Goal: Task Accomplishment & Management: Manage account settings

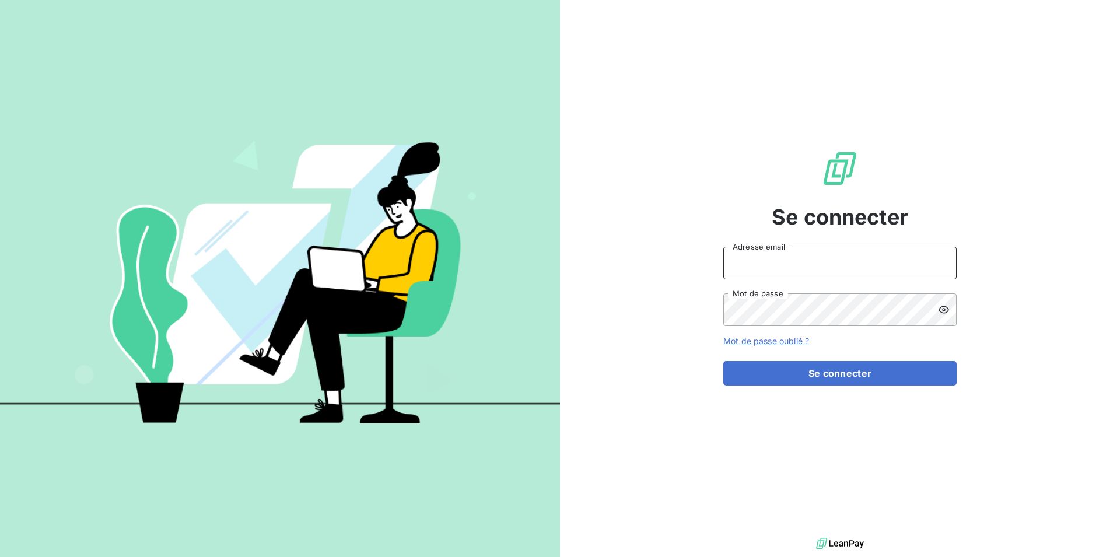
click at [758, 260] on input "Adresse email" at bounding box center [839, 263] width 233 height 33
type input "[EMAIL_ADDRESS][DOMAIN_NAME]"
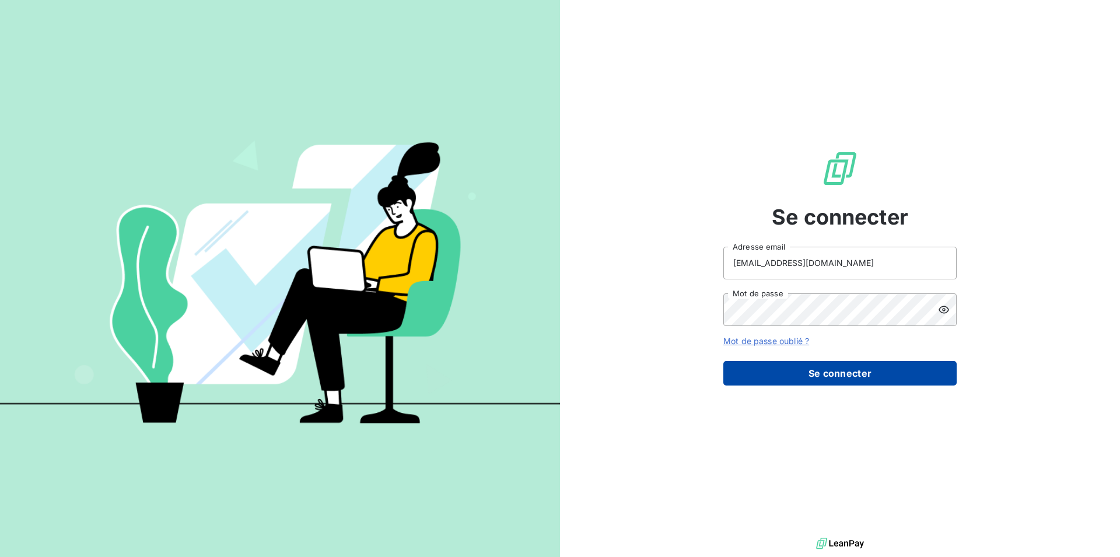
click at [824, 374] on button "Se connecter" at bounding box center [839, 373] width 233 height 25
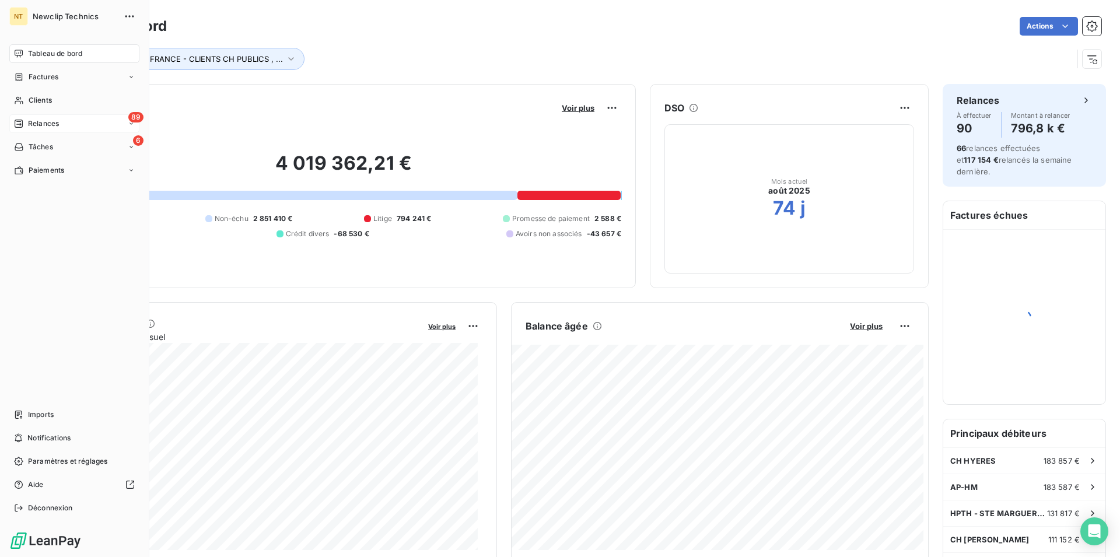
click at [50, 121] on span "Relances" at bounding box center [43, 123] width 31 height 11
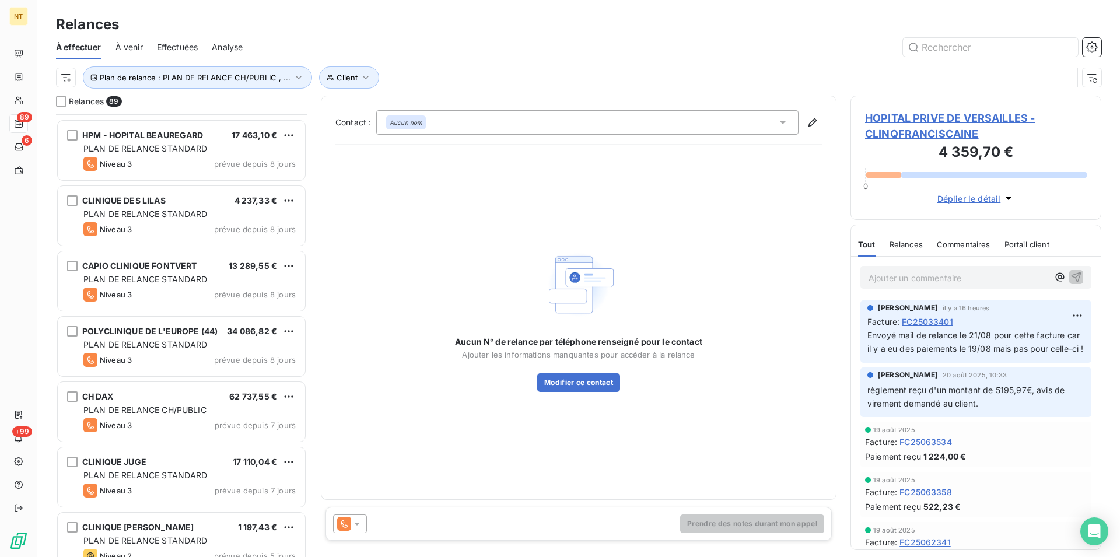
scroll to position [4226, 0]
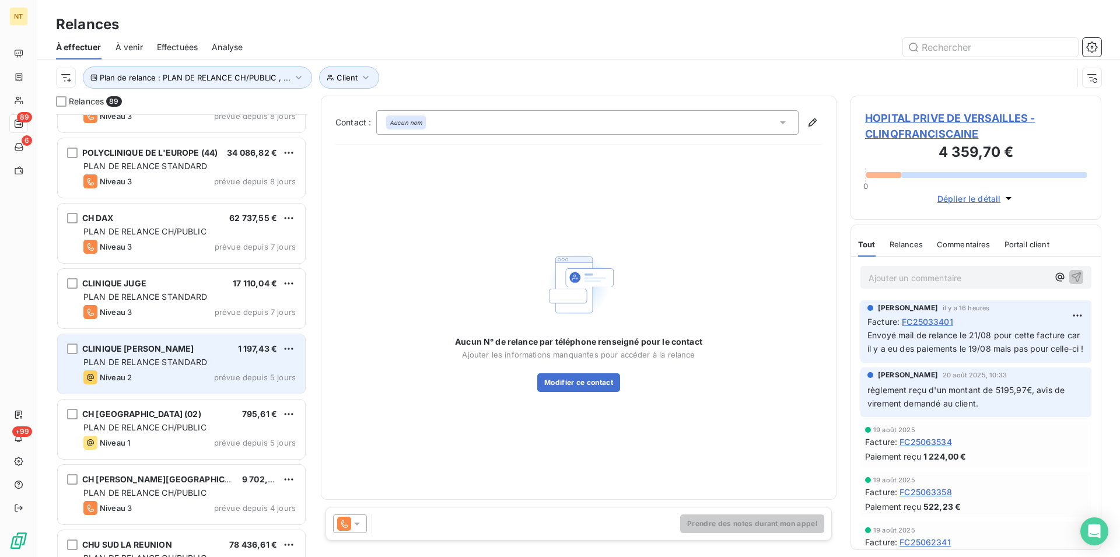
click at [170, 342] on div "CLINIQUE [PERSON_NAME] 1 197,43 € PLAN DE RELANCE STANDARD Niveau 2 prévue depu…" at bounding box center [181, 364] width 247 height 60
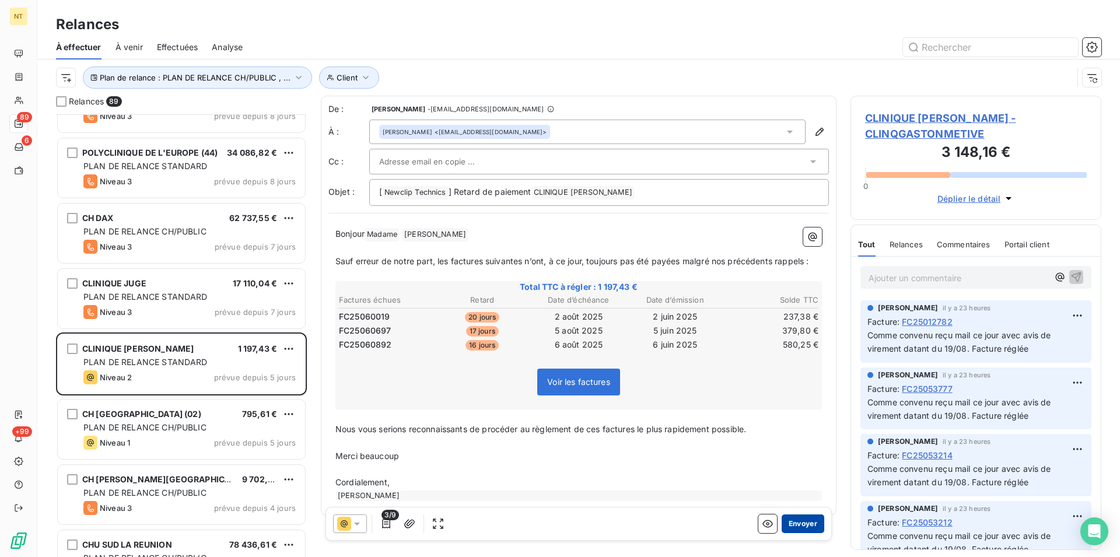
click at [793, 523] on button "Envoyer" at bounding box center [803, 524] width 43 height 19
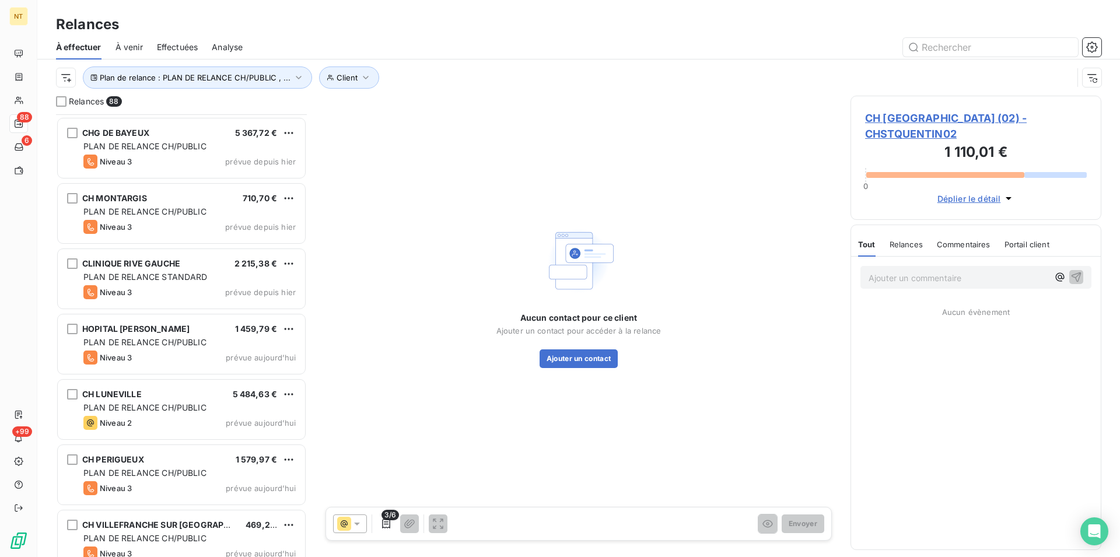
scroll to position [5308, 0]
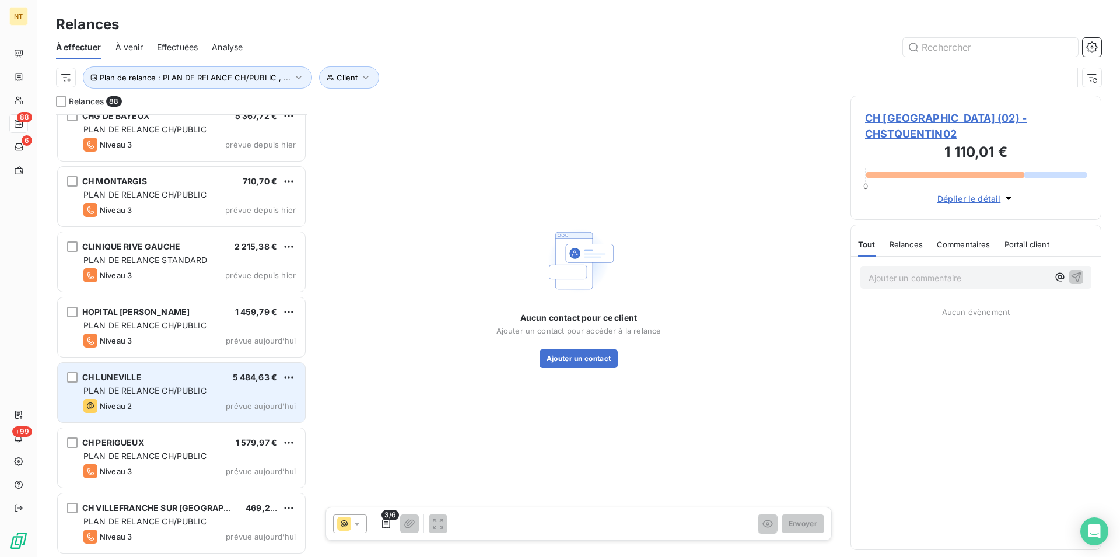
click at [181, 383] on div "CH LUNEVILLE 5 484,63 € PLAN DE RELANCE CH/PUBLIC Niveau 2 prévue [DATE]" at bounding box center [181, 393] width 247 height 60
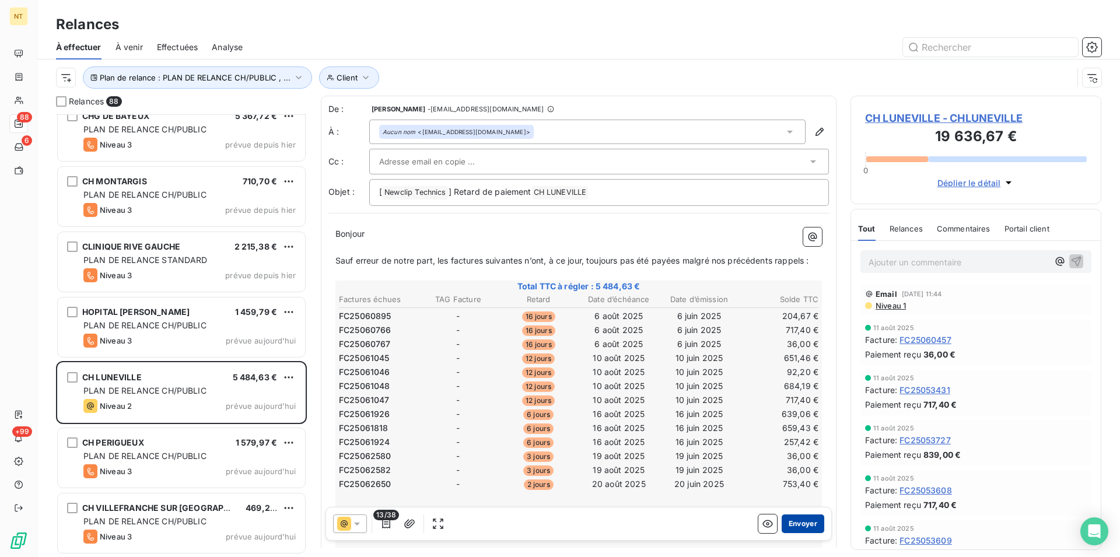
click at [790, 526] on button "Envoyer" at bounding box center [803, 524] width 43 height 19
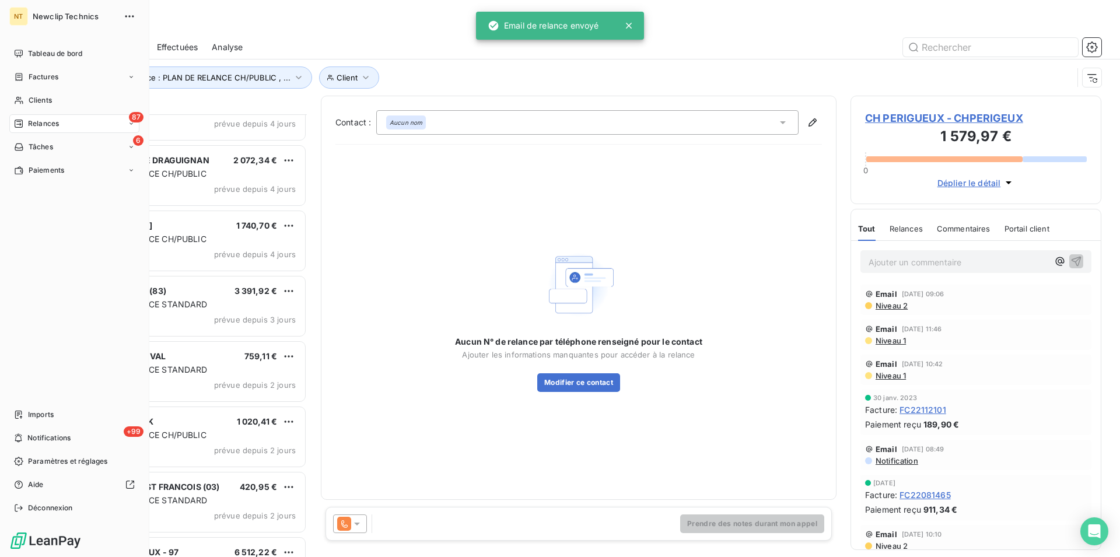
scroll to position [4766, 0]
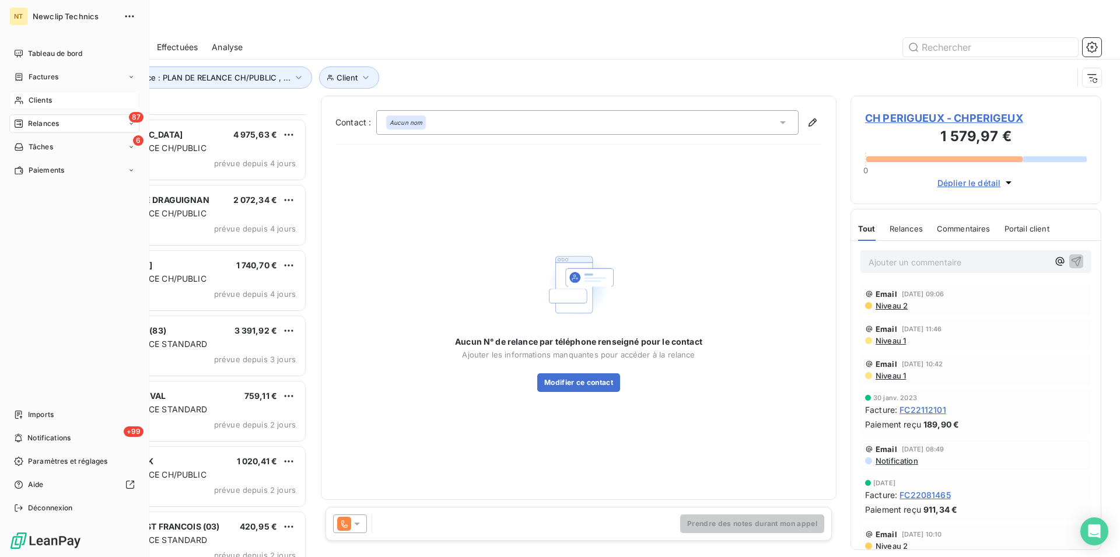
click at [51, 97] on span "Clients" at bounding box center [40, 100] width 23 height 11
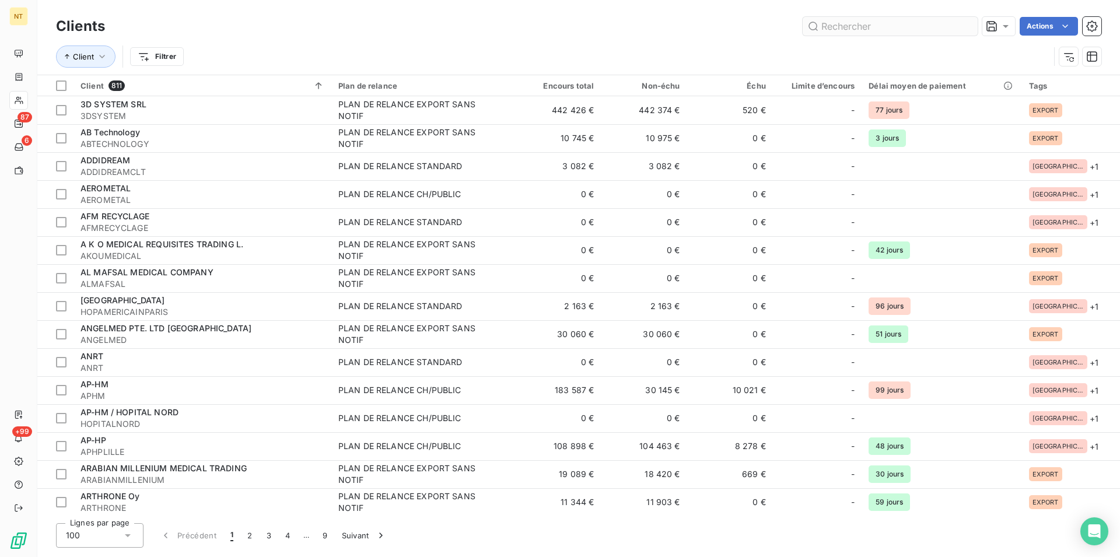
click at [838, 27] on input "text" at bounding box center [890, 26] width 175 height 19
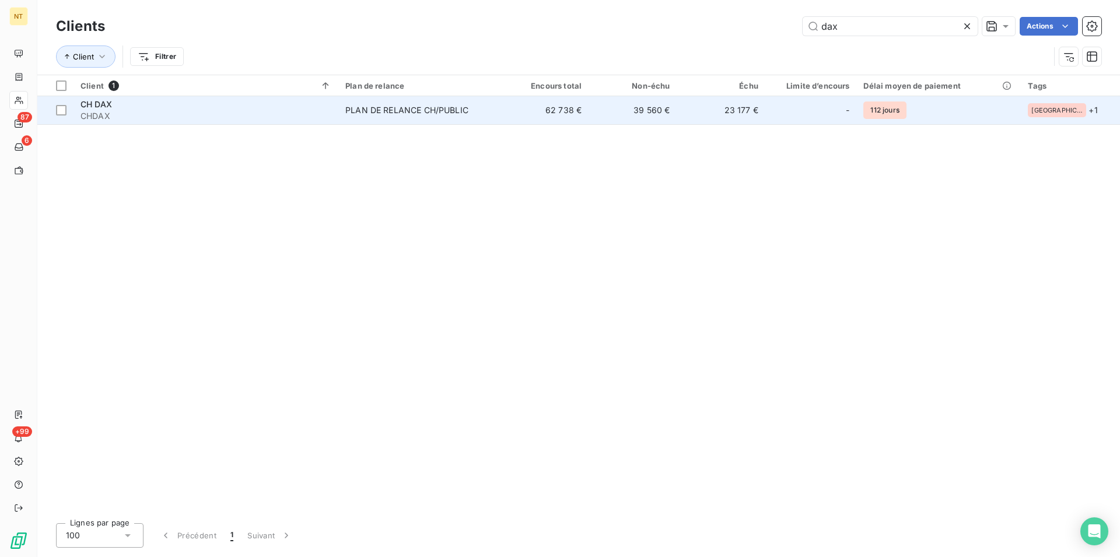
type input "dax"
click at [259, 106] on div "CH DAX" at bounding box center [206, 105] width 251 height 12
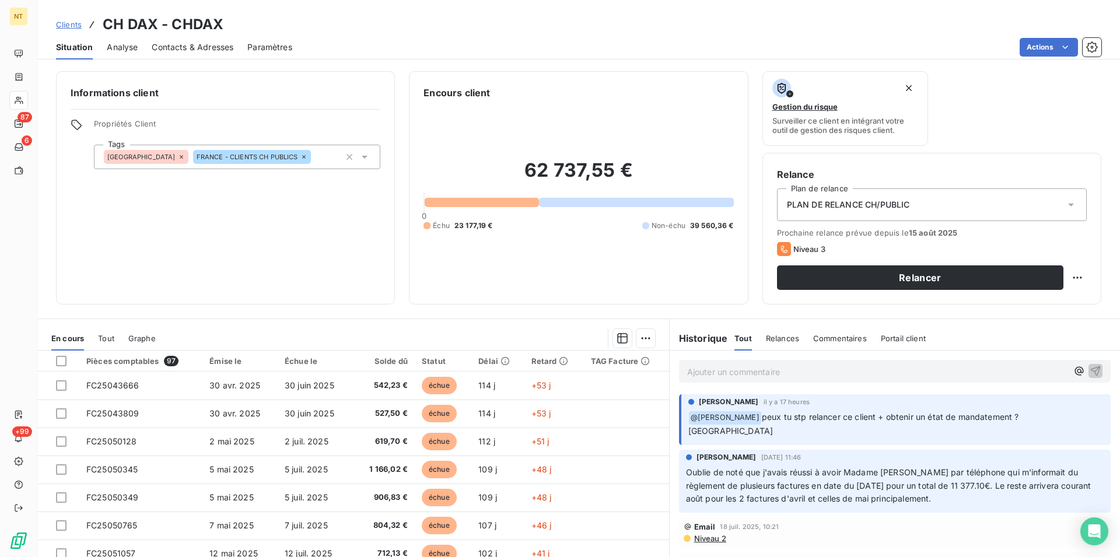
click at [204, 45] on span "Contacts & Adresses" at bounding box center [193, 47] width 82 height 12
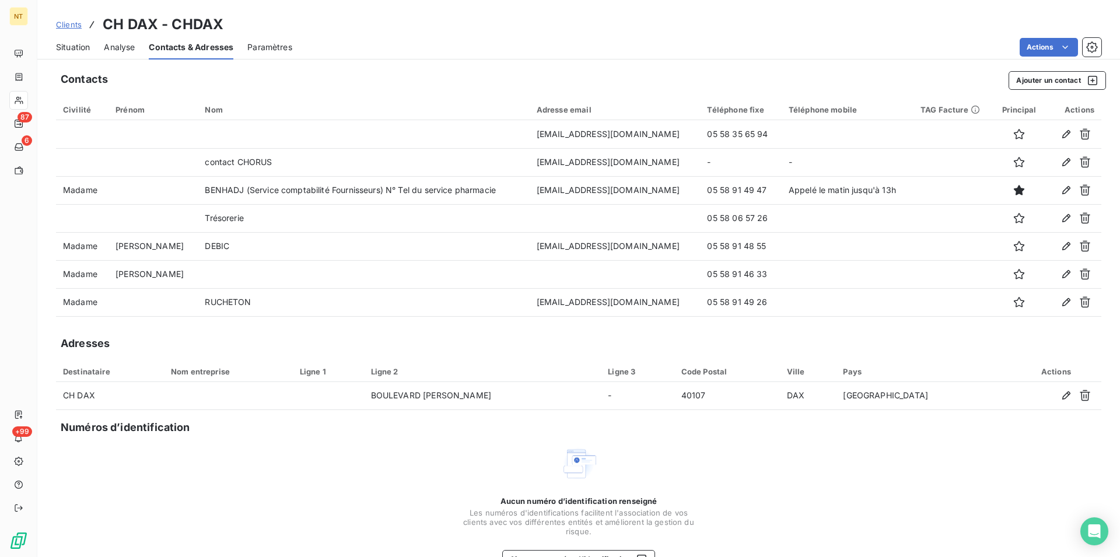
click at [71, 48] on span "Situation" at bounding box center [73, 47] width 34 height 12
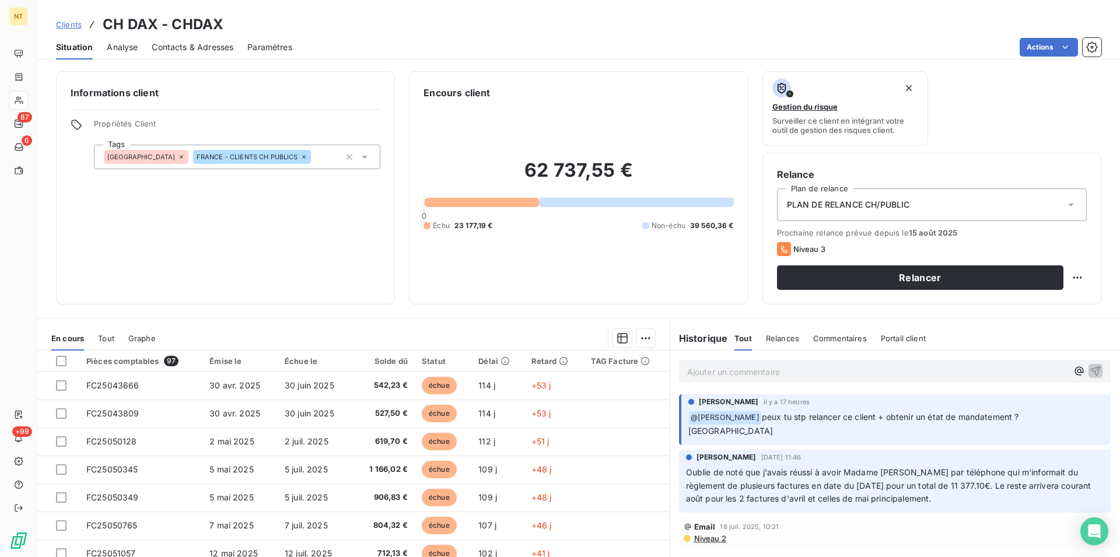
click at [207, 41] on span "Contacts & Adresses" at bounding box center [193, 47] width 82 height 12
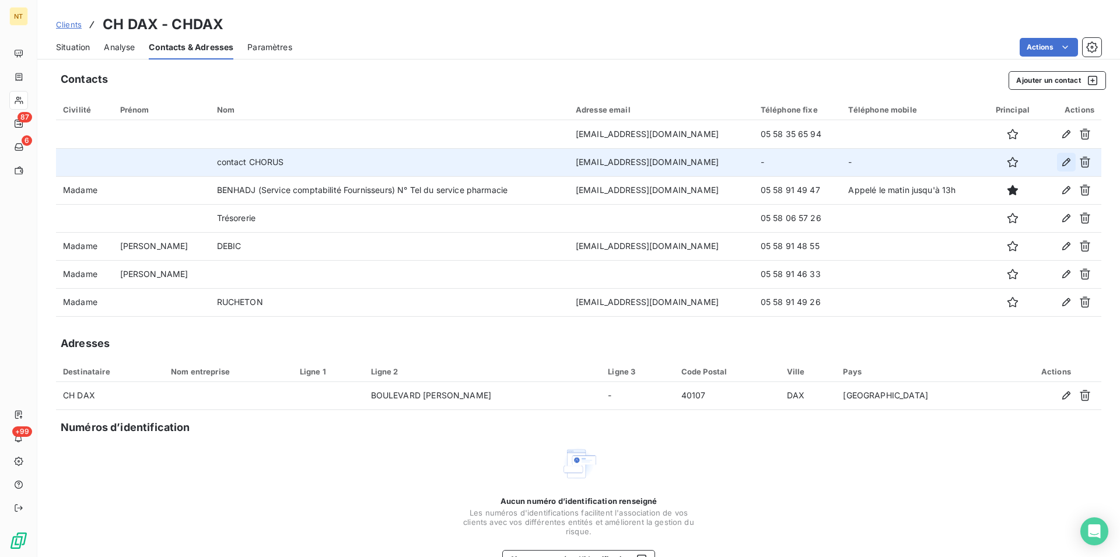
click at [1061, 159] on icon "button" at bounding box center [1067, 162] width 12 height 12
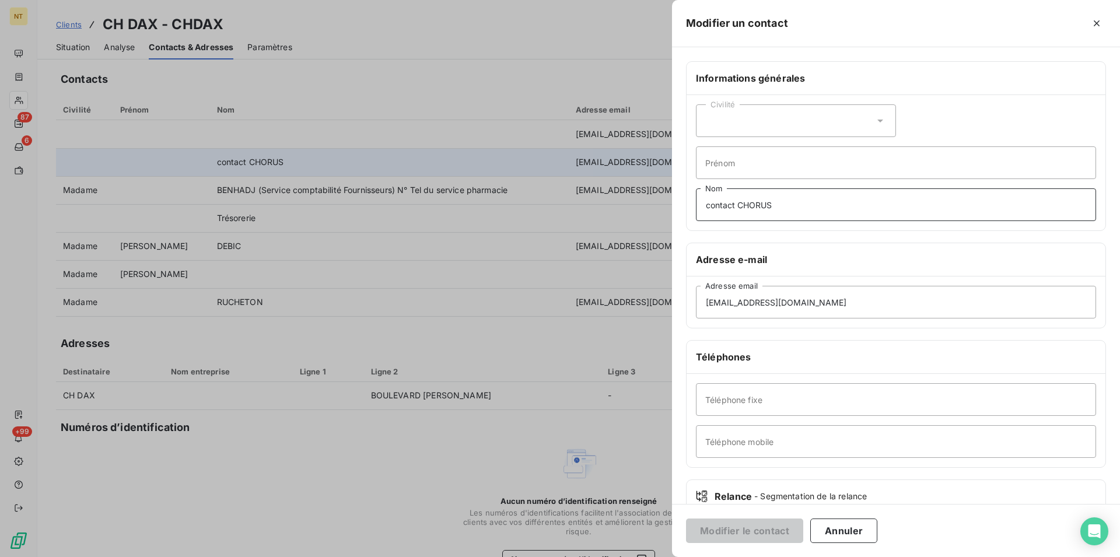
drag, startPoint x: 704, startPoint y: 203, endPoint x: 800, endPoint y: 205, distance: 95.7
click at [800, 205] on input "contact CHORUS" at bounding box center [896, 204] width 400 height 33
click at [722, 434] on input "Téléphone mobile" at bounding box center [896, 441] width 400 height 33
paste input "contact CHORUS"
type input "contact CHORUS"
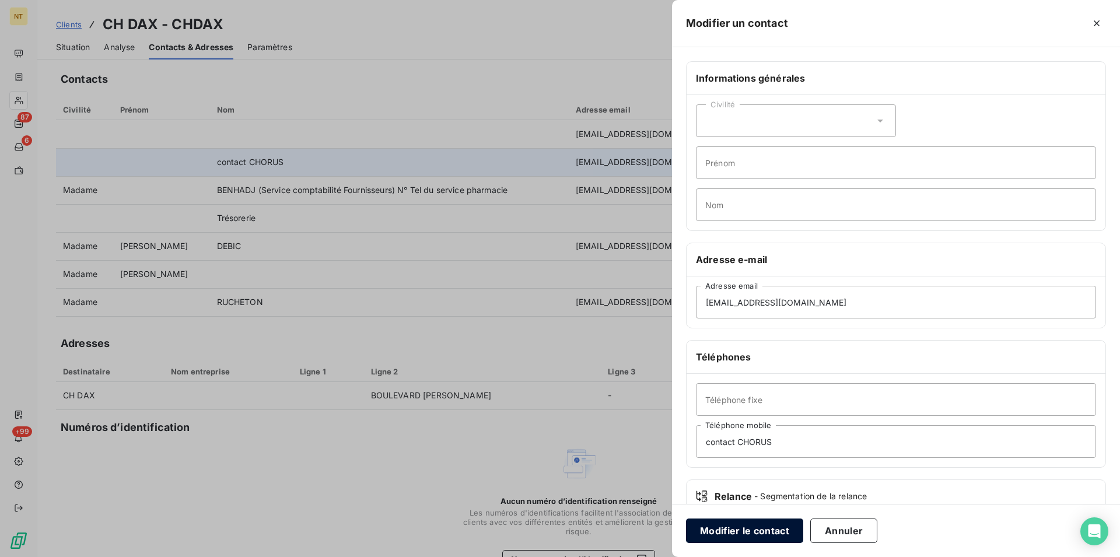
click at [727, 529] on button "Modifier le contact" at bounding box center [744, 531] width 117 height 25
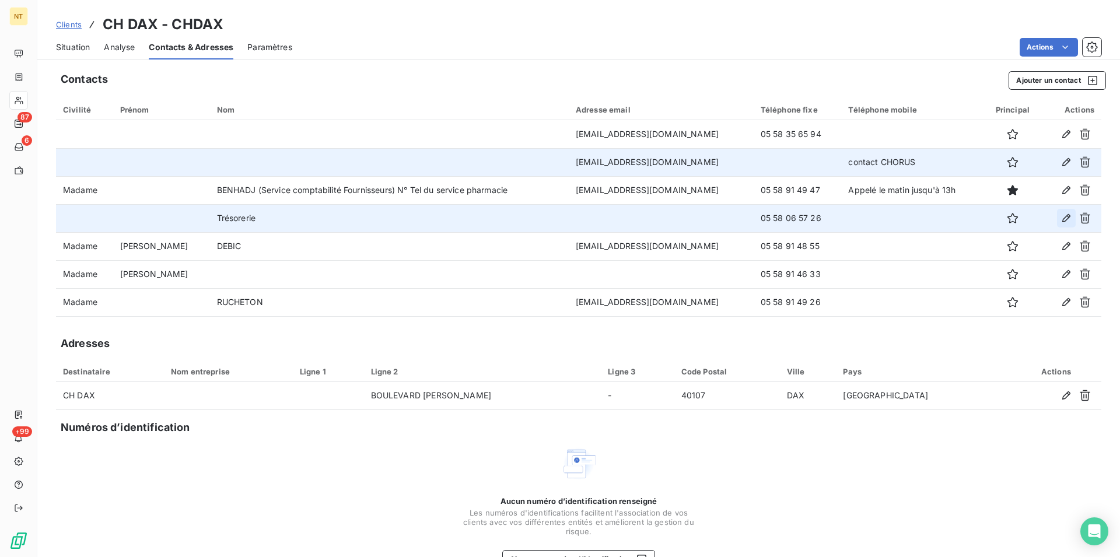
click at [1061, 218] on icon "button" at bounding box center [1067, 218] width 12 height 12
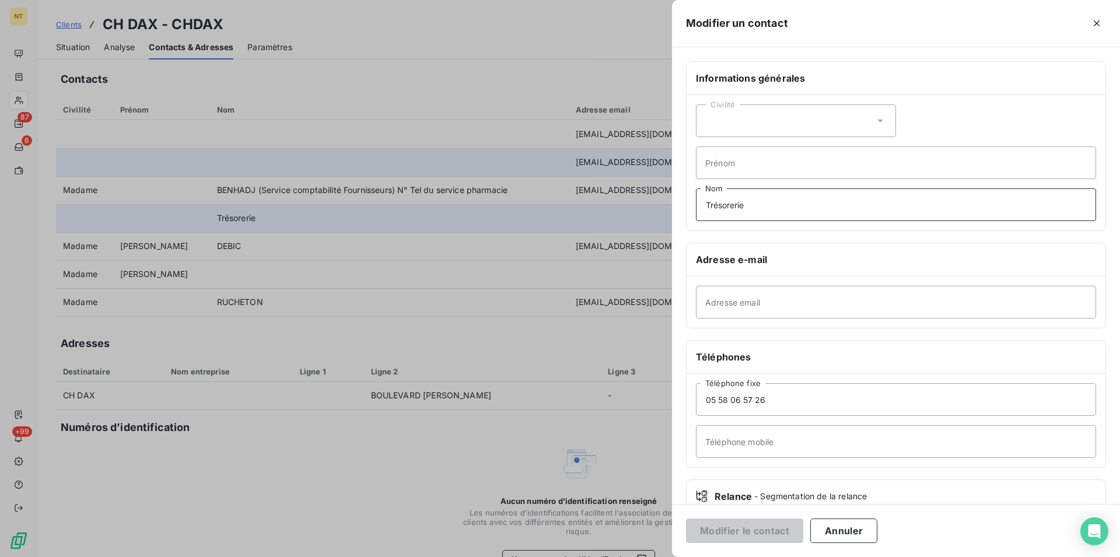
drag, startPoint x: 704, startPoint y: 205, endPoint x: 762, endPoint y: 209, distance: 57.9
click at [762, 209] on input "Trésorerie" at bounding box center [896, 204] width 400 height 33
click at [729, 435] on input "Téléphone mobile" at bounding box center [896, 441] width 400 height 33
paste input "Trésorerie"
type input "Trésorerie"
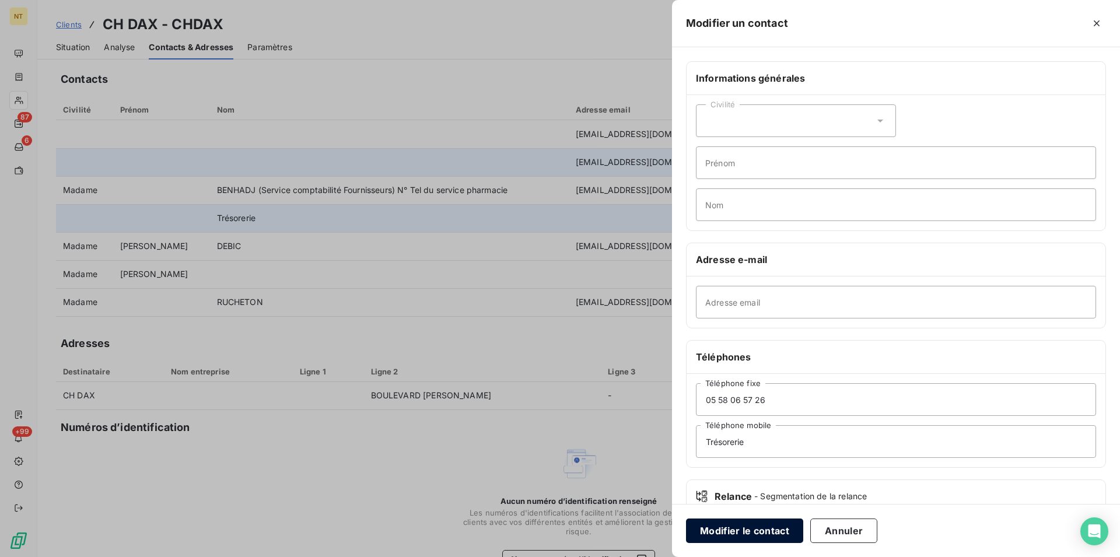
click at [739, 527] on button "Modifier le contact" at bounding box center [744, 531] width 117 height 25
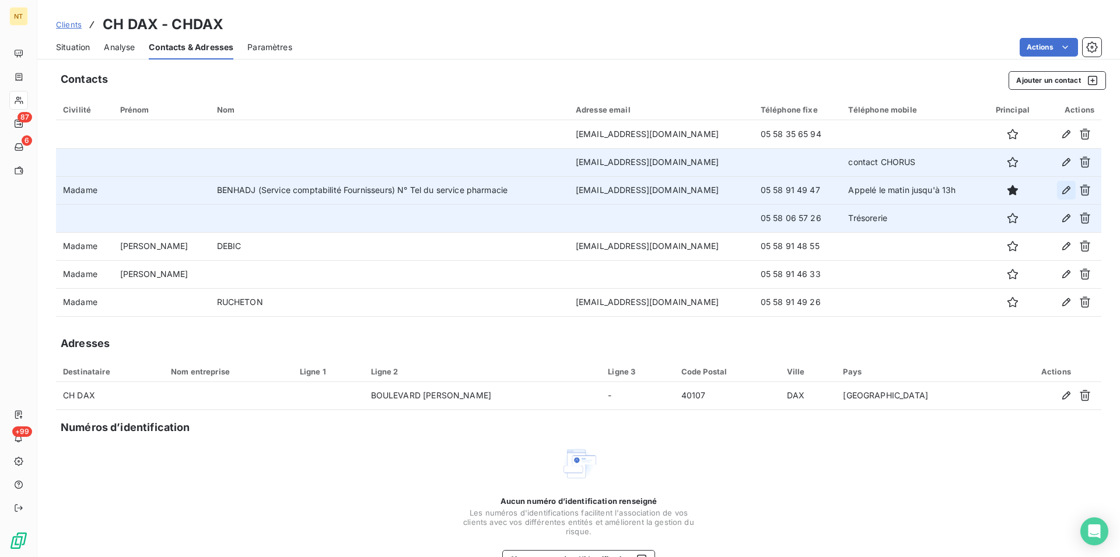
click at [1061, 190] on icon "button" at bounding box center [1067, 190] width 12 height 12
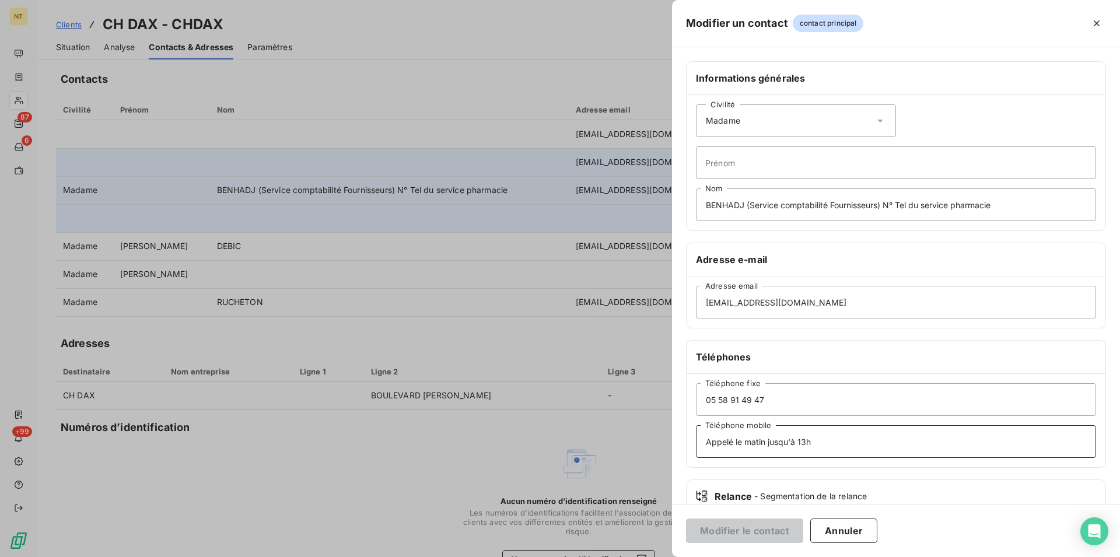
click at [707, 443] on input "Appelé le matin jusqu'à 13h" at bounding box center [896, 441] width 400 height 33
click at [788, 443] on input "Comta fournis appelé le matin jusqu'à 13h" at bounding box center [896, 441] width 400 height 33
click at [760, 446] on input "Comta fournis appel le matin jusqu'à 13h" at bounding box center [896, 441] width 400 height 33
click at [723, 443] on input "Comta [PERSON_NAME] appel le matin jusqu'à 13h" at bounding box center [896, 441] width 400 height 33
drag, startPoint x: 826, startPoint y: 444, endPoint x: 795, endPoint y: 443, distance: 30.3
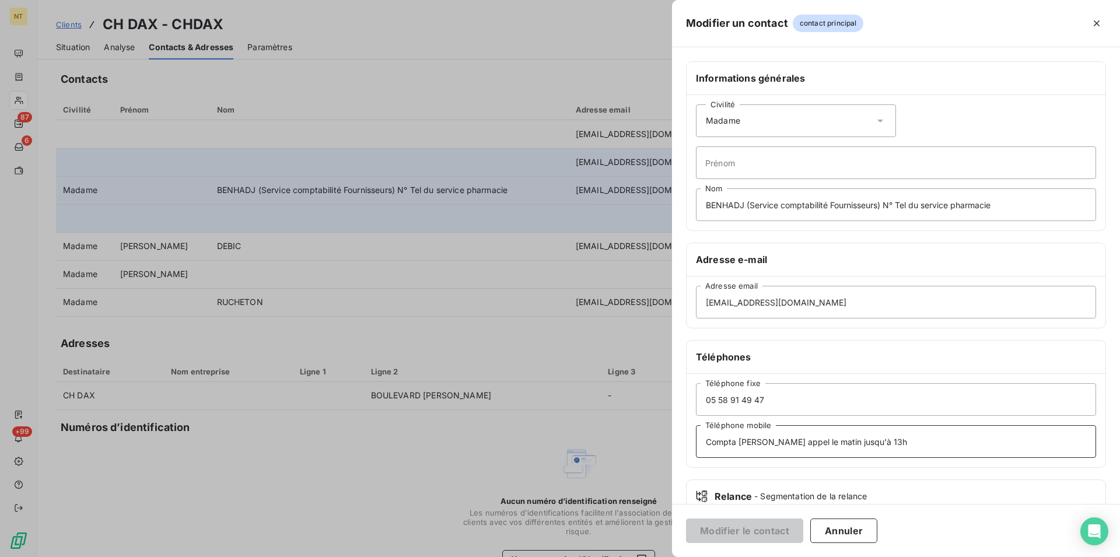
click at [795, 443] on input "Compta [PERSON_NAME] appel le matin jusqu'à 13h" at bounding box center [896, 441] width 400 height 33
type input "Compta [PERSON_NAME] appel jusqu'à 13h"
drag, startPoint x: 1003, startPoint y: 209, endPoint x: 746, endPoint y: 205, distance: 257.3
click at [746, 205] on input "BENHADJ (Service comptabilité Fournisseurs) N° Tel du service pharmacie" at bounding box center [896, 204] width 400 height 33
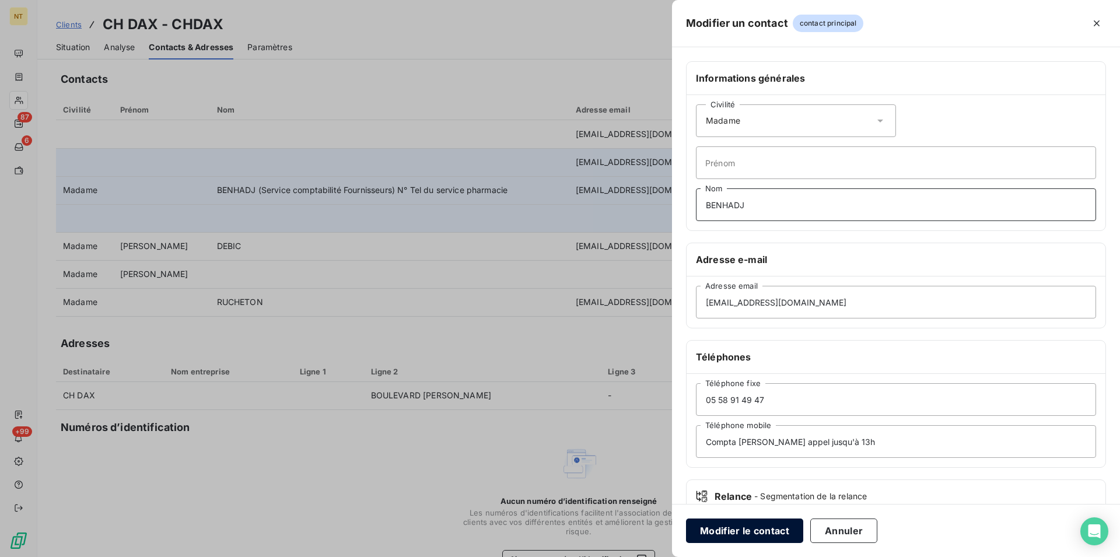
type input "BENHADJ"
click at [750, 529] on button "Modifier le contact" at bounding box center [744, 531] width 117 height 25
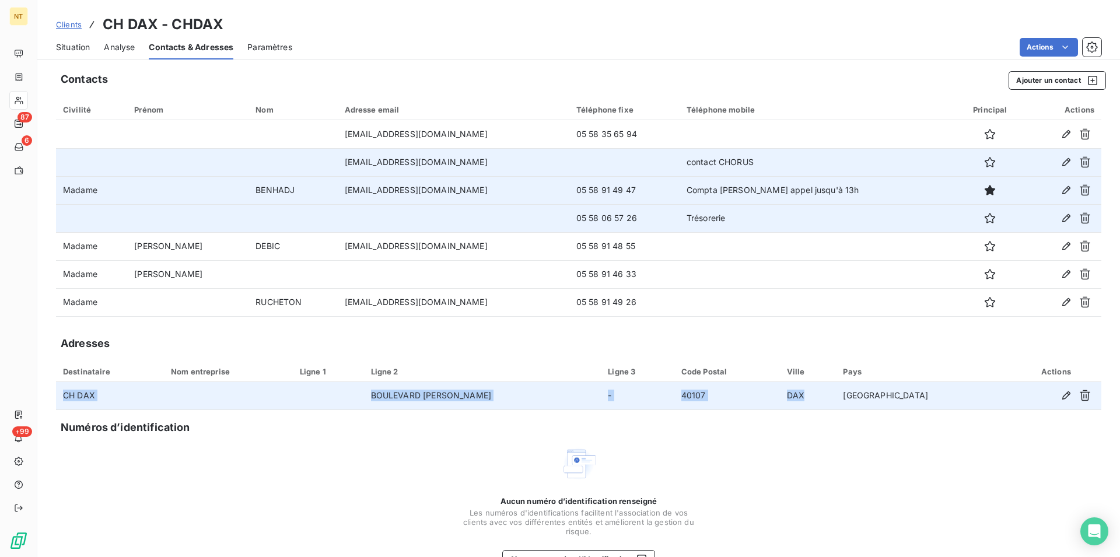
drag, startPoint x: 63, startPoint y: 392, endPoint x: 900, endPoint y: 391, distance: 836.6
click at [900, 398] on tr "CH DAX BOULEVARD [PERSON_NAME] - 40107 DAX [GEOGRAPHIC_DATA]" at bounding box center [578, 396] width 1045 height 28
copy tr "CH DAX BOULEVARD [PERSON_NAME] - 40107 DAX"
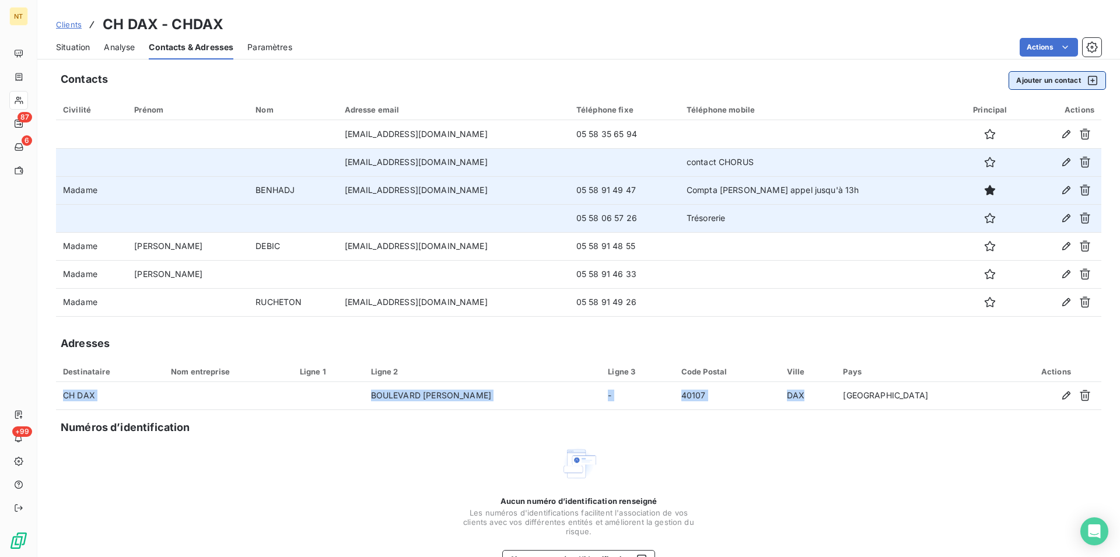
click at [1045, 81] on button "Ajouter un contact" at bounding box center [1057, 80] width 97 height 19
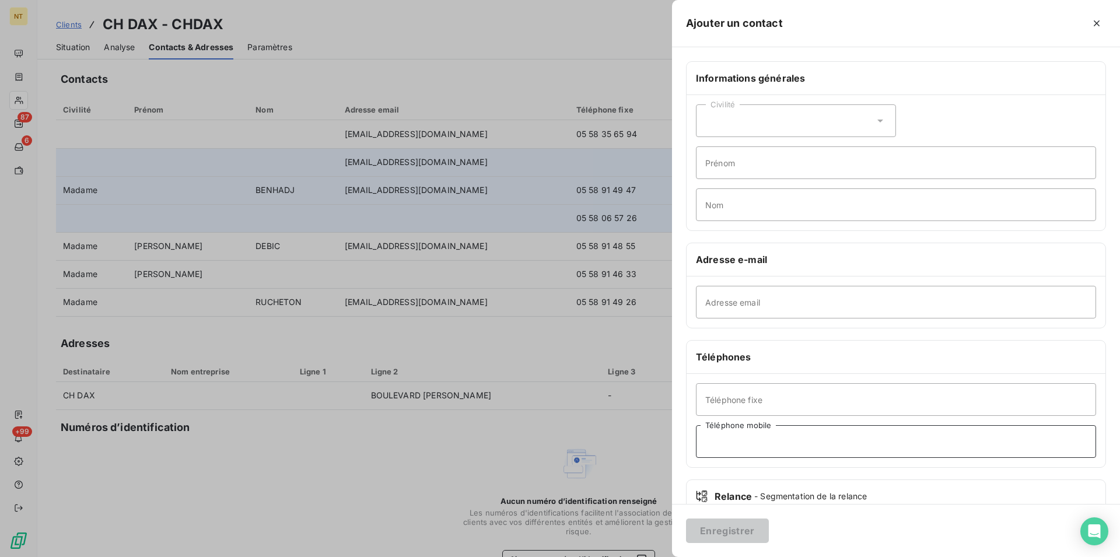
click at [715, 445] on input "Téléphone mobile" at bounding box center [896, 441] width 400 height 33
type input "Standard"
click at [711, 393] on input "Téléphone fixe" at bounding box center [896, 399] width 400 height 33
type input "05 58 91 48 48"
click at [711, 529] on button "Enregistrer" at bounding box center [727, 531] width 83 height 25
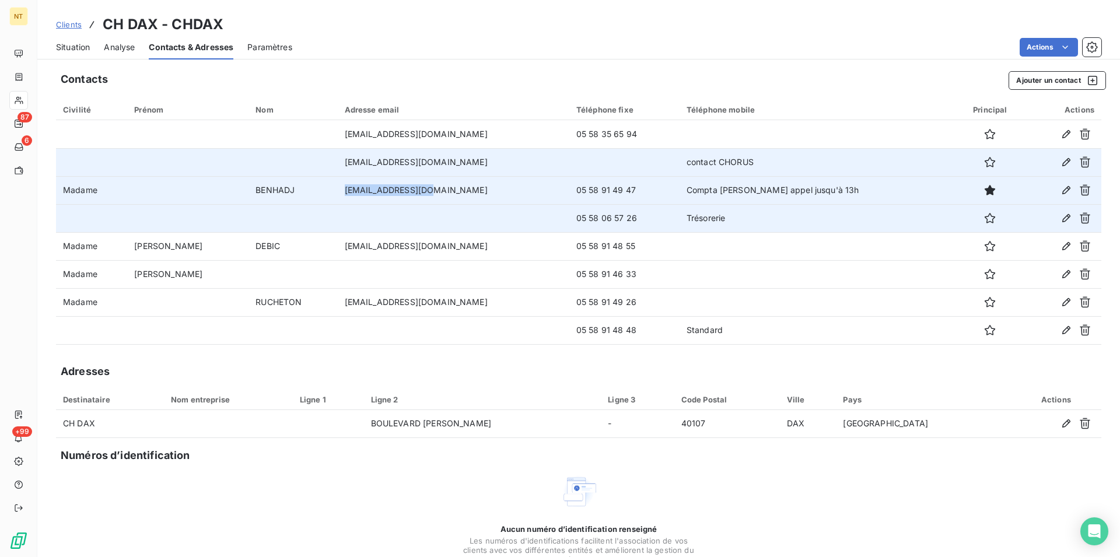
drag, startPoint x: 360, startPoint y: 188, endPoint x: 460, endPoint y: 195, distance: 100.0
click at [460, 195] on td "[EMAIL_ADDRESS][DOMAIN_NAME]" at bounding box center [454, 190] width 232 height 28
copy td "[EMAIL_ADDRESS][DOMAIN_NAME]"
click at [444, 188] on td "[EMAIL_ADDRESS][DOMAIN_NAME]" at bounding box center [454, 190] width 232 height 28
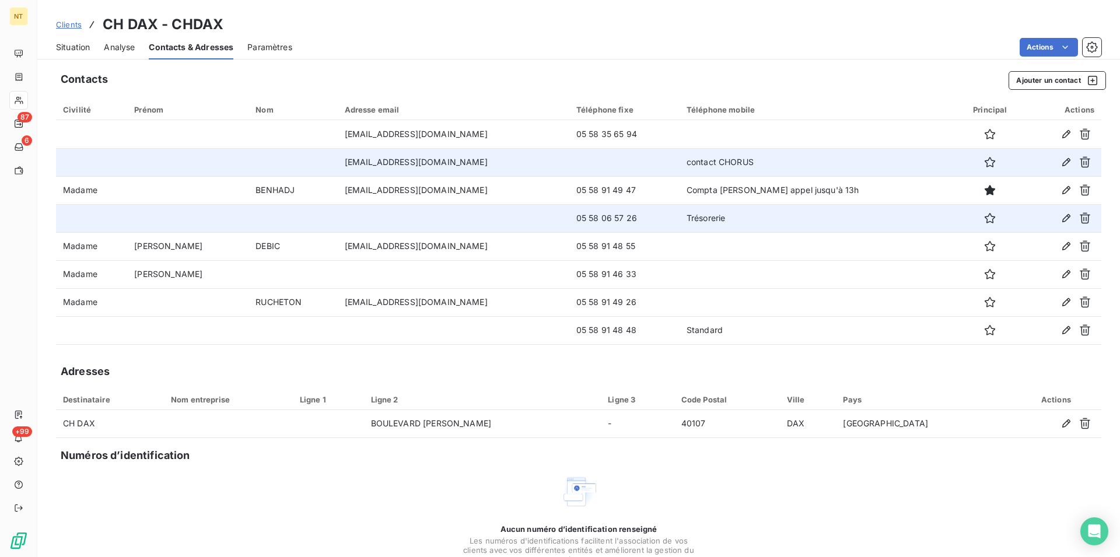
click at [66, 53] on div "Situation" at bounding box center [73, 47] width 34 height 25
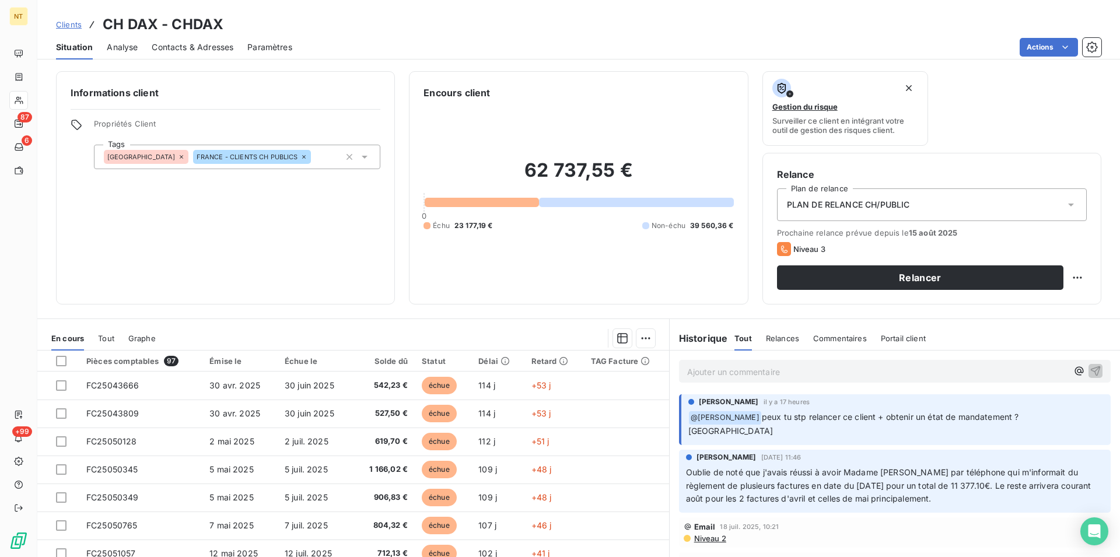
click at [688, 370] on p "Ajouter un commentaire ﻿" at bounding box center [877, 372] width 380 height 15
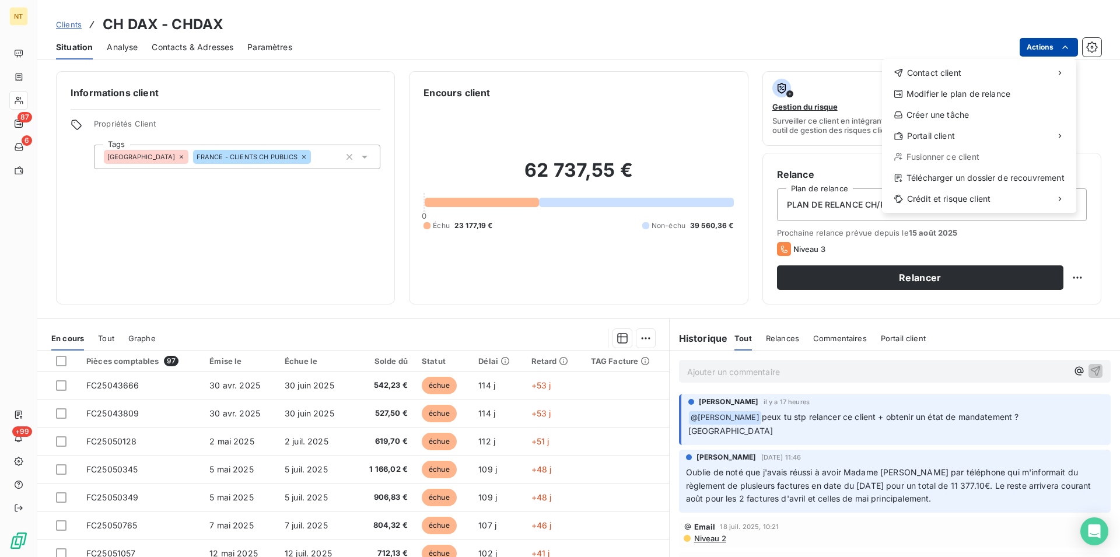
click at [1064, 50] on html "NT 87 6 +99 Clients CH DAX - CHDAX Situation Analyse Contacts & Adresses Paramè…" at bounding box center [560, 278] width 1120 height 557
click at [846, 162] on div "Copier le lien vers le portail" at bounding box center [806, 161] width 132 height 19
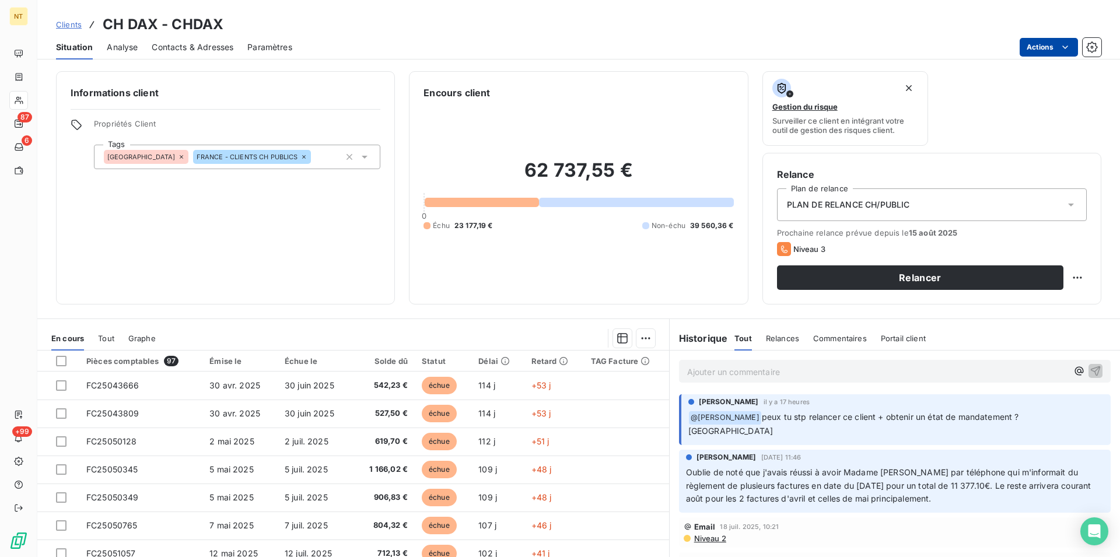
click at [687, 372] on p "Ajouter un commentaire ﻿" at bounding box center [877, 372] width 380 height 15
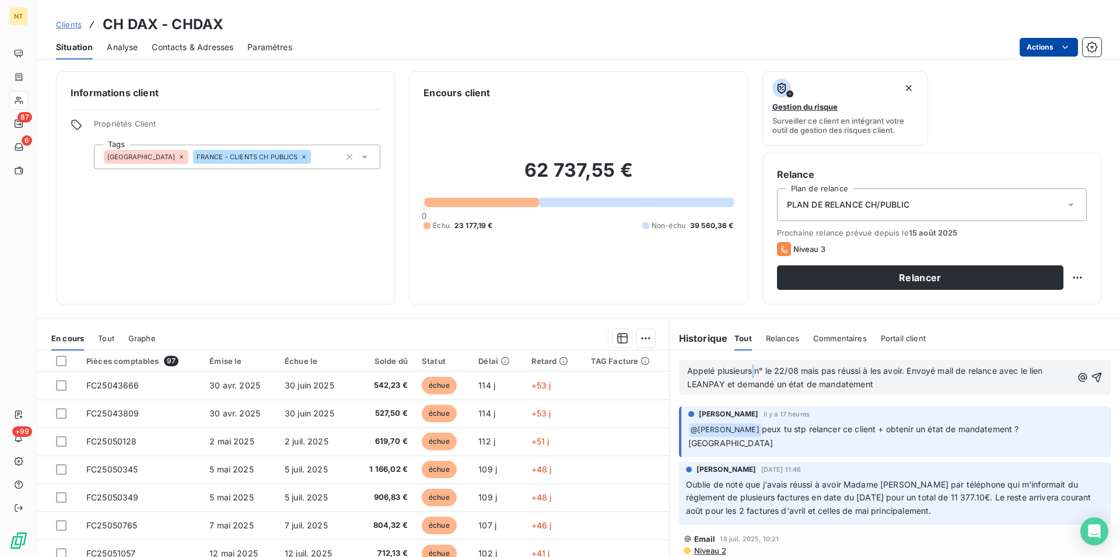
click at [749, 371] on span "Appelé plusieurs n° le 22/08 mais pas réussi à les avoir. Envoyé mail de relanc…" at bounding box center [866, 377] width 358 height 23
click at [761, 375] on span "Appelé plusieurs n° le 22/08 mais pas réussi à les avoir. Envoyé mail de relanc…" at bounding box center [866, 377] width 358 height 23
click at [709, 373] on span "Appelé plusieurs n° dans la liste de contact et à part le standard le 22/08 mai…" at bounding box center [873, 377] width 372 height 23
drag, startPoint x: 935, startPoint y: 372, endPoint x: 966, endPoint y: 371, distance: 30.9
click at [966, 371] on span "Appelé plusieurs n° dans la liste de contact et à part le standard le 22/08 mai…" at bounding box center [873, 377] width 372 height 23
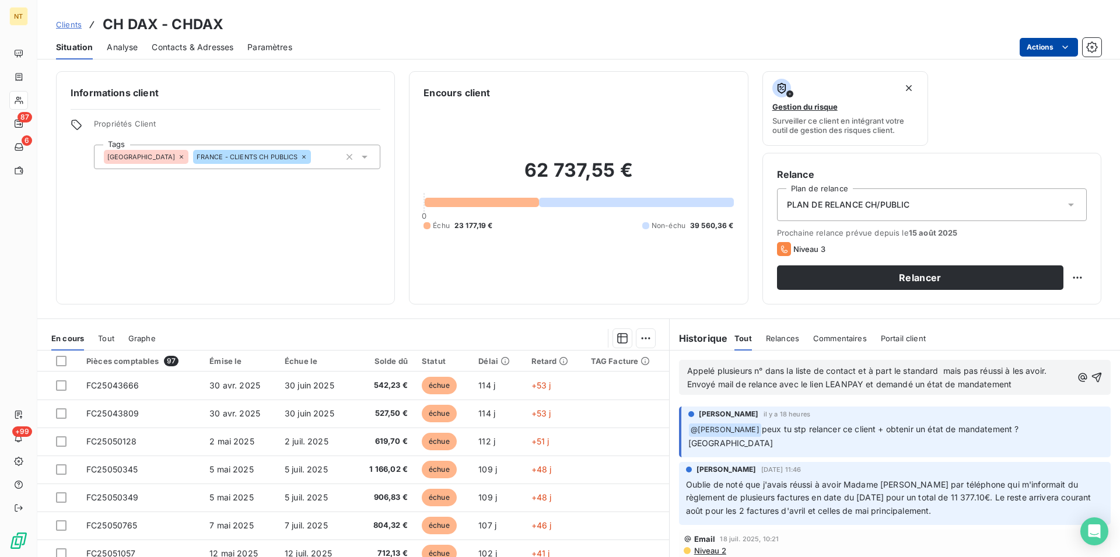
click at [710, 372] on span "Appelé plusieurs n° dans la liste de contact et à part le standard mais pas réu…" at bounding box center [868, 377] width 362 height 23
click at [993, 369] on span "Appelé le 22/08 plusieurs n° dans la liste de contact et à part le standard mai…" at bounding box center [874, 377] width 375 height 23
click at [1031, 387] on p "Appelé le 22/08 plusieurs n° dans la liste de contact et à part le standard pas…" at bounding box center [879, 378] width 385 height 27
click at [1092, 374] on icon "button" at bounding box center [1097, 378] width 10 height 10
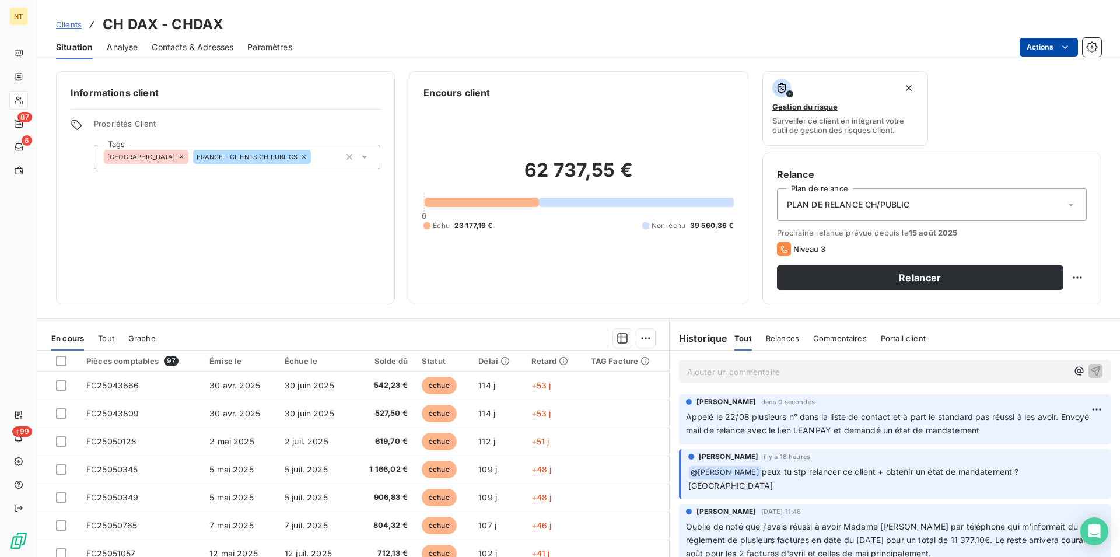
click at [201, 43] on span "Contacts & Adresses" at bounding box center [193, 47] width 82 height 12
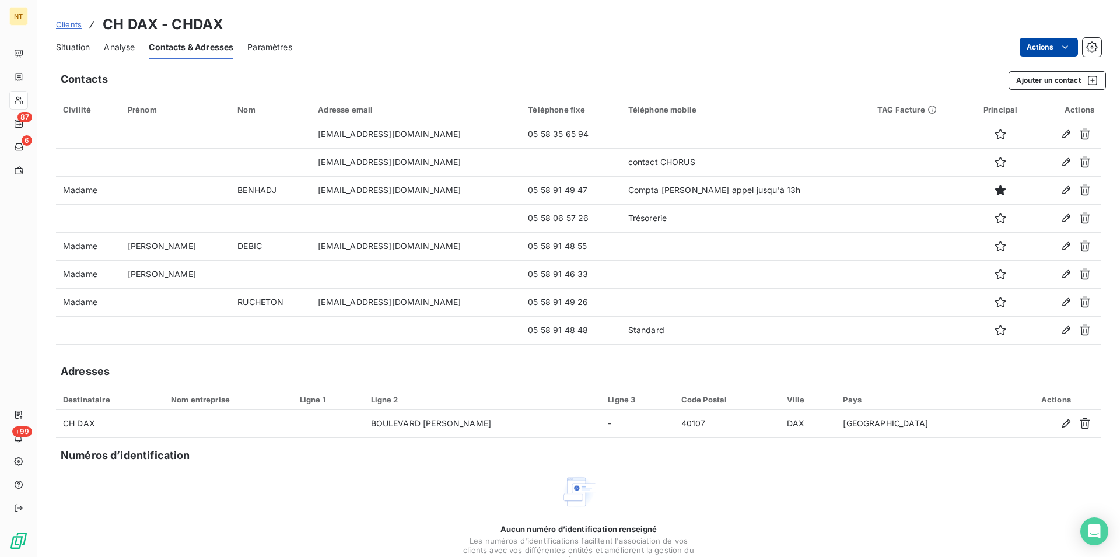
click at [76, 49] on span "Situation" at bounding box center [73, 47] width 34 height 12
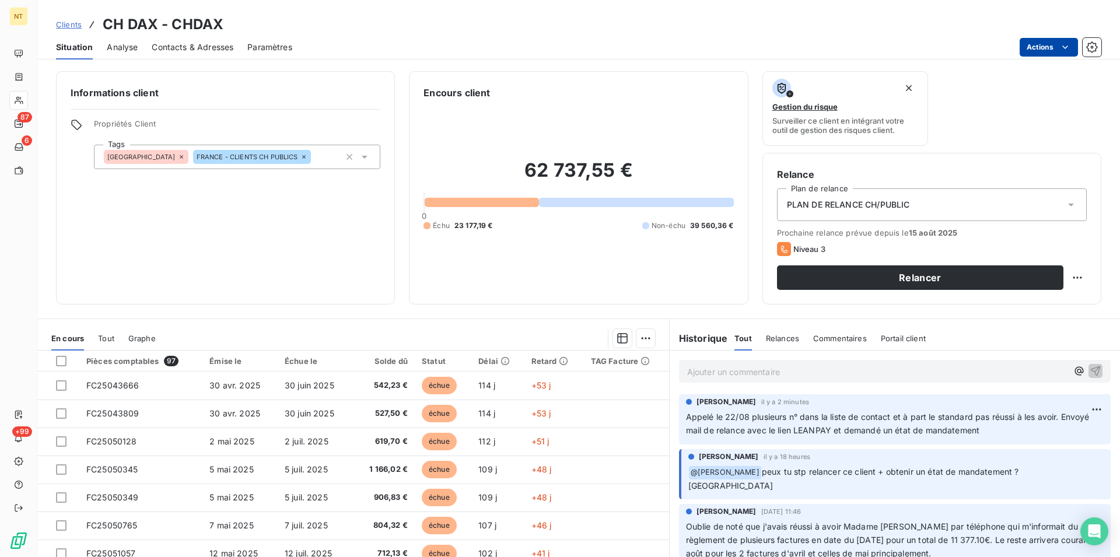
click at [204, 39] on div "Contacts & Adresses" at bounding box center [193, 47] width 82 height 25
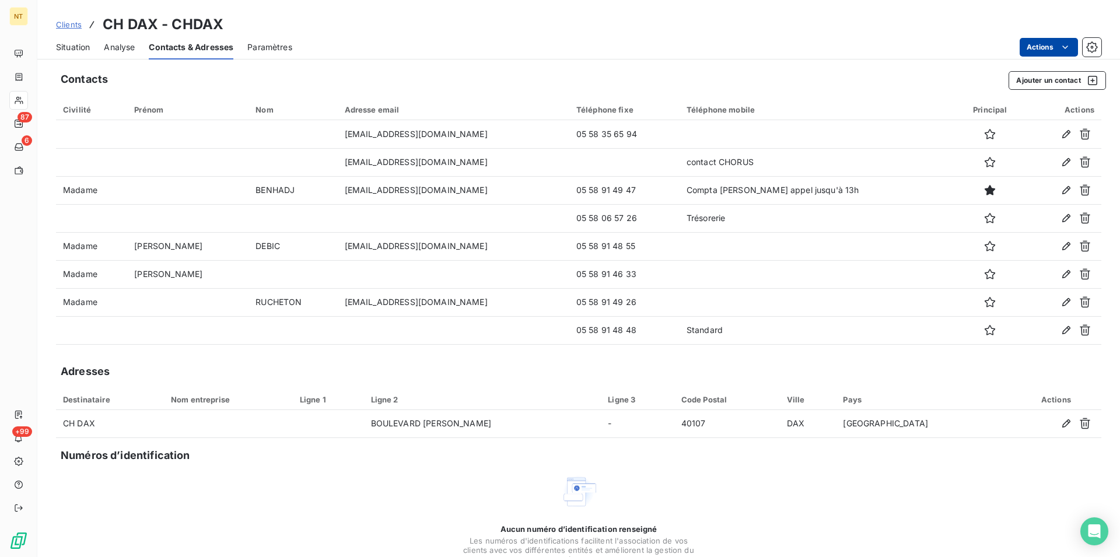
click at [59, 50] on span "Situation" at bounding box center [73, 47] width 34 height 12
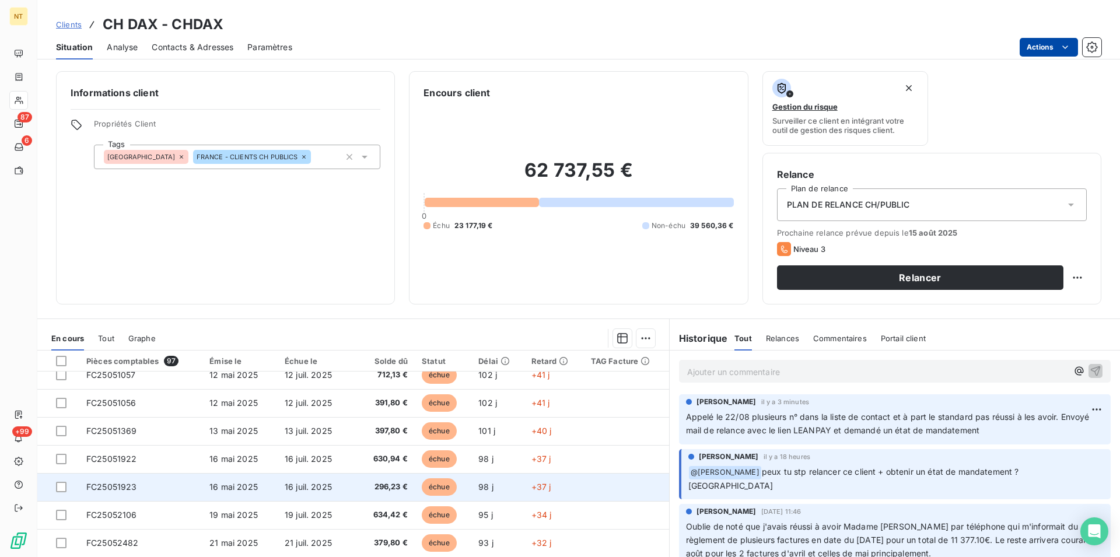
scroll to position [238, 0]
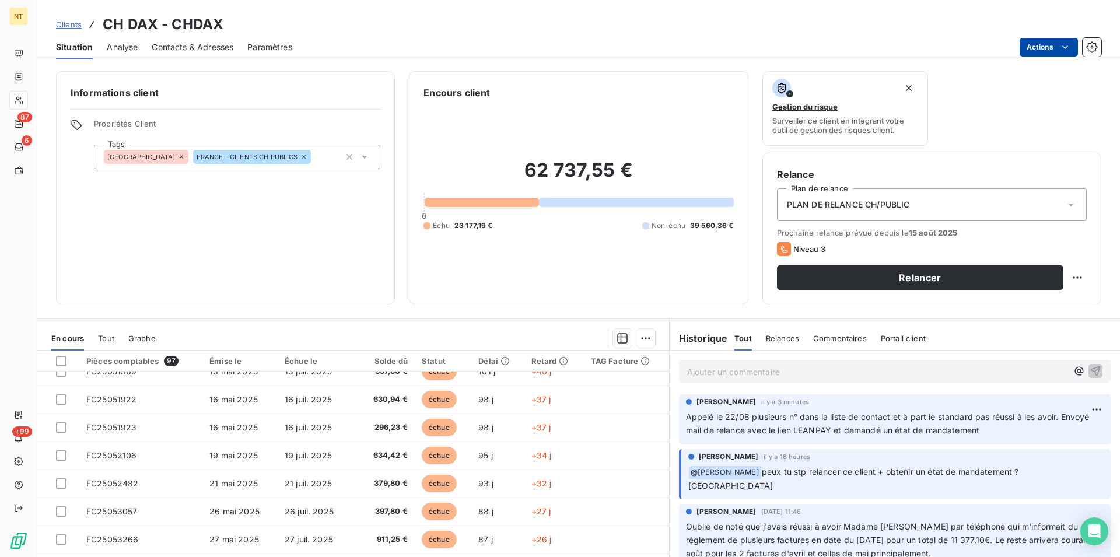
click at [198, 48] on span "Contacts & Adresses" at bounding box center [193, 47] width 82 height 12
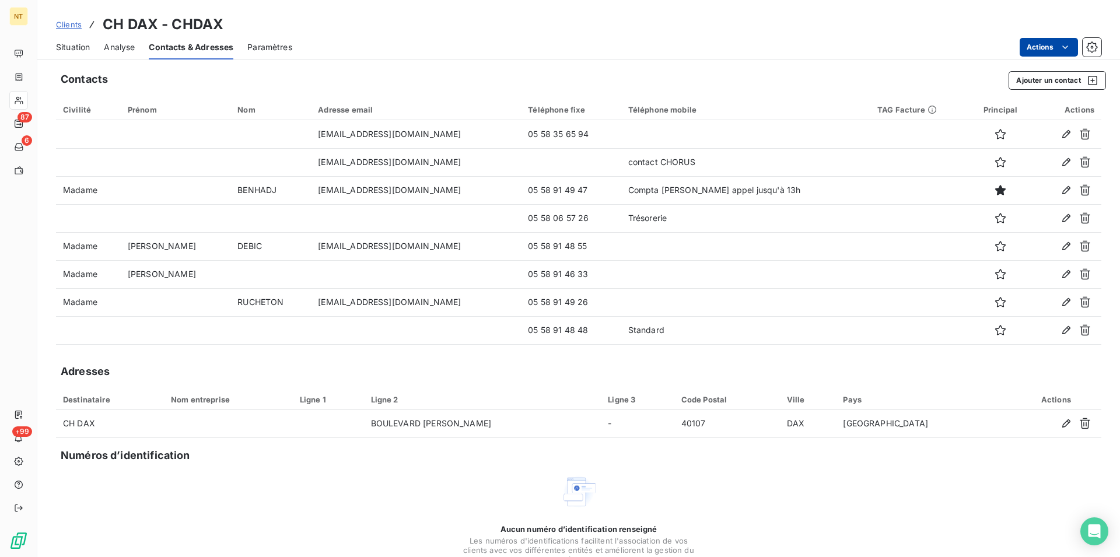
click at [57, 54] on div "Situation" at bounding box center [73, 47] width 34 height 25
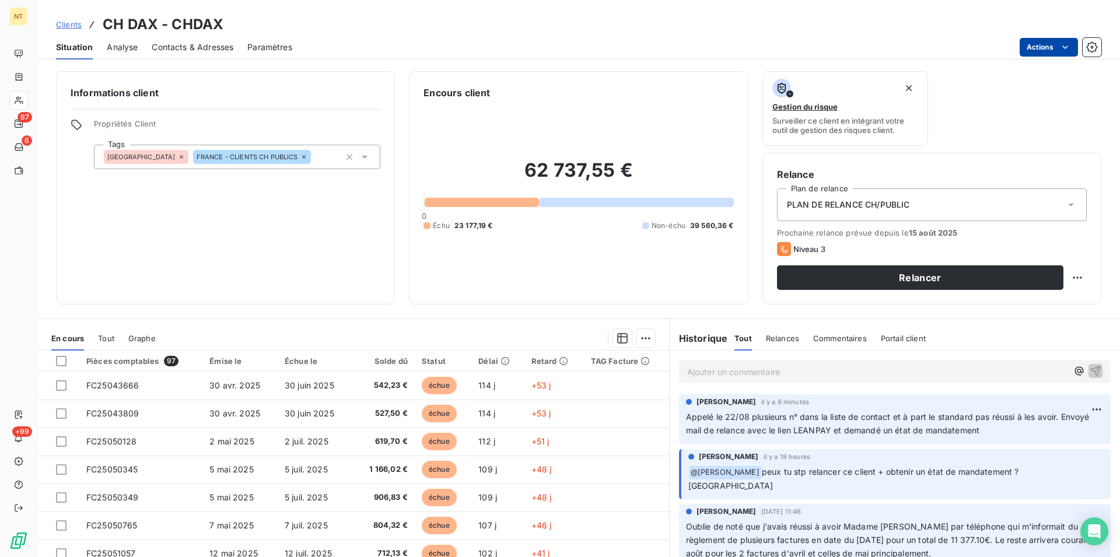
click at [202, 47] on span "Contacts & Adresses" at bounding box center [193, 47] width 82 height 12
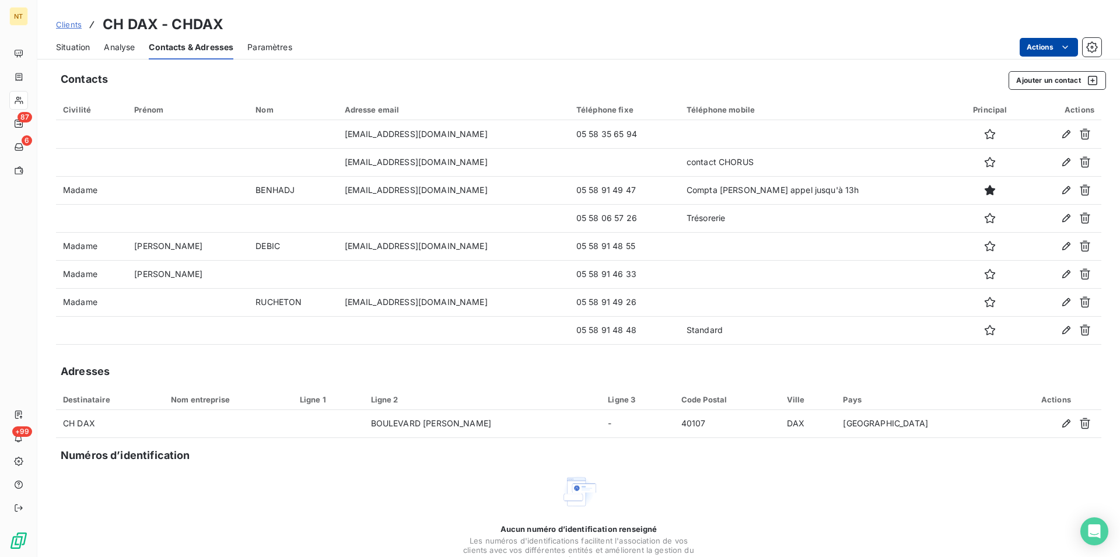
click at [71, 46] on span "Situation" at bounding box center [73, 47] width 34 height 12
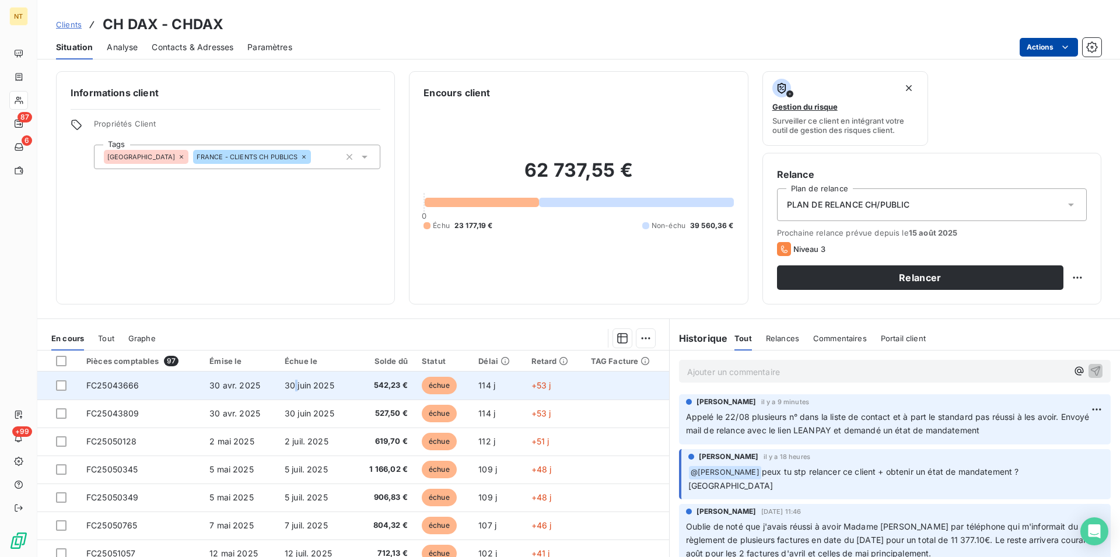
click at [291, 381] on span "30 juin 2025" at bounding box center [310, 385] width 50 height 10
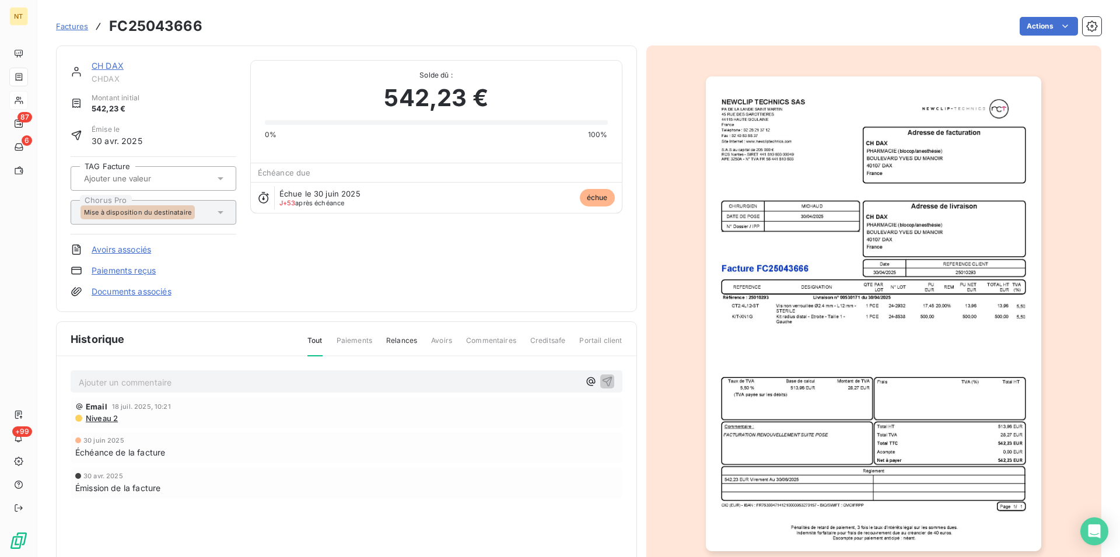
click at [109, 67] on link "CH DAX" at bounding box center [108, 66] width 32 height 10
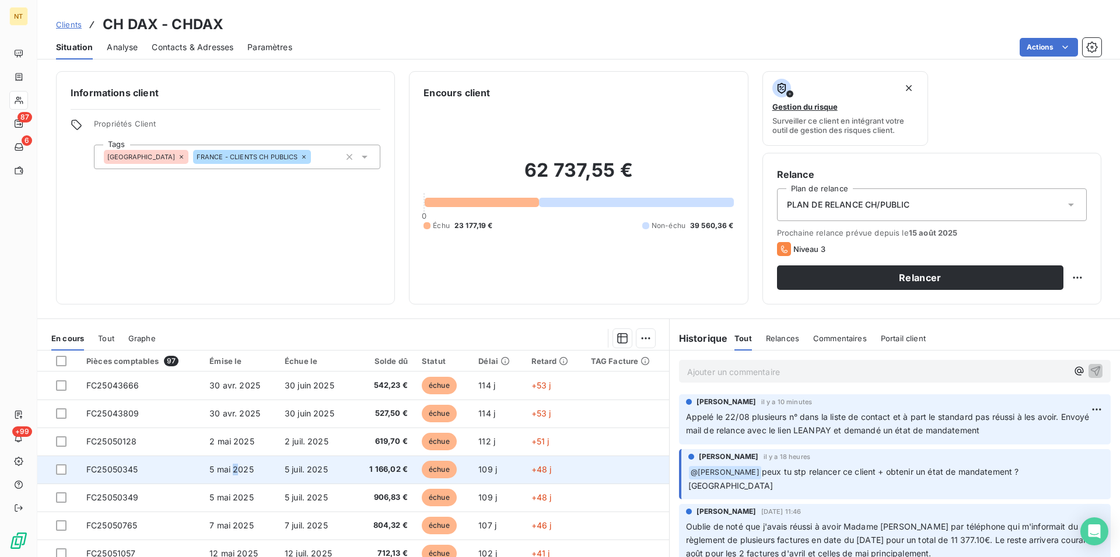
click at [232, 474] on span "5 mai 2025" at bounding box center [231, 469] width 44 height 10
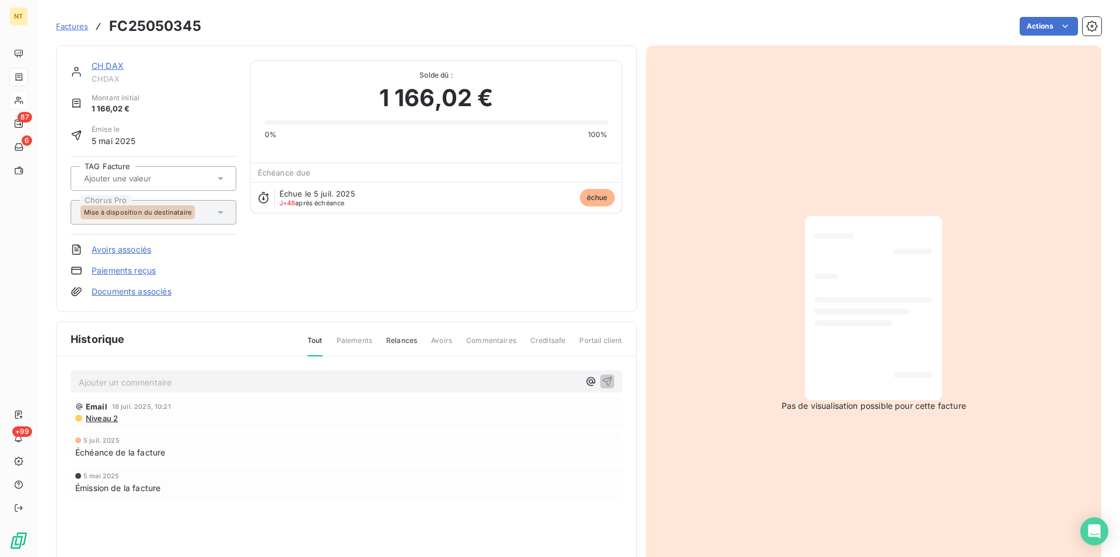
click at [115, 68] on link "CH DAX" at bounding box center [108, 66] width 32 height 10
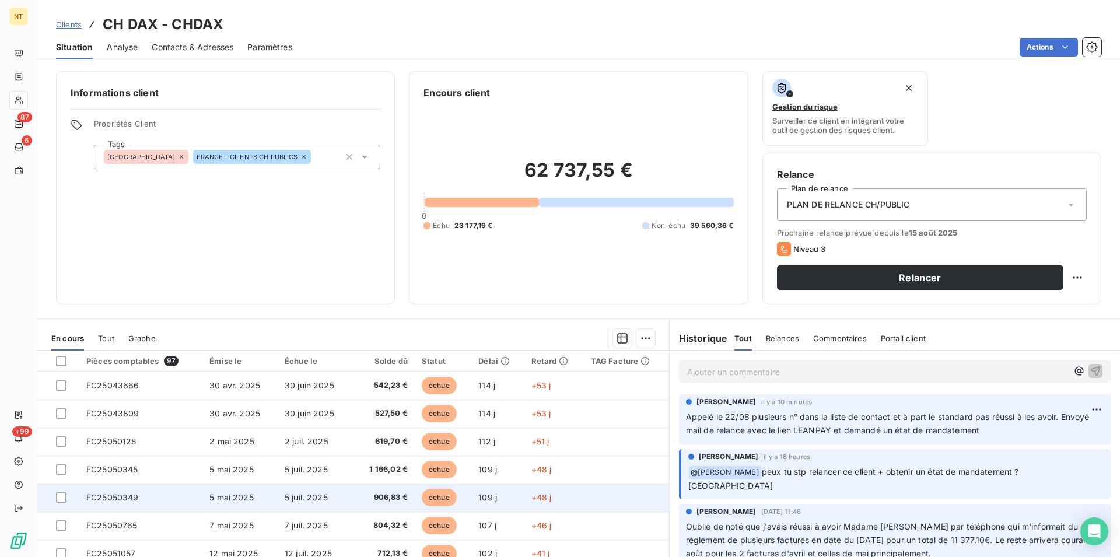
click at [234, 501] on span "5 mai 2025" at bounding box center [231, 497] width 44 height 10
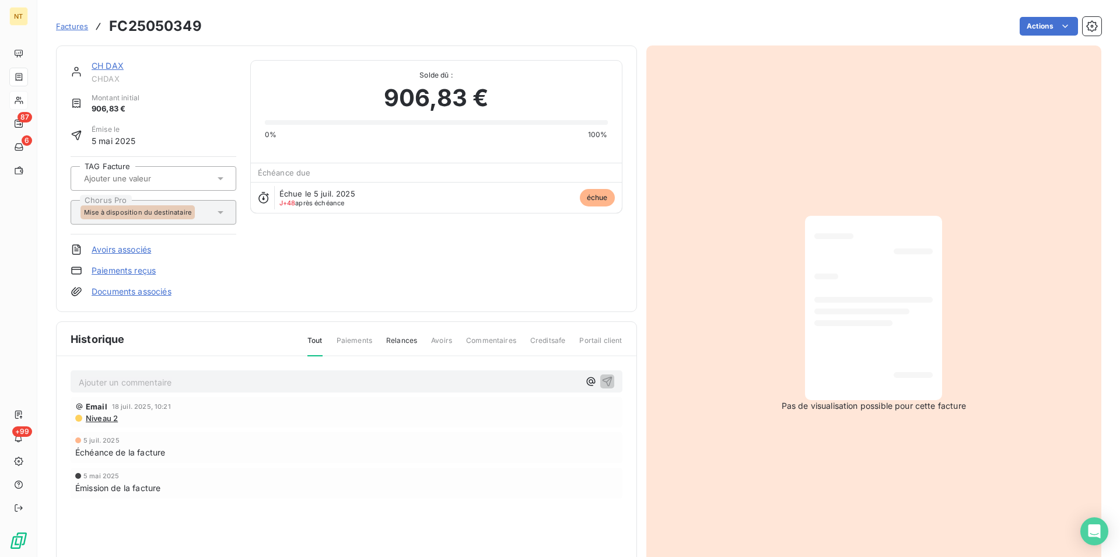
click at [103, 64] on link "CH DAX" at bounding box center [108, 66] width 32 height 10
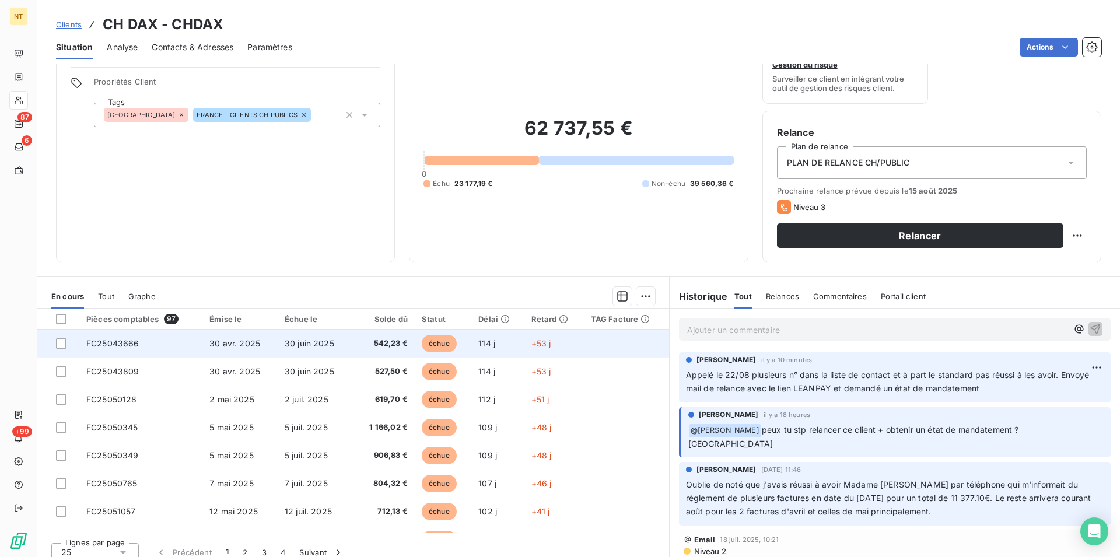
scroll to position [53, 0]
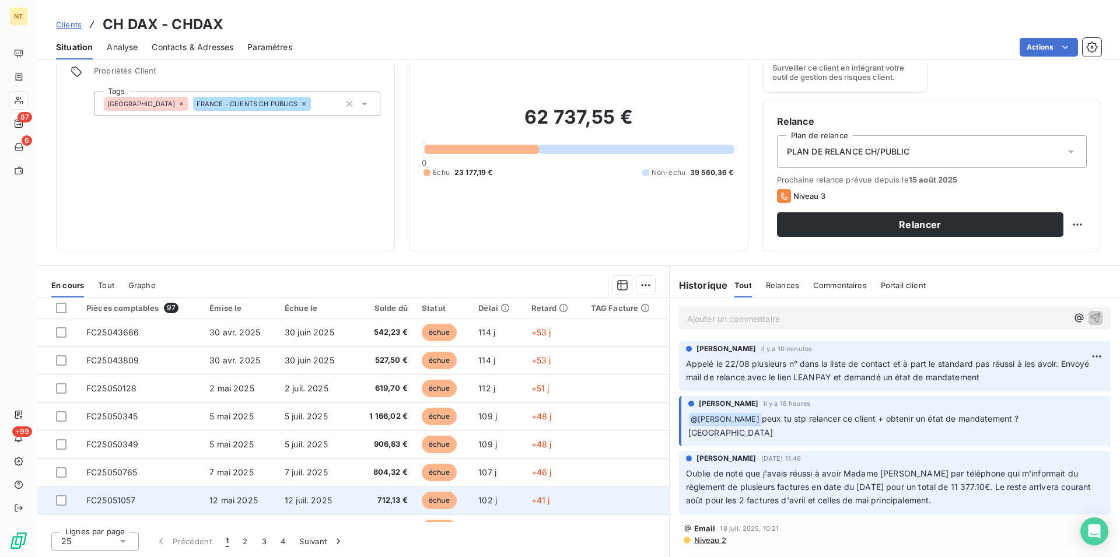
click at [236, 502] on span "12 mai 2025" at bounding box center [233, 500] width 48 height 10
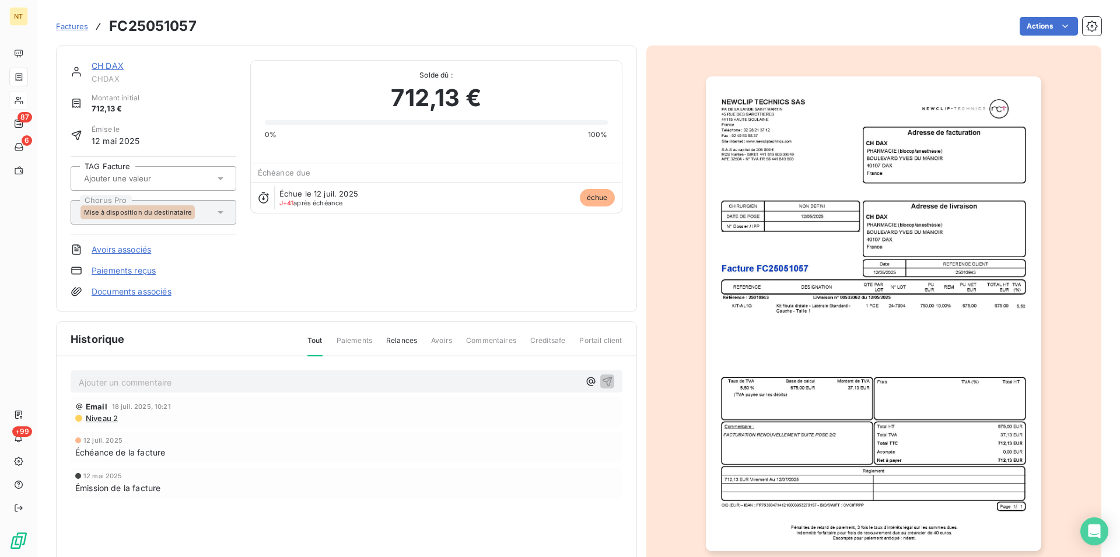
click at [787, 317] on img "button" at bounding box center [873, 313] width 335 height 475
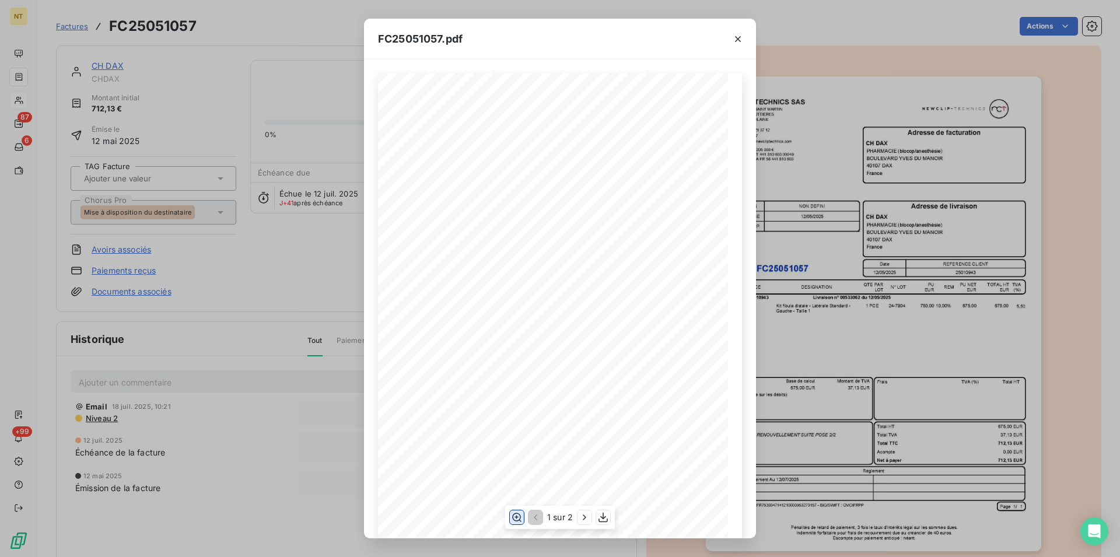
click at [512, 515] on icon "button" at bounding box center [517, 518] width 12 height 12
click at [740, 34] on icon "button" at bounding box center [738, 39] width 12 height 12
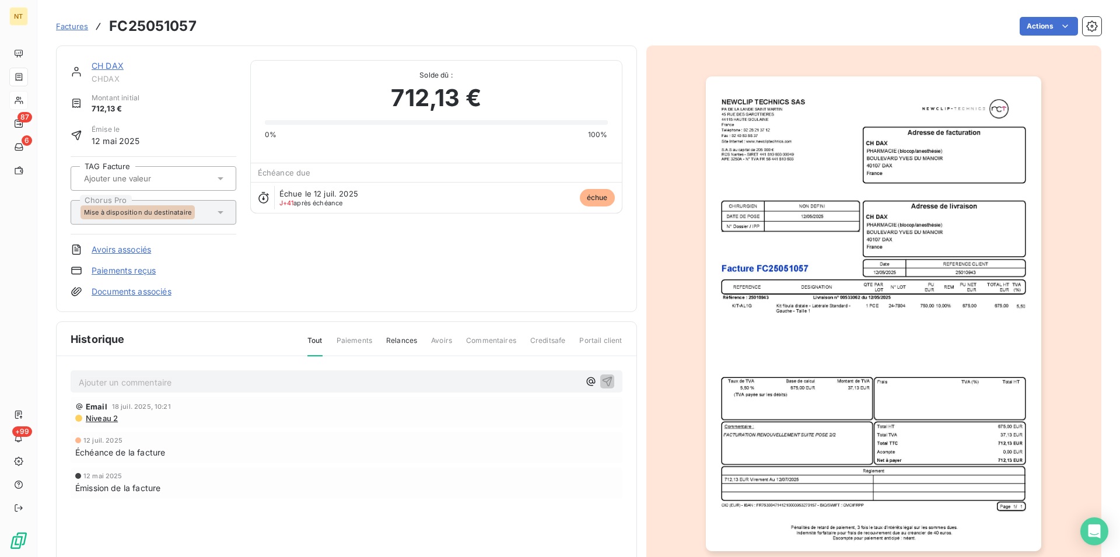
click at [107, 69] on link "CH DAX" at bounding box center [108, 66] width 32 height 10
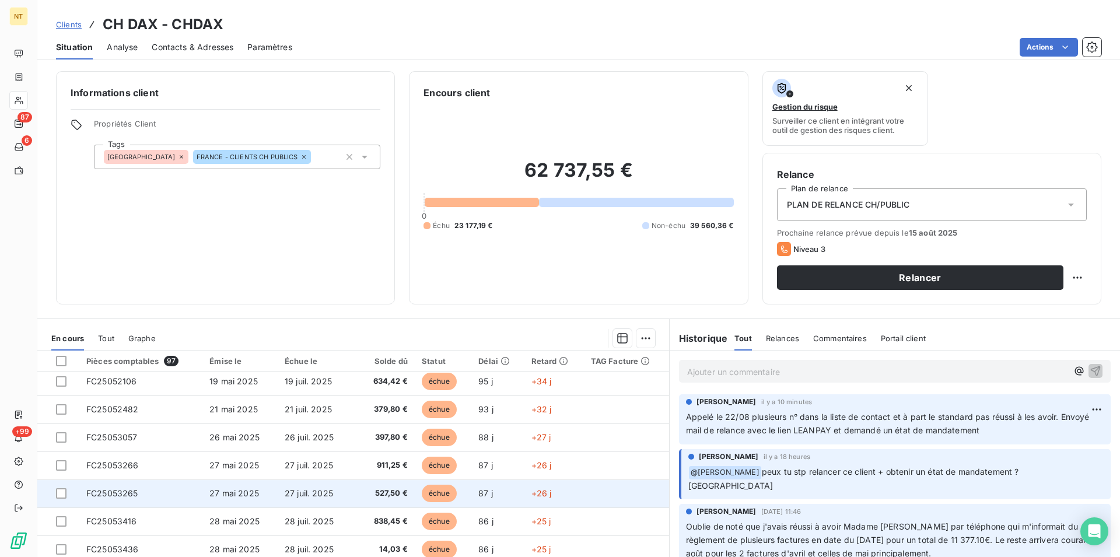
scroll to position [357, 0]
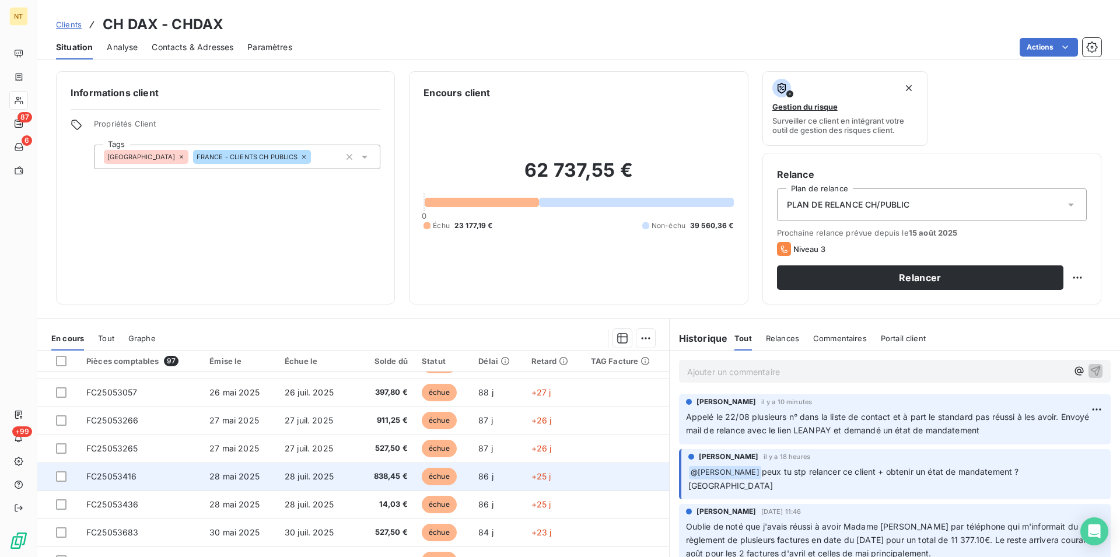
click at [130, 485] on td "FC25053416" at bounding box center [140, 477] width 123 height 28
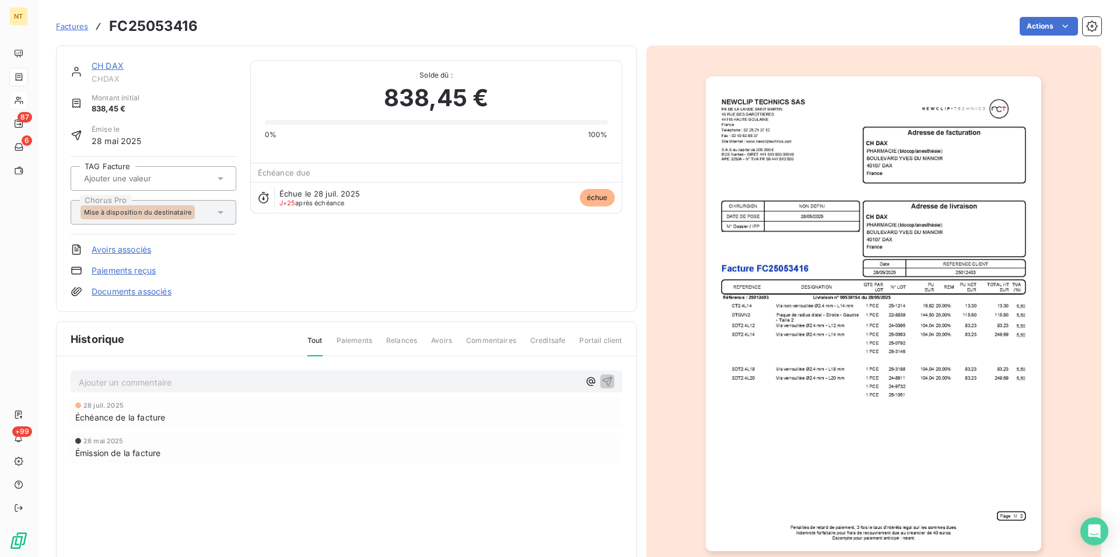
click at [101, 69] on link "CH DAX" at bounding box center [108, 66] width 32 height 10
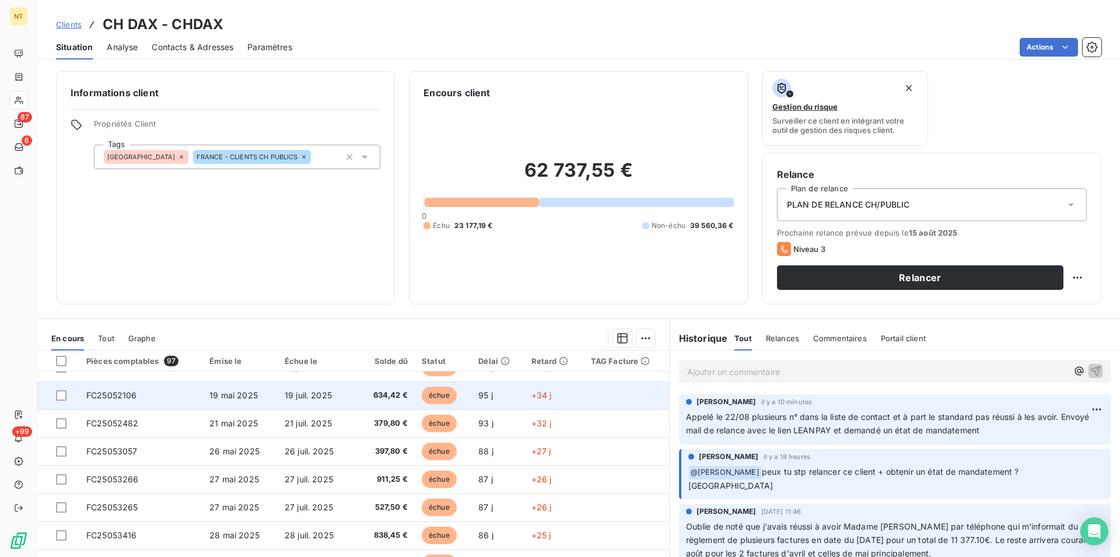
scroll to position [357, 0]
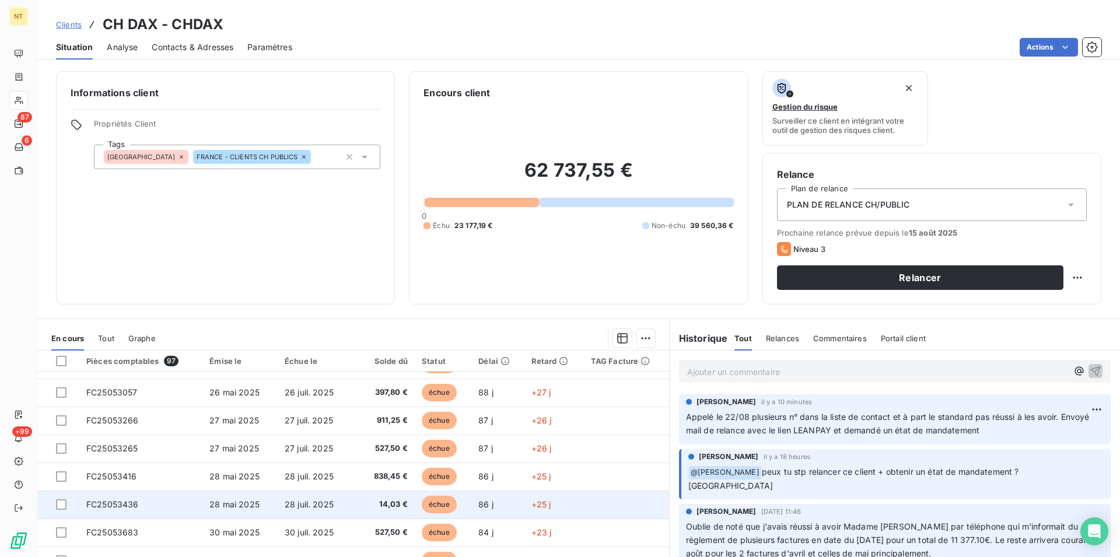
click at [212, 503] on span "28 mai 2025" at bounding box center [234, 504] width 50 height 10
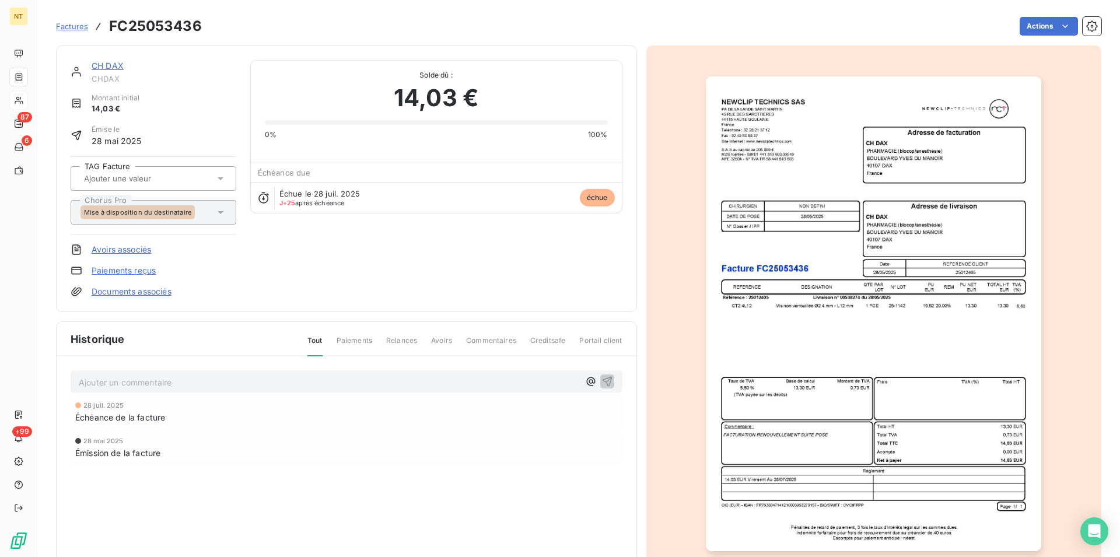
click at [103, 68] on link "CH DAX" at bounding box center [108, 66] width 32 height 10
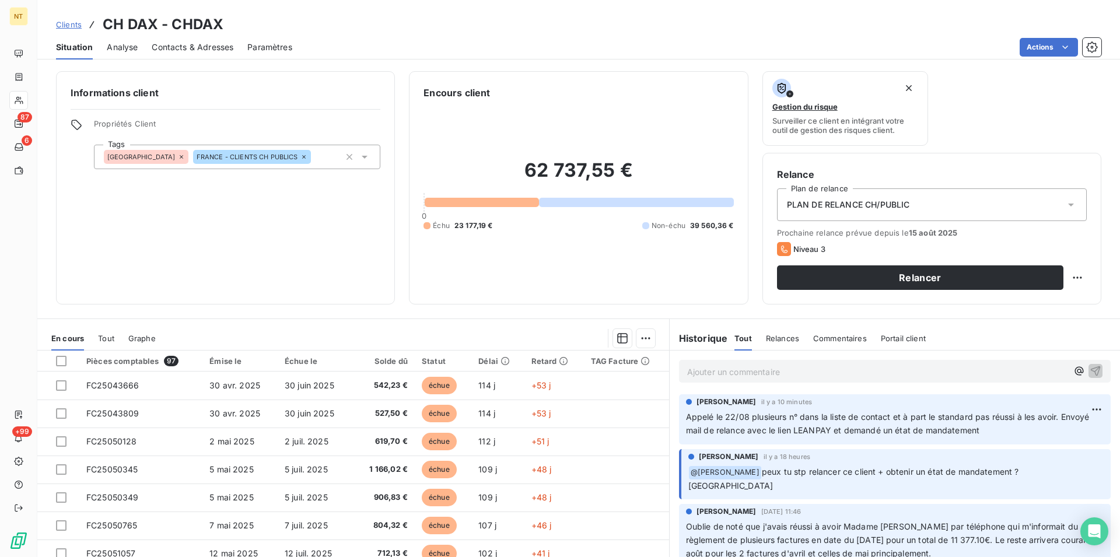
click at [195, 47] on span "Contacts & Adresses" at bounding box center [193, 47] width 82 height 12
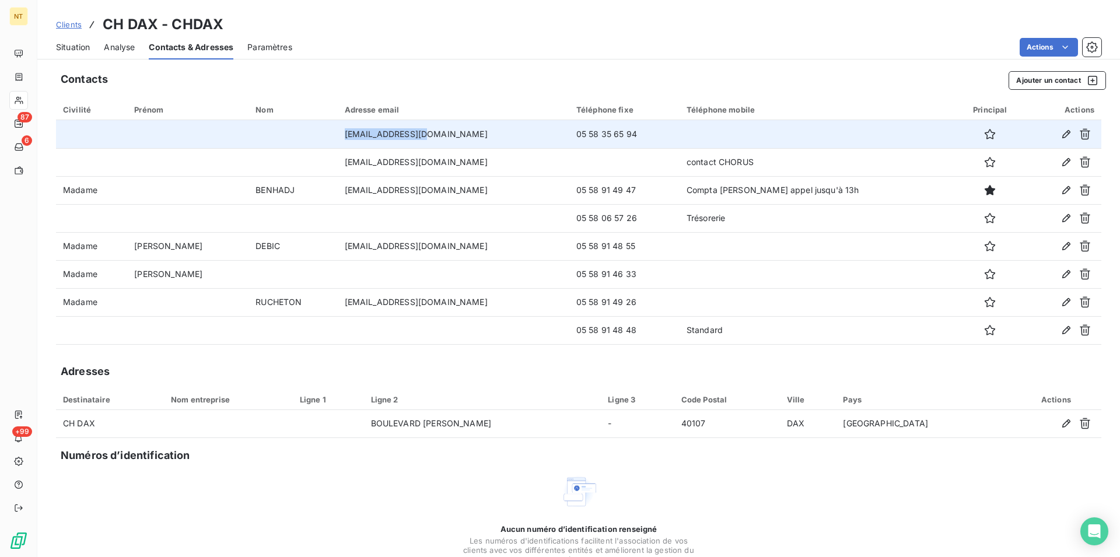
drag, startPoint x: 359, startPoint y: 134, endPoint x: 453, endPoint y: 138, distance: 94.0
click at [453, 138] on td "[EMAIL_ADDRESS][DOMAIN_NAME]" at bounding box center [454, 134] width 232 height 28
copy td "[EMAIL_ADDRESS][DOMAIN_NAME]"
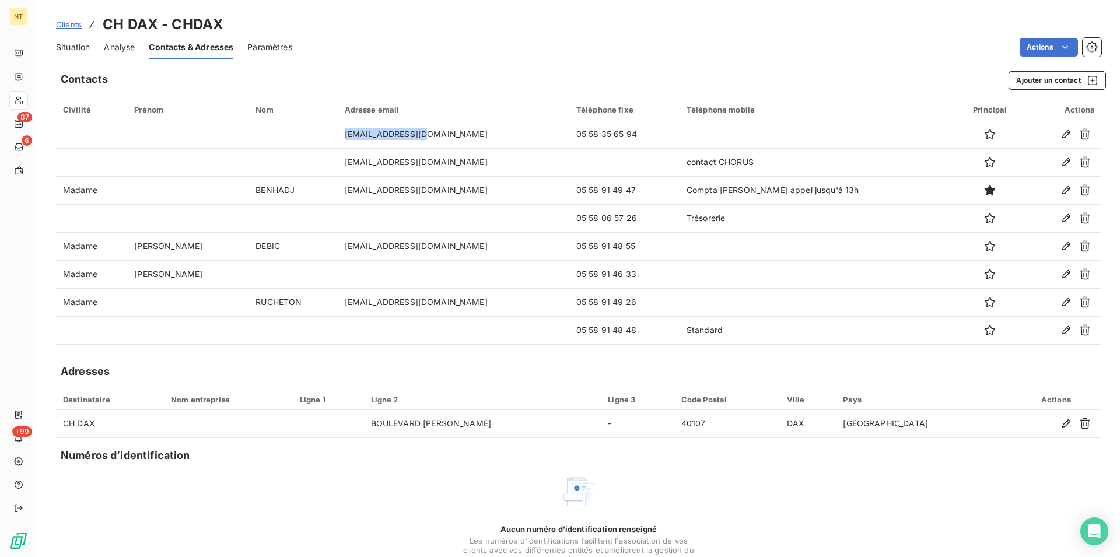
click at [74, 47] on span "Situation" at bounding box center [73, 47] width 34 height 12
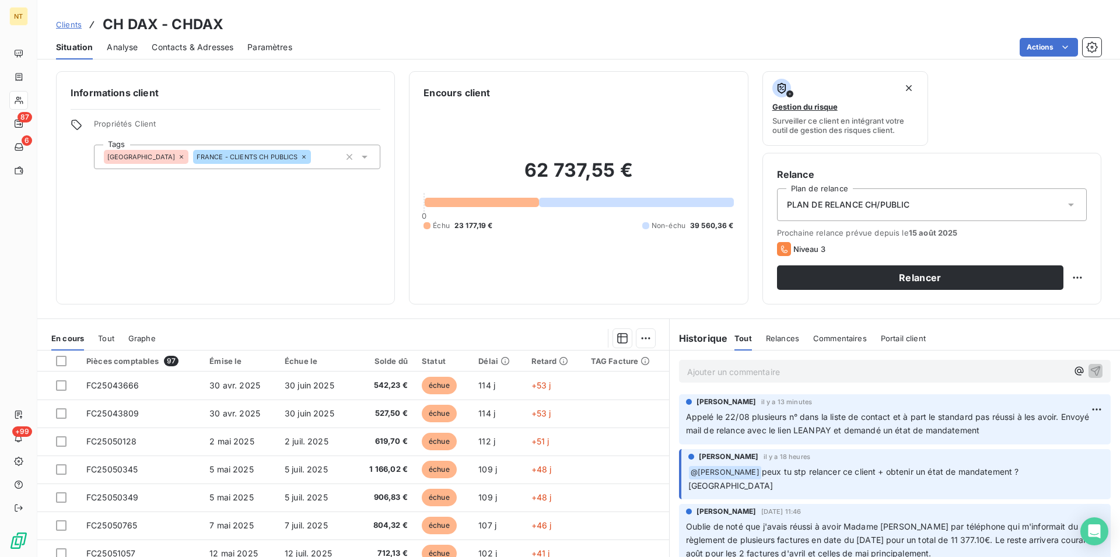
click at [690, 370] on p "Ajouter un commentaire ﻿" at bounding box center [877, 372] width 380 height 15
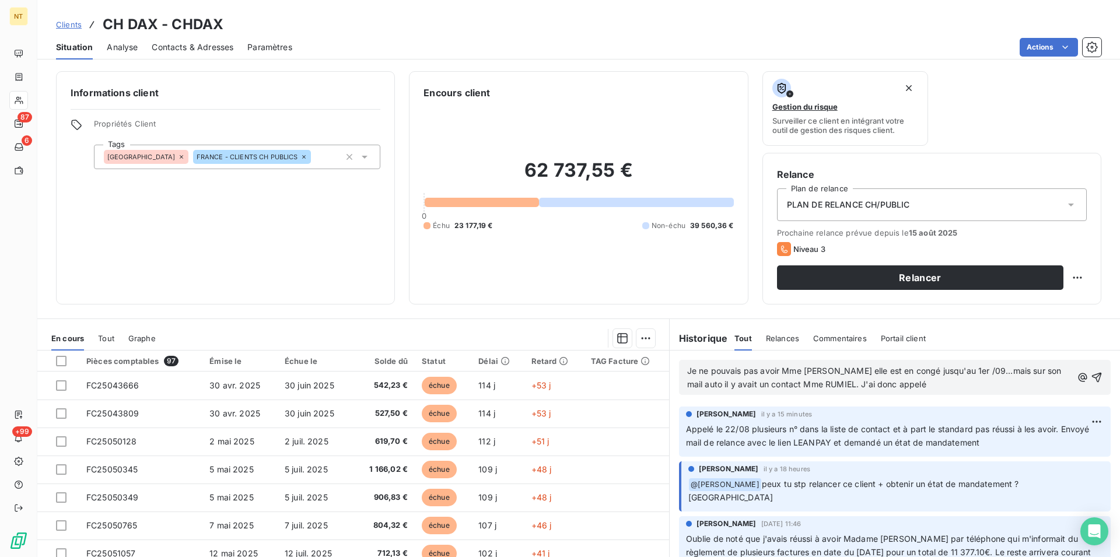
click at [844, 385] on span "Je ne pouvais pas avoir Mme [PERSON_NAME] elle est en congé jusqu'au 1er /09...…" at bounding box center [875, 377] width 377 height 23
click at [913, 386] on p "Je ne pouvais pas avoir Mme [PERSON_NAME] elle est en congé jusqu'au 1er /09...…" at bounding box center [879, 378] width 385 height 27
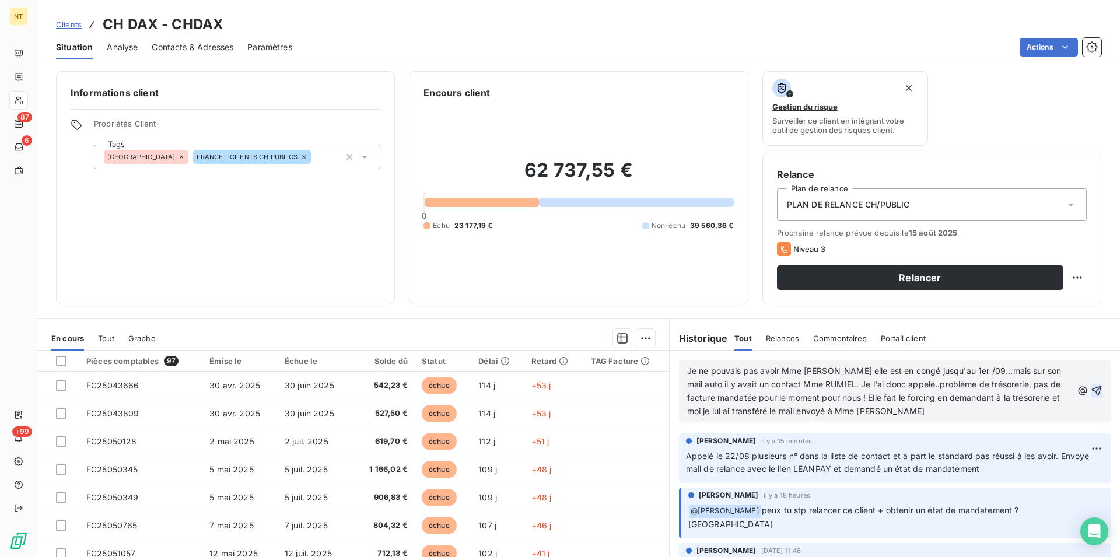
click at [1091, 390] on icon "button" at bounding box center [1097, 391] width 12 height 12
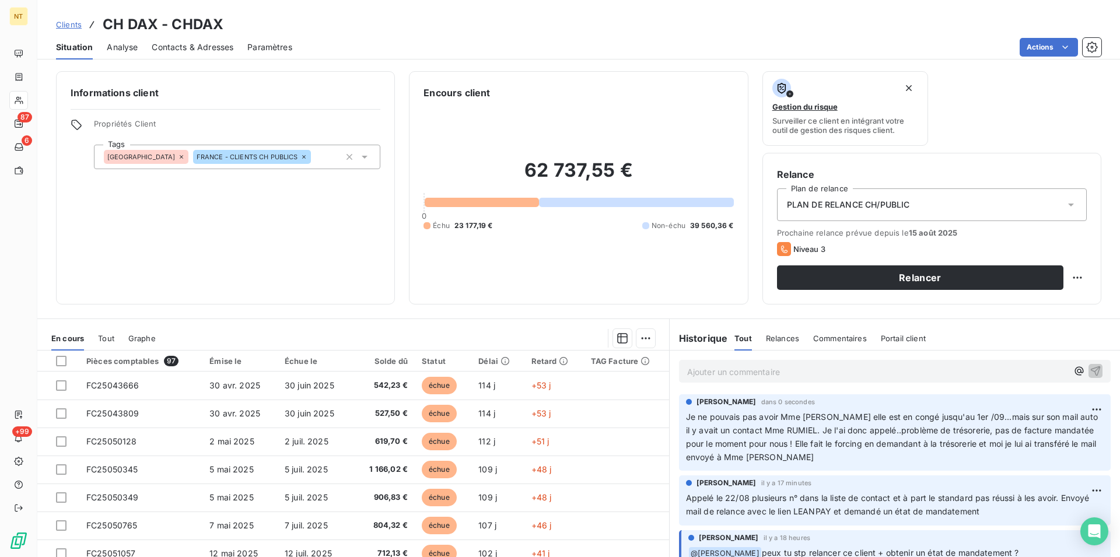
click at [200, 44] on span "Contacts & Adresses" at bounding box center [193, 47] width 82 height 12
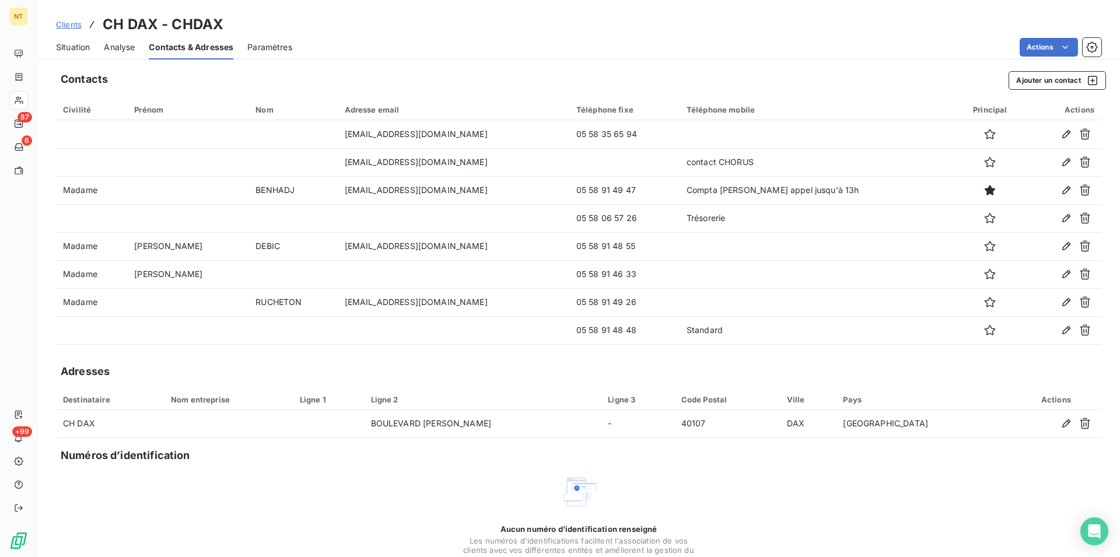
click at [68, 42] on span "Situation" at bounding box center [73, 47] width 34 height 12
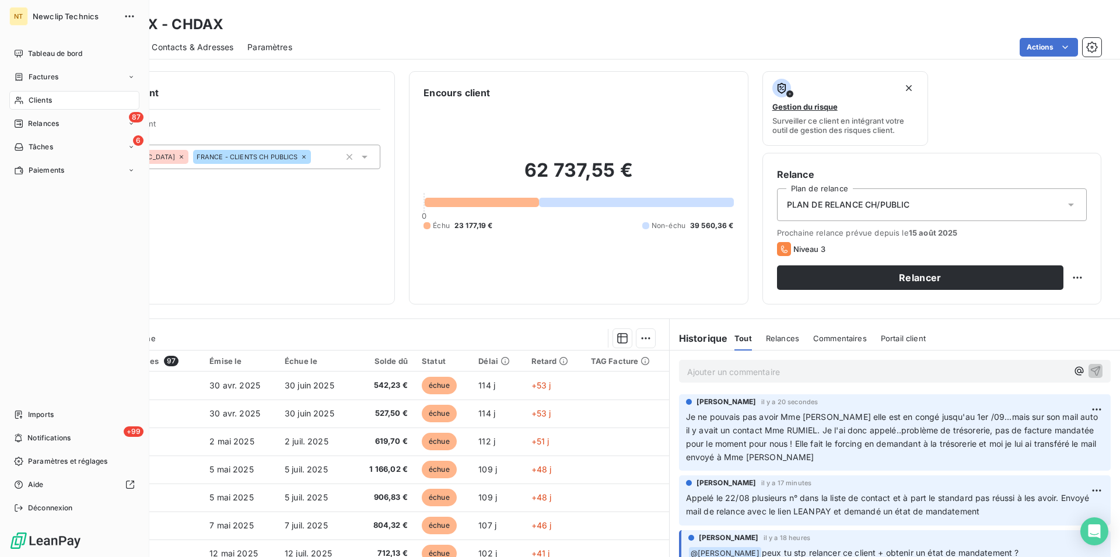
click at [32, 104] on span "Clients" at bounding box center [40, 100] width 23 height 11
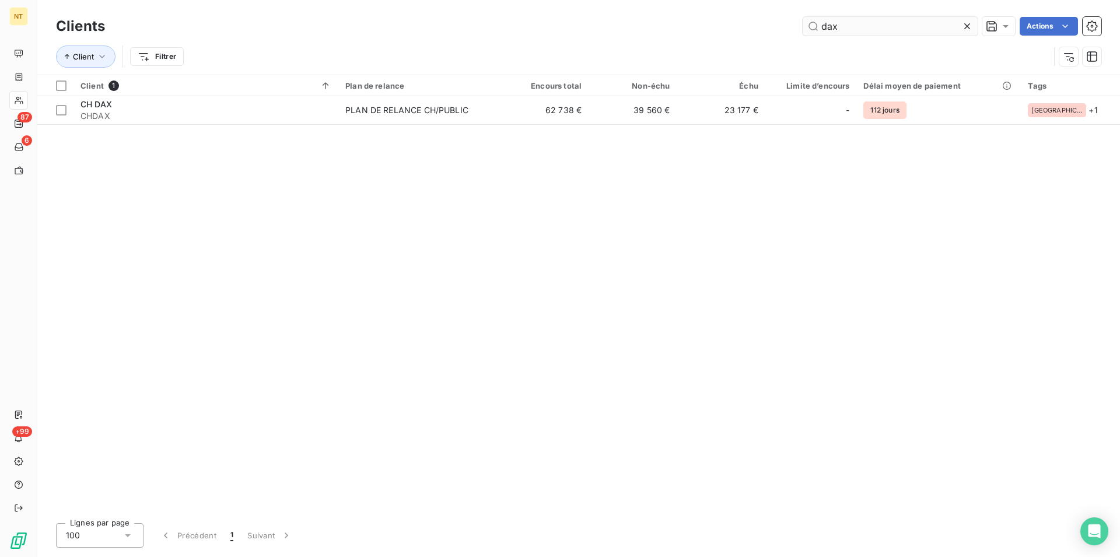
drag, startPoint x: 859, startPoint y: 21, endPoint x: 812, endPoint y: 21, distance: 46.7
click at [812, 21] on input "dax" at bounding box center [890, 26] width 175 height 19
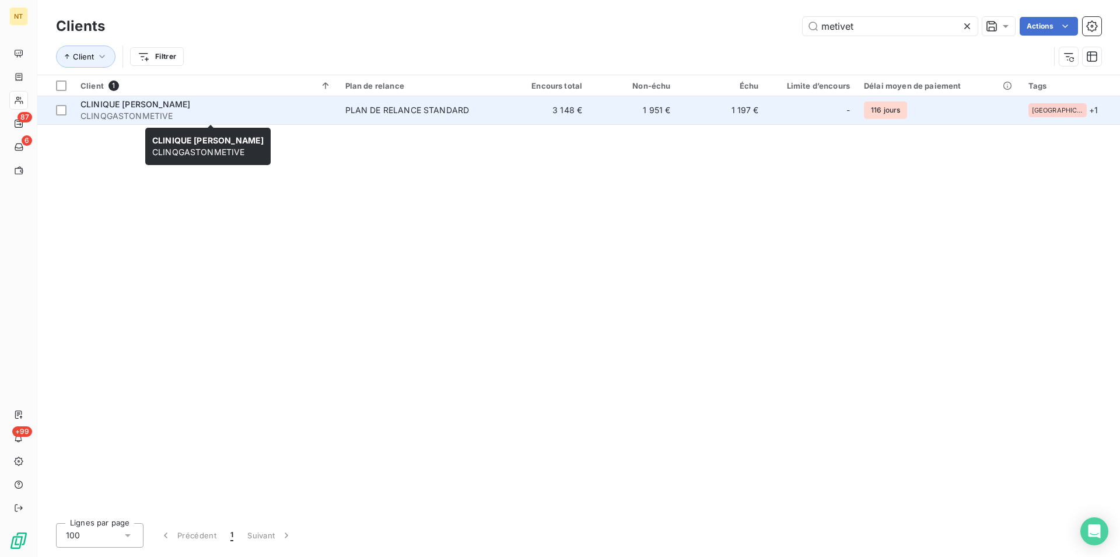
type input "metivet"
click at [132, 107] on span "CLINIQUE [PERSON_NAME]" at bounding box center [136, 104] width 110 height 10
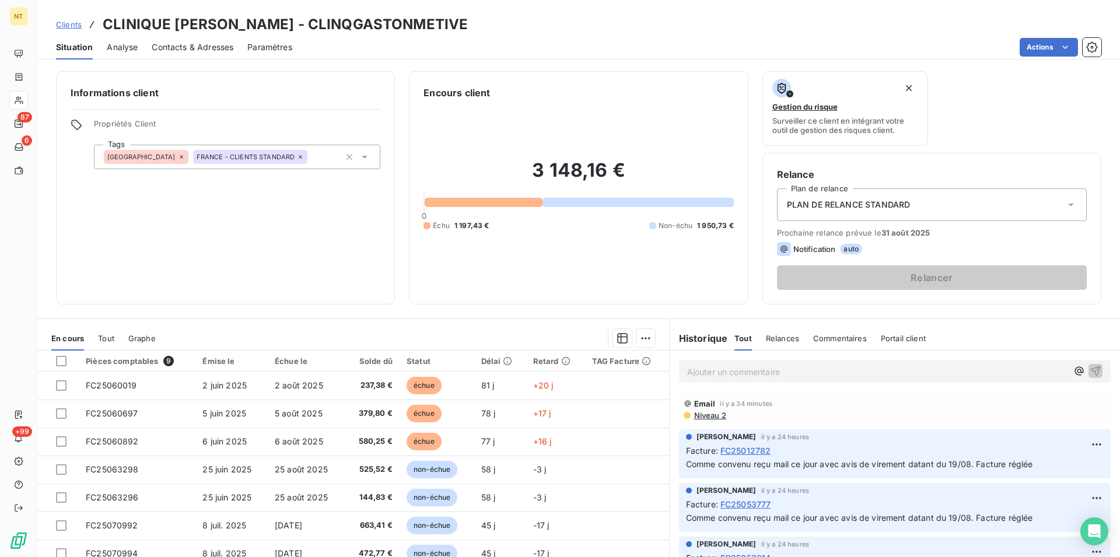
click at [163, 40] on div "Contacts & Adresses" at bounding box center [193, 47] width 82 height 25
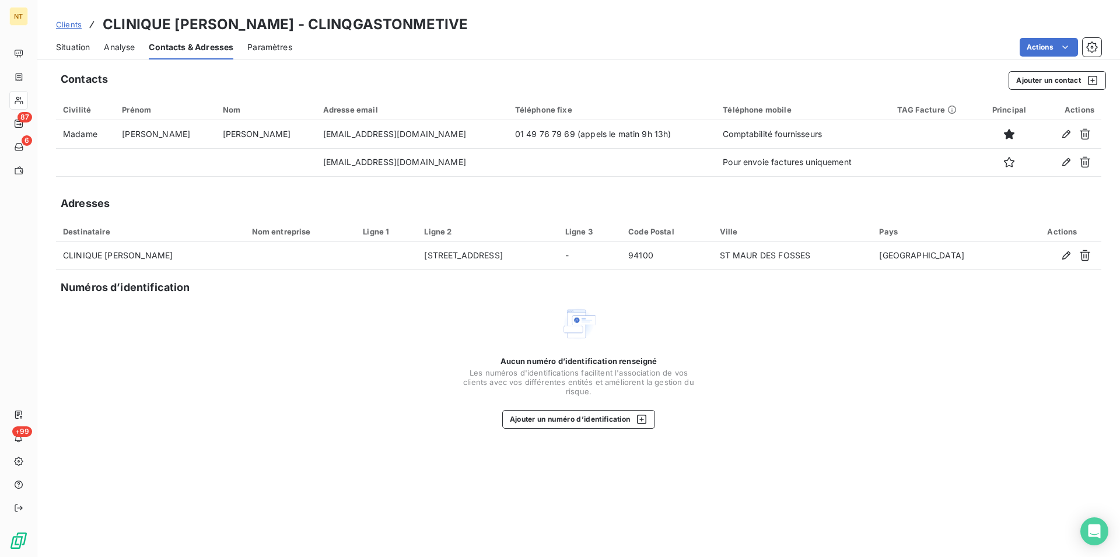
click at [66, 48] on span "Situation" at bounding box center [73, 47] width 34 height 12
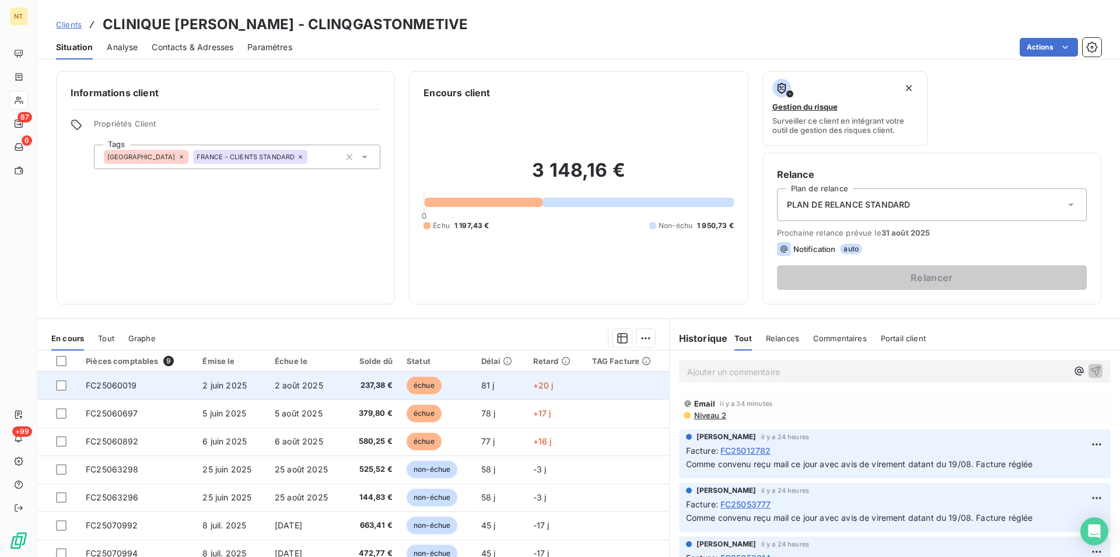
click at [146, 382] on td "FC25060019" at bounding box center [137, 386] width 117 height 28
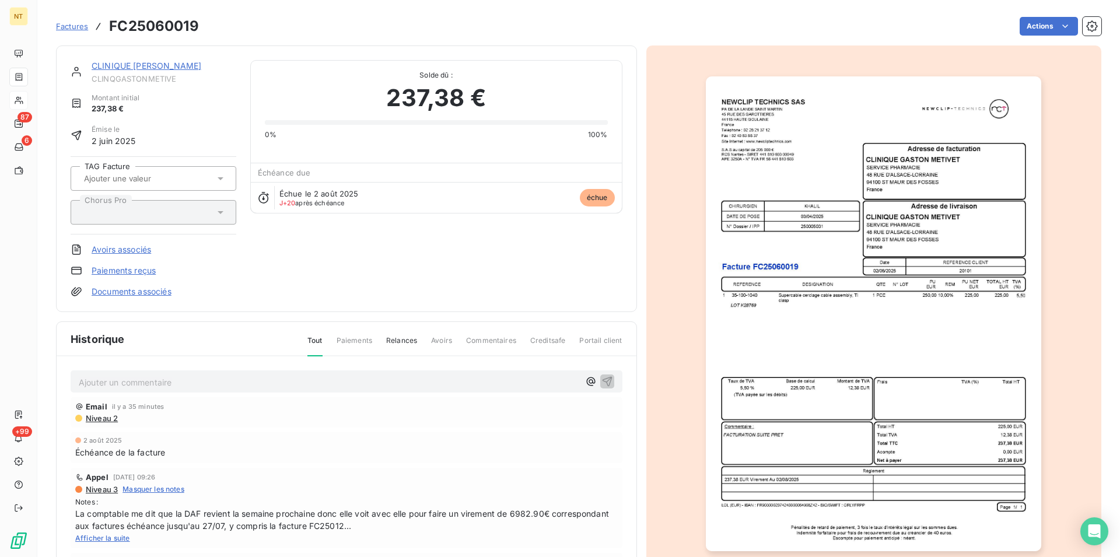
click at [131, 380] on p "Ajouter un commentaire ﻿" at bounding box center [329, 382] width 501 height 15
click at [159, 380] on span "Suite à la relance N2 retour" at bounding box center [132, 381] width 107 height 10
click at [225, 384] on span "Suite à la relance N2 du 22/08 retour" at bounding box center [152, 381] width 146 height 10
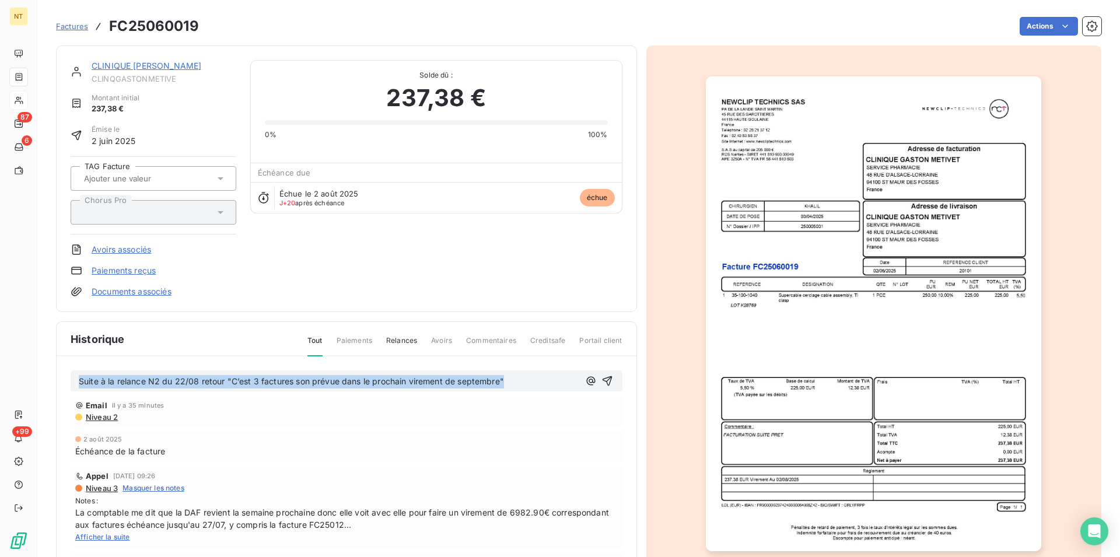
drag, startPoint x: 81, startPoint y: 380, endPoint x: 550, endPoint y: 384, distance: 469.7
click at [550, 384] on p "Suite à la relance N2 du 22/08 retour "C’est 3 factures son prévue dans le proc…" at bounding box center [329, 381] width 501 height 13
copy span "Suite à la relance N2 du 22/08 retour "C’est 3 factures son prévue dans le proc…"
click at [602, 382] on icon "button" at bounding box center [607, 381] width 10 height 10
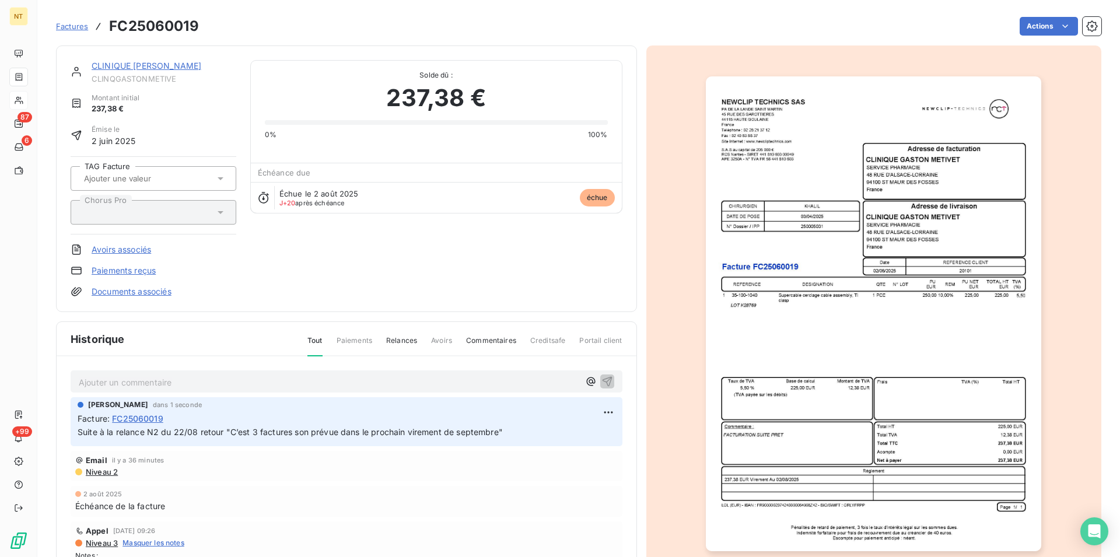
click at [173, 66] on link "CLINIQUE [PERSON_NAME]" at bounding box center [147, 66] width 110 height 10
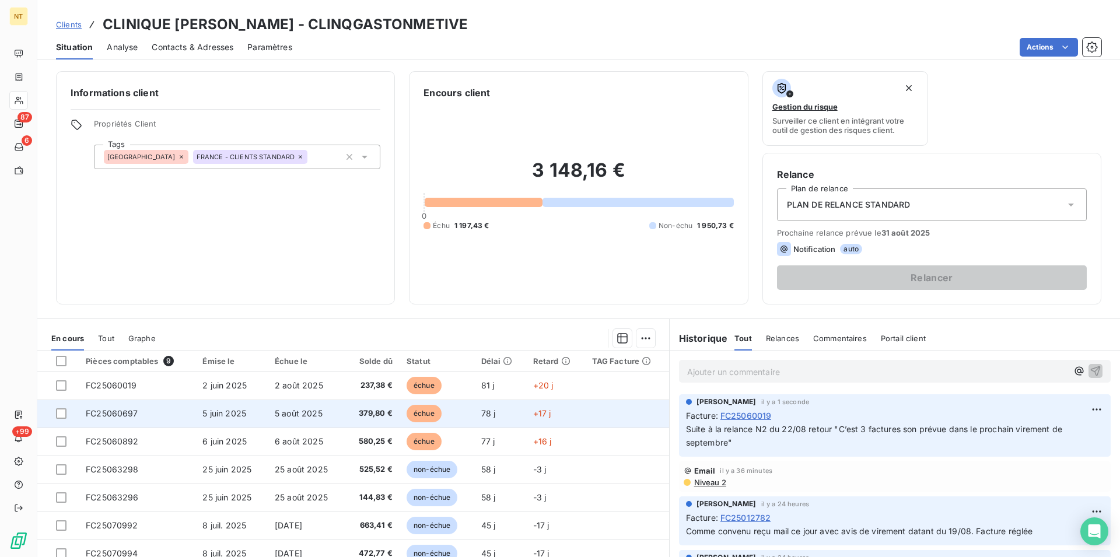
click at [126, 418] on span "FC25060697" at bounding box center [112, 413] width 53 height 10
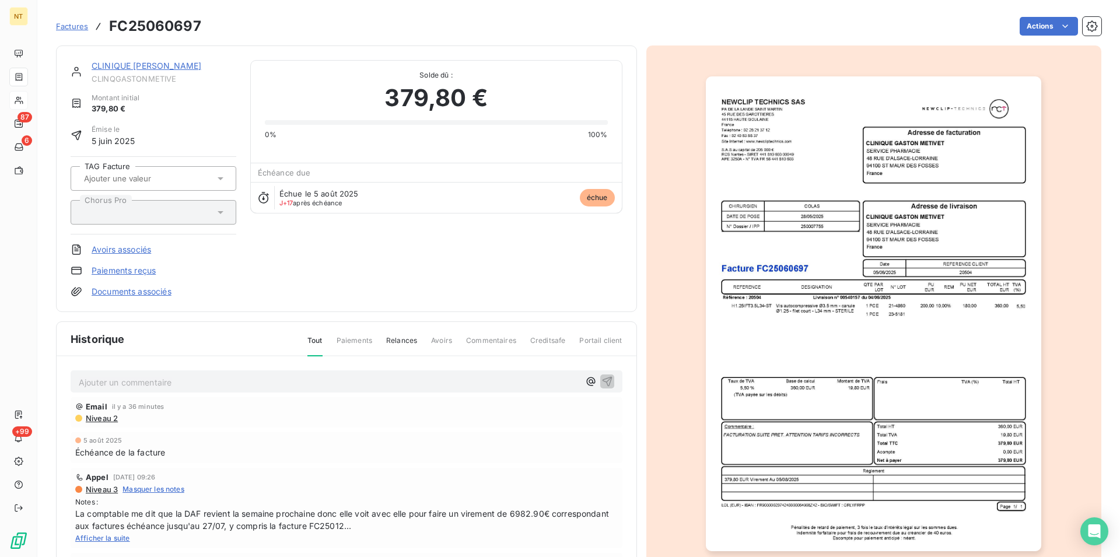
click at [135, 380] on p "Ajouter un commentaire ﻿" at bounding box center [329, 382] width 501 height 15
click at [601, 380] on icon "button" at bounding box center [607, 381] width 12 height 12
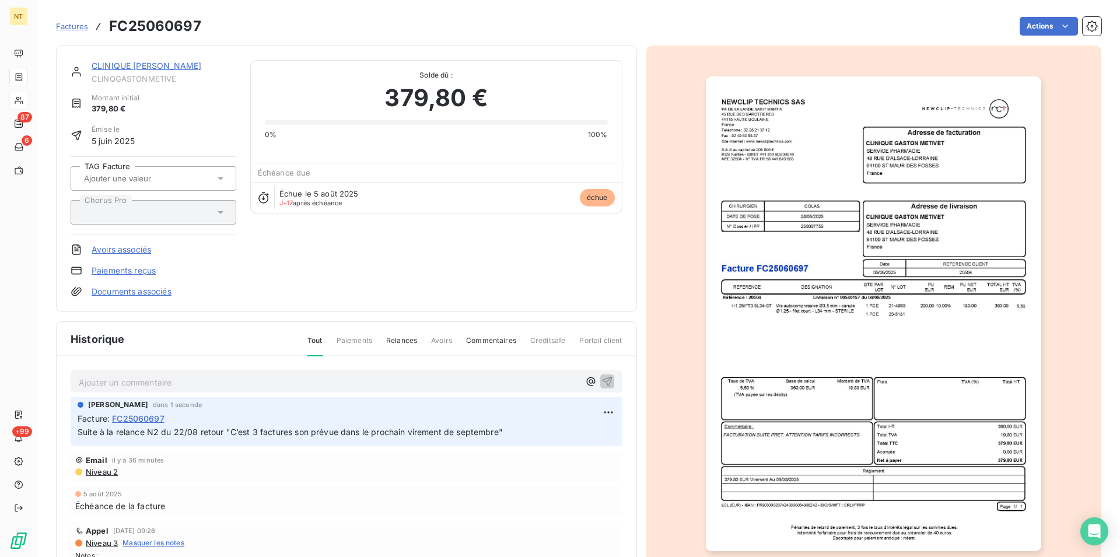
click at [162, 63] on link "CLINIQUE [PERSON_NAME]" at bounding box center [147, 66] width 110 height 10
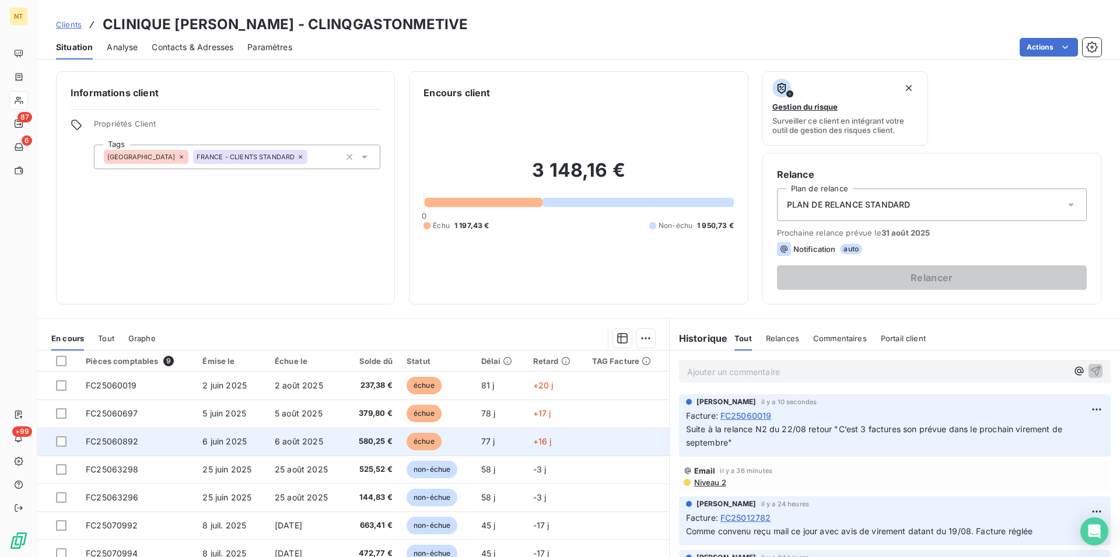
click at [137, 446] on td "FC25060892" at bounding box center [137, 442] width 117 height 28
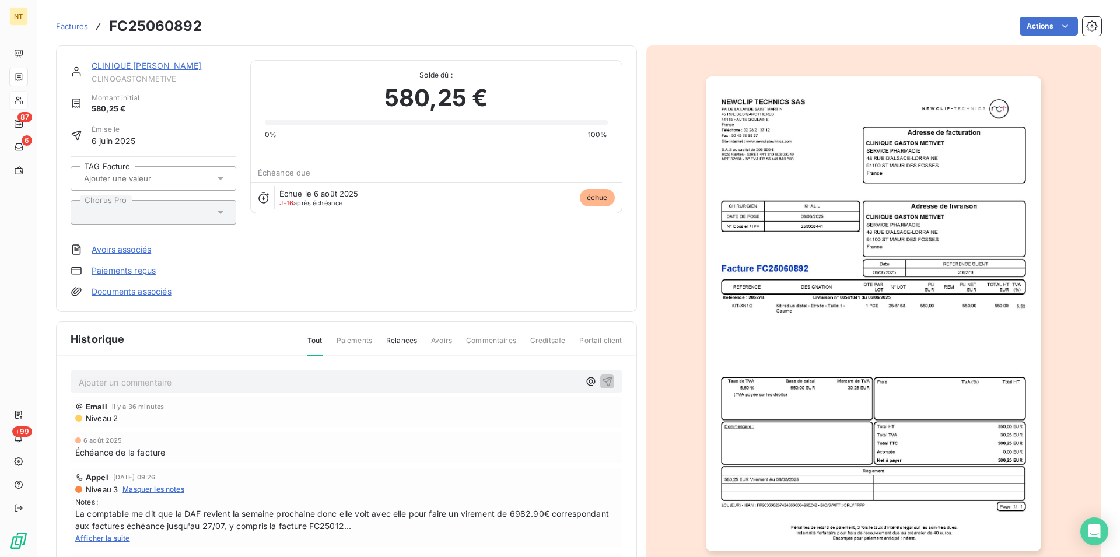
click at [137, 382] on p "Ajouter un commentaire ﻿" at bounding box center [329, 382] width 501 height 15
click at [601, 379] on icon "button" at bounding box center [607, 381] width 12 height 12
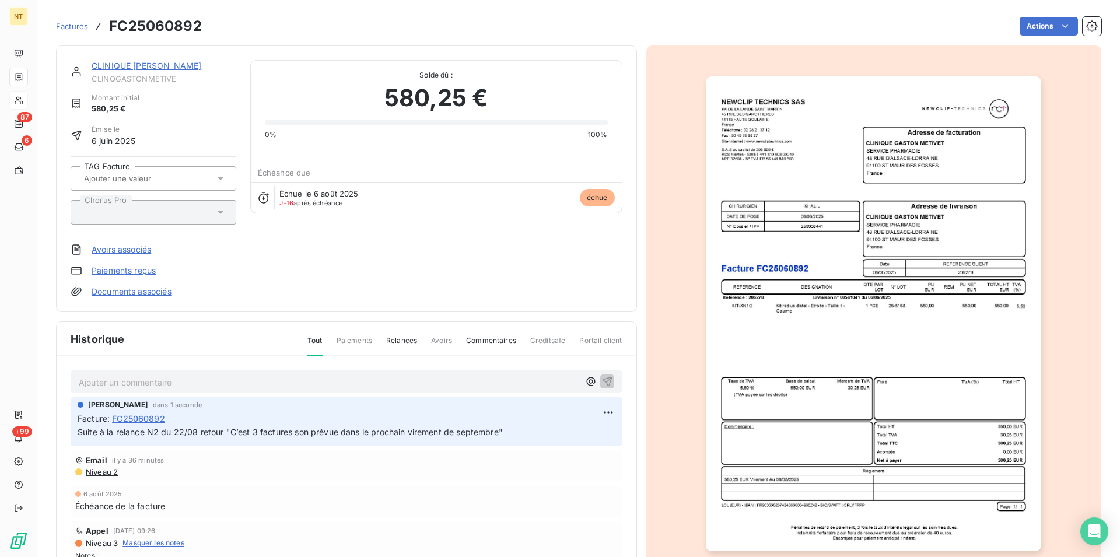
click at [156, 68] on link "CLINIQUE [PERSON_NAME]" at bounding box center [147, 66] width 110 height 10
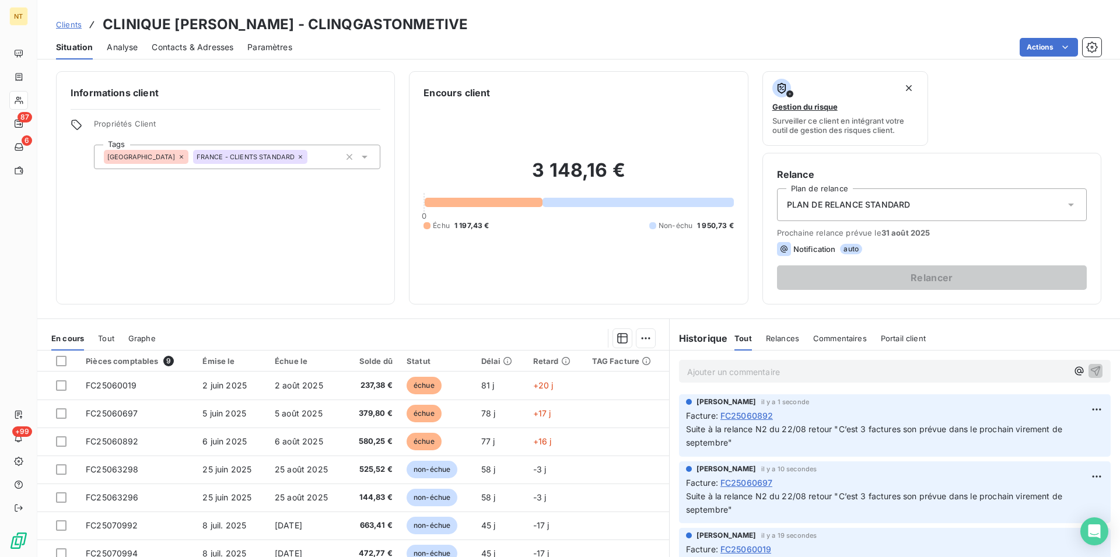
click at [190, 43] on span "Contacts & Adresses" at bounding box center [193, 47] width 82 height 12
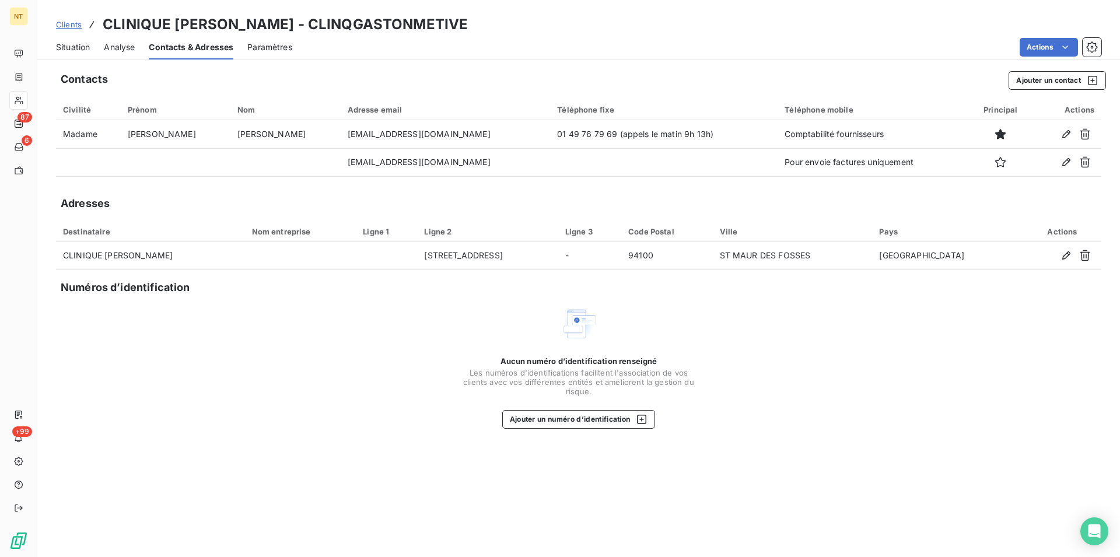
click at [67, 47] on span "Situation" at bounding box center [73, 47] width 34 height 12
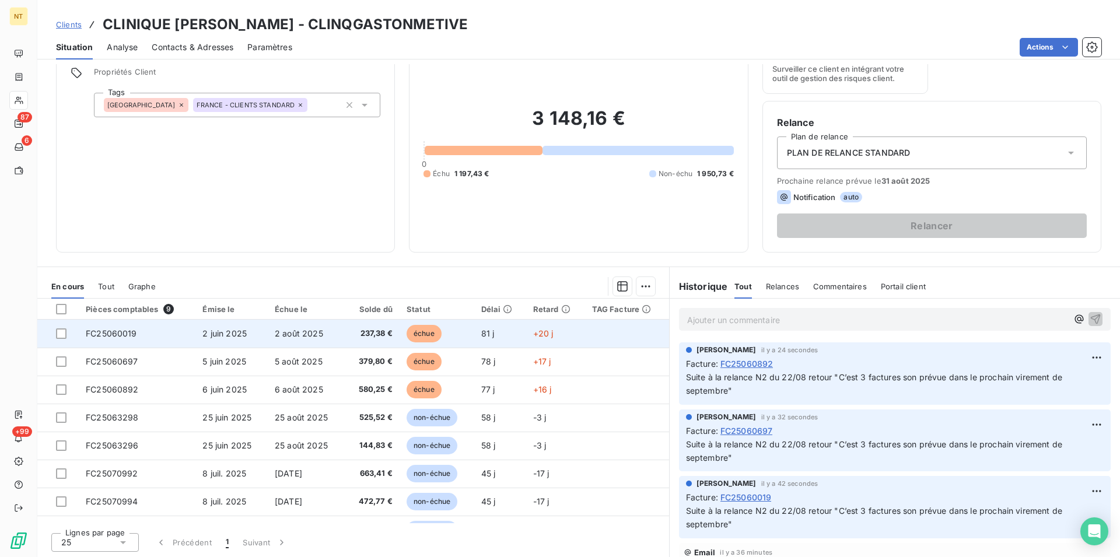
scroll to position [53, 0]
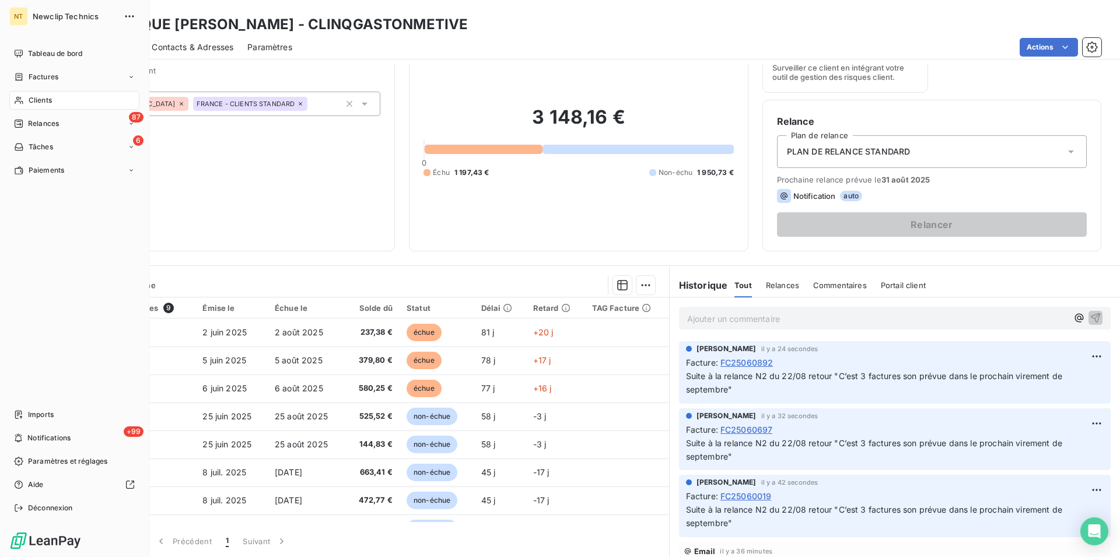
click at [36, 97] on span "Clients" at bounding box center [40, 100] width 23 height 11
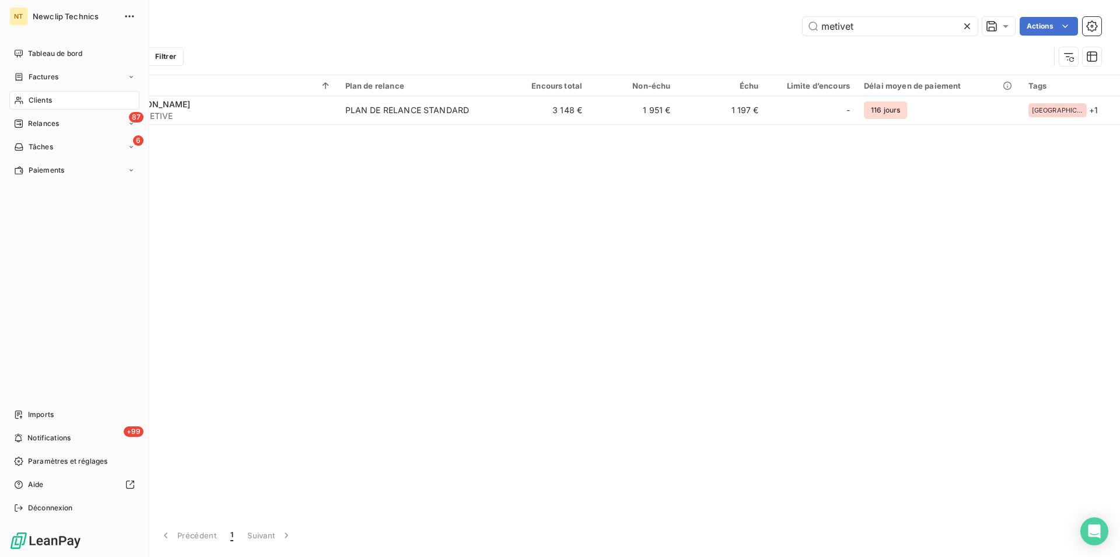
click at [53, 99] on div "Clients" at bounding box center [74, 100] width 130 height 19
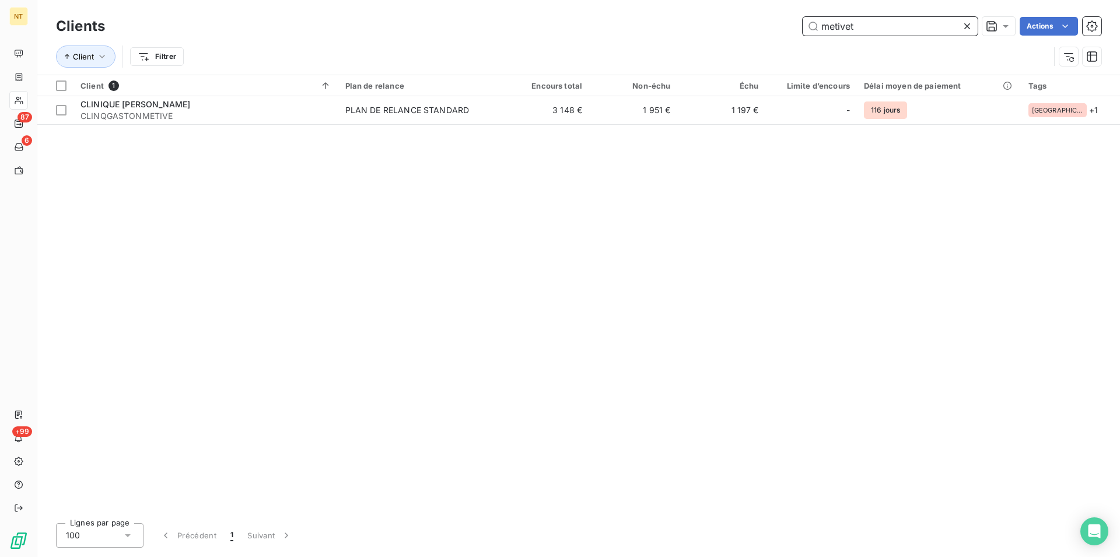
drag, startPoint x: 879, startPoint y: 30, endPoint x: 810, endPoint y: 22, distance: 68.7
click at [810, 22] on input "metivet" at bounding box center [890, 26] width 175 height 19
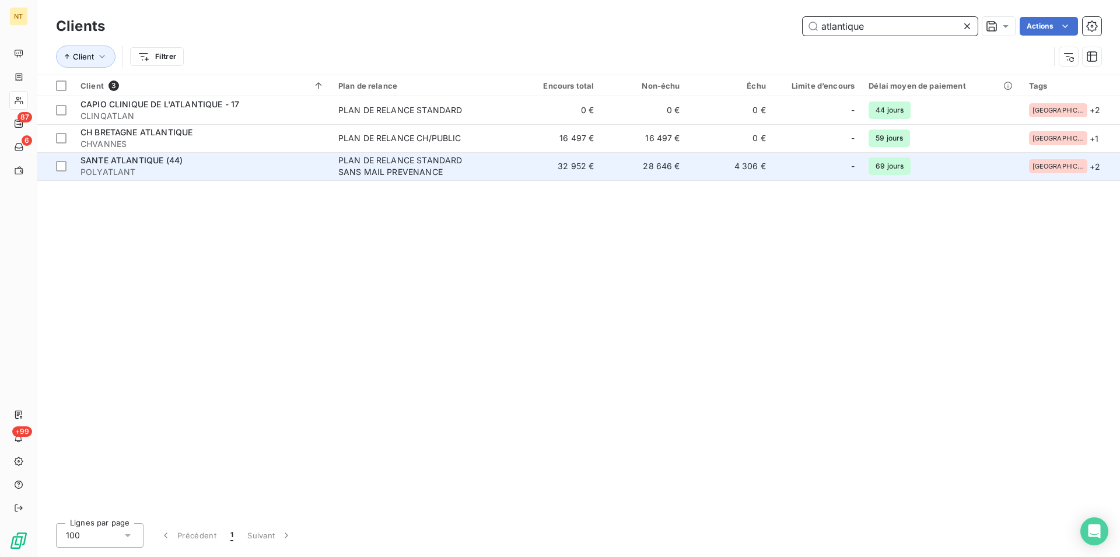
type input "atlantique"
click at [137, 160] on span "SANTE ATLANTIQUE (44)" at bounding box center [132, 160] width 102 height 10
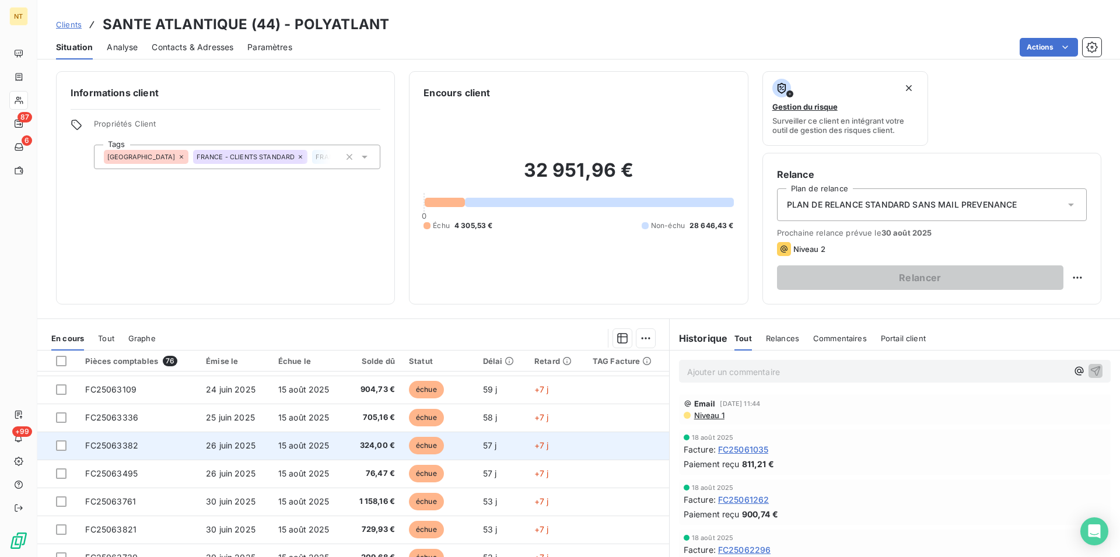
scroll to position [60, 0]
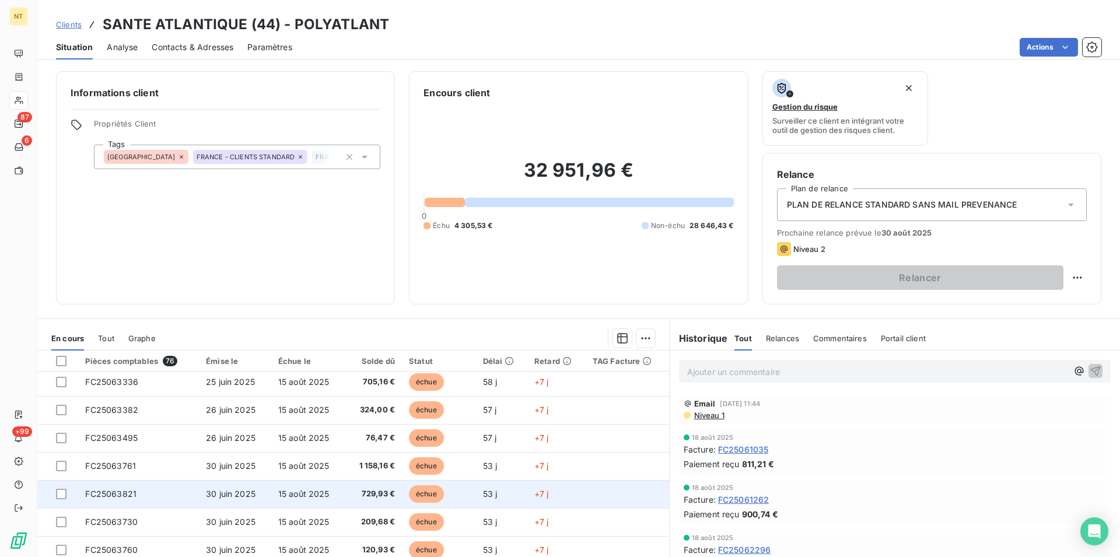
click at [135, 498] on td "FC25063821" at bounding box center [138, 494] width 121 height 28
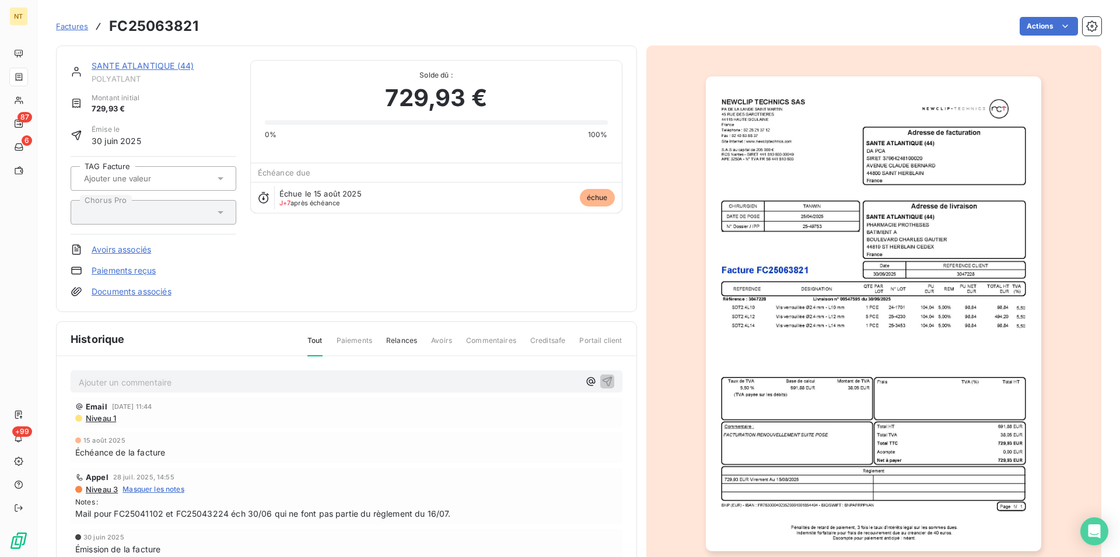
click at [110, 382] on p "Ajouter un commentaire ﻿" at bounding box center [329, 382] width 501 height 15
drag, startPoint x: 77, startPoint y: 378, endPoint x: 394, endPoint y: 408, distance: 318.2
click at [394, 408] on div "Retour mail le 22/08 "Facture prête au paiement à échéance" Email [DATE] 11:44 …" at bounding box center [347, 481] width 580 height 250
copy span "Retour mail le 22/08 "Facture prête au paiement à échéance""
click at [604, 379] on icon "button" at bounding box center [607, 381] width 10 height 10
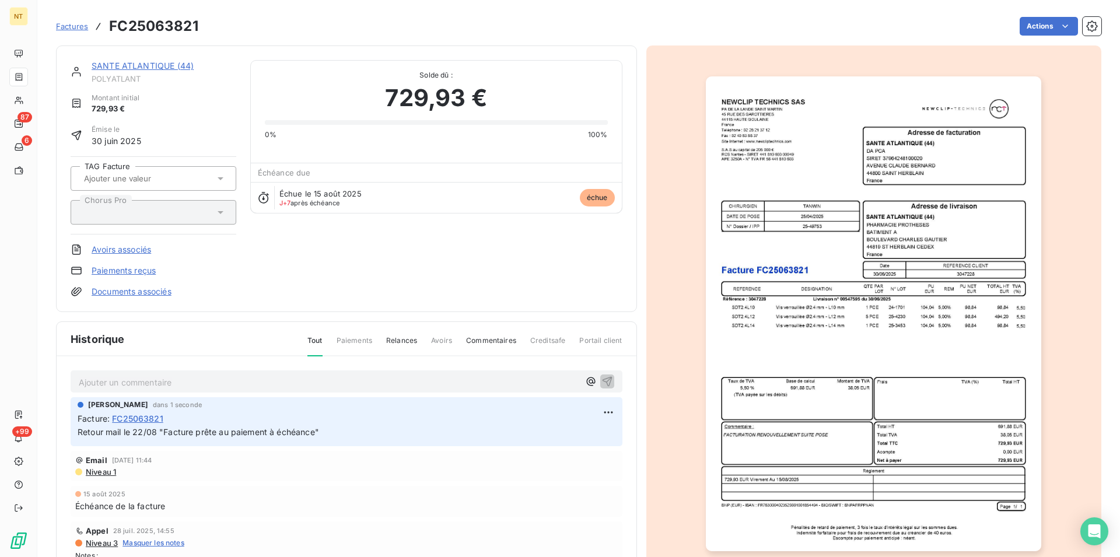
click at [148, 65] on link "SANTE ATLANTIQUE (44)" at bounding box center [143, 66] width 102 height 10
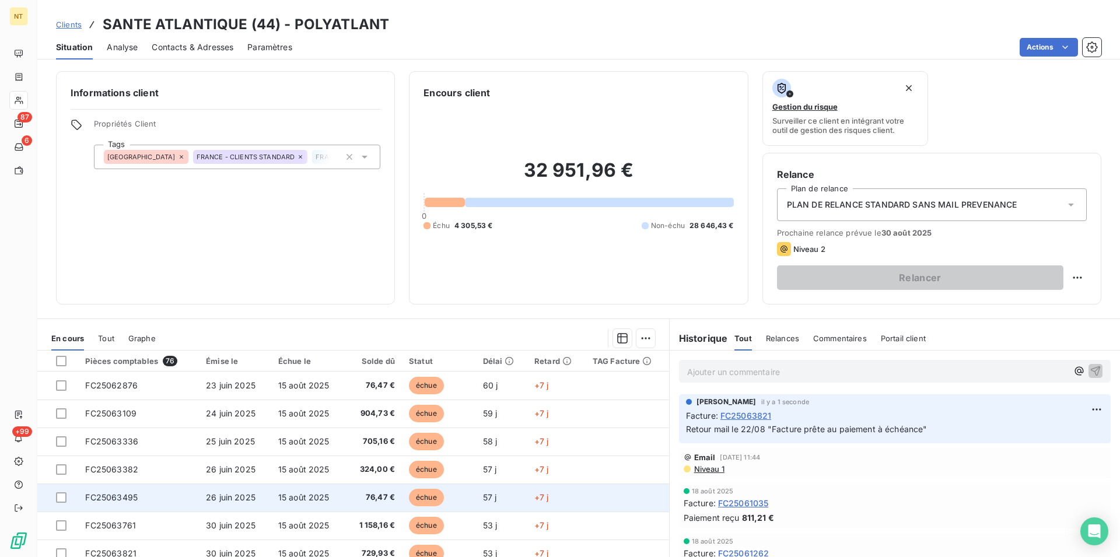
scroll to position [179, 0]
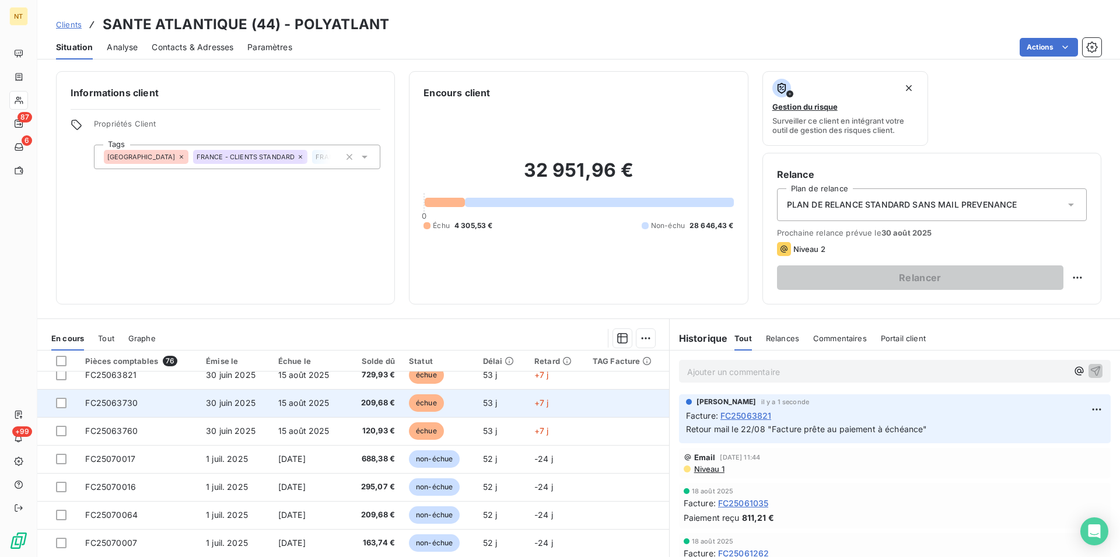
click at [144, 400] on td "FC25063730" at bounding box center [138, 403] width 121 height 28
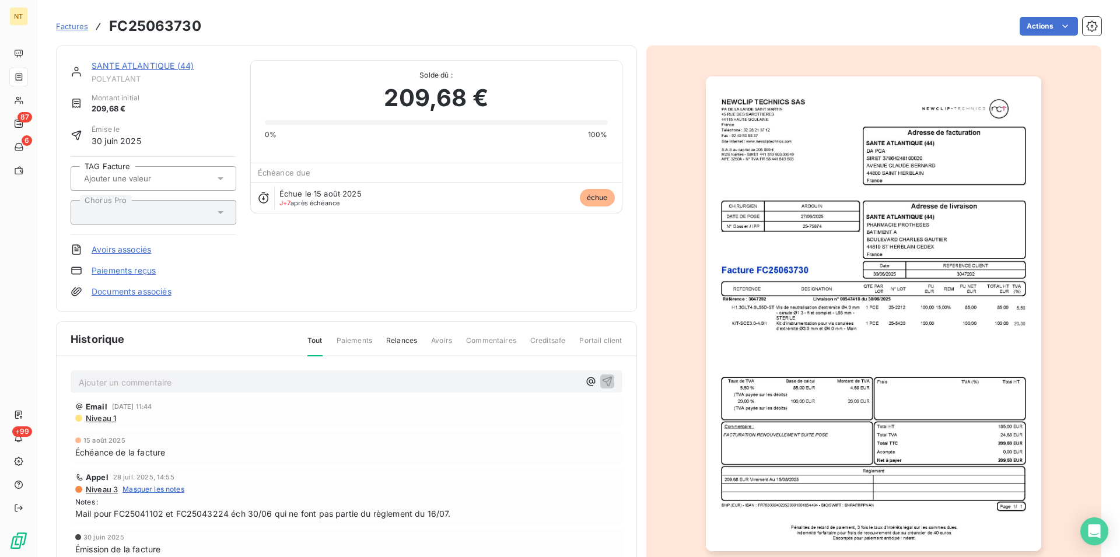
click at [155, 378] on p "Ajouter un commentaire ﻿" at bounding box center [329, 382] width 501 height 15
click at [604, 380] on icon "button" at bounding box center [607, 381] width 10 height 10
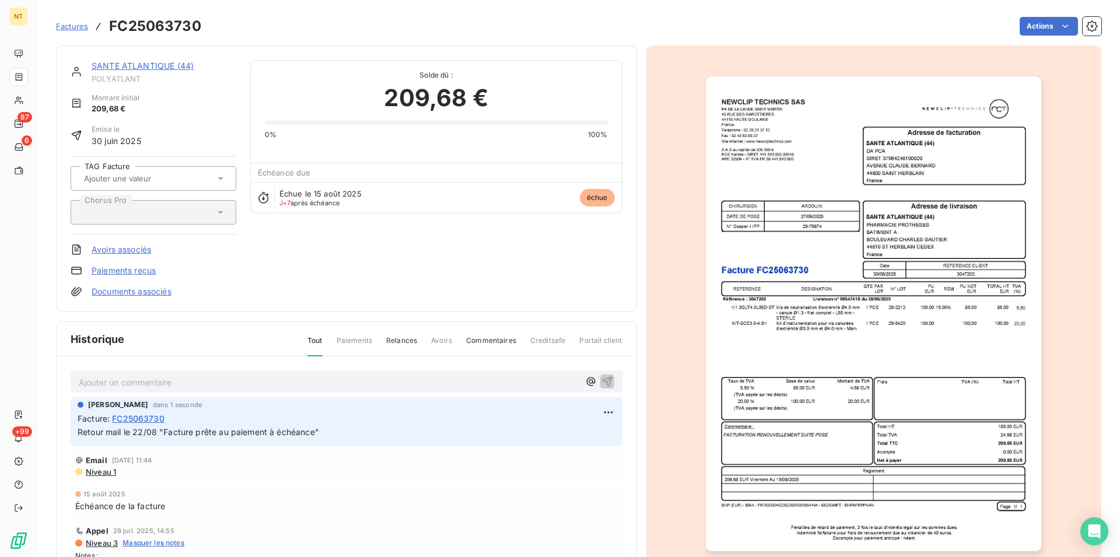
click at [143, 67] on link "SANTE ATLANTIQUE (44)" at bounding box center [143, 66] width 102 height 10
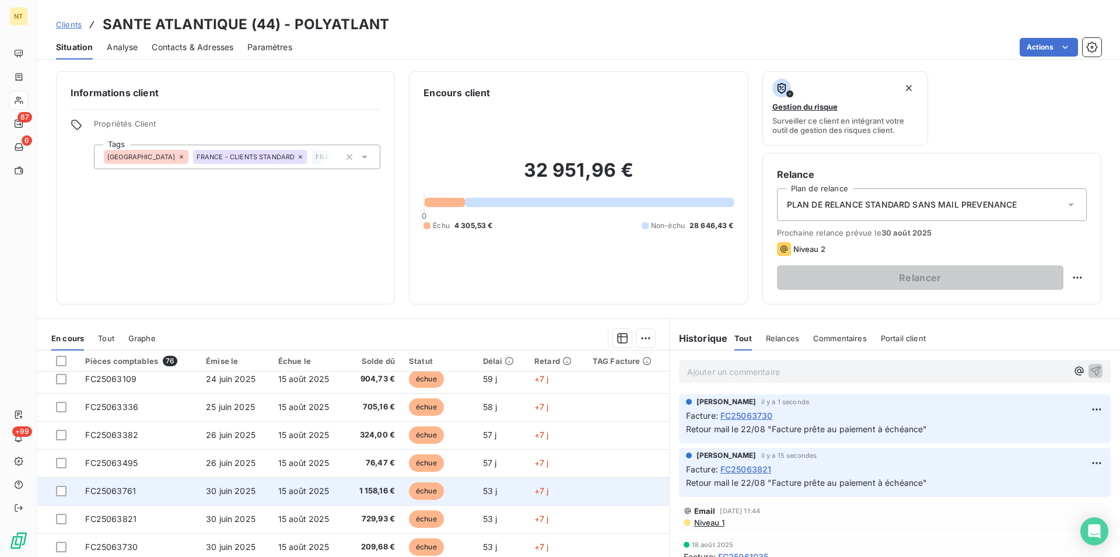
scroll to position [60, 0]
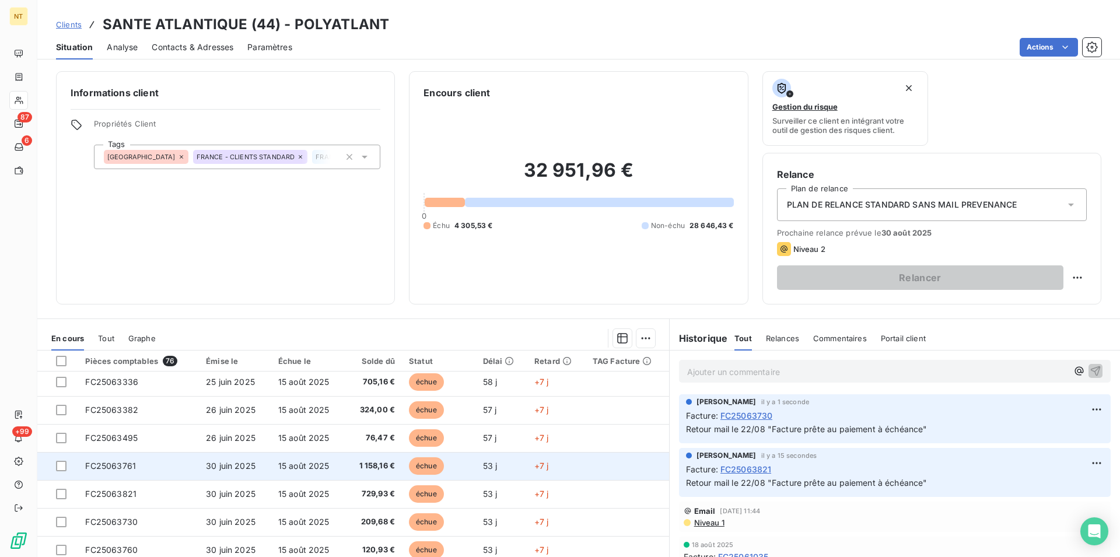
click at [135, 470] on td "FC25063761" at bounding box center [138, 466] width 121 height 28
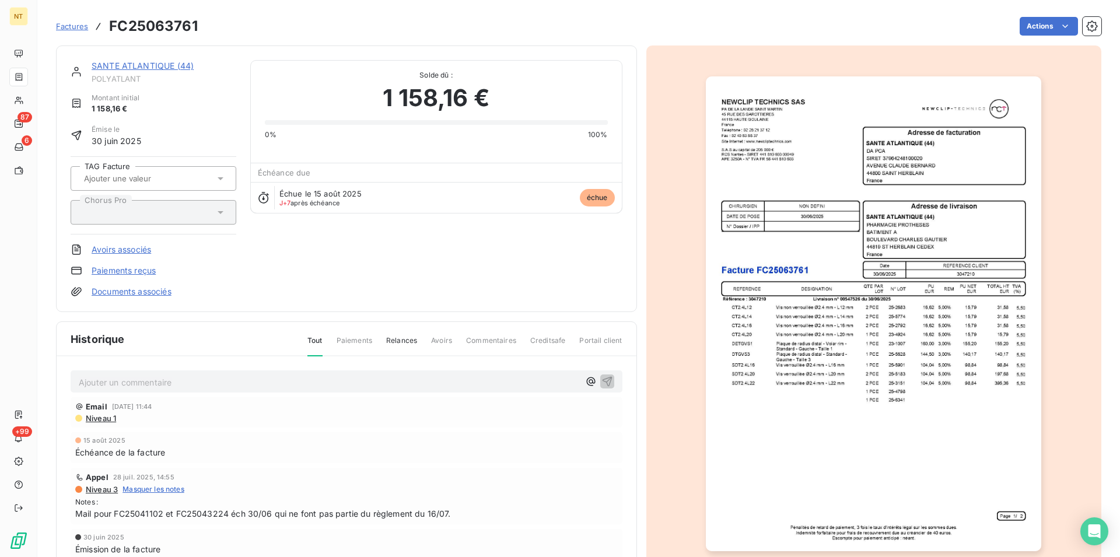
click at [124, 381] on p "Ajouter un commentaire ﻿" at bounding box center [329, 382] width 501 height 15
click at [603, 382] on icon "button" at bounding box center [607, 381] width 12 height 12
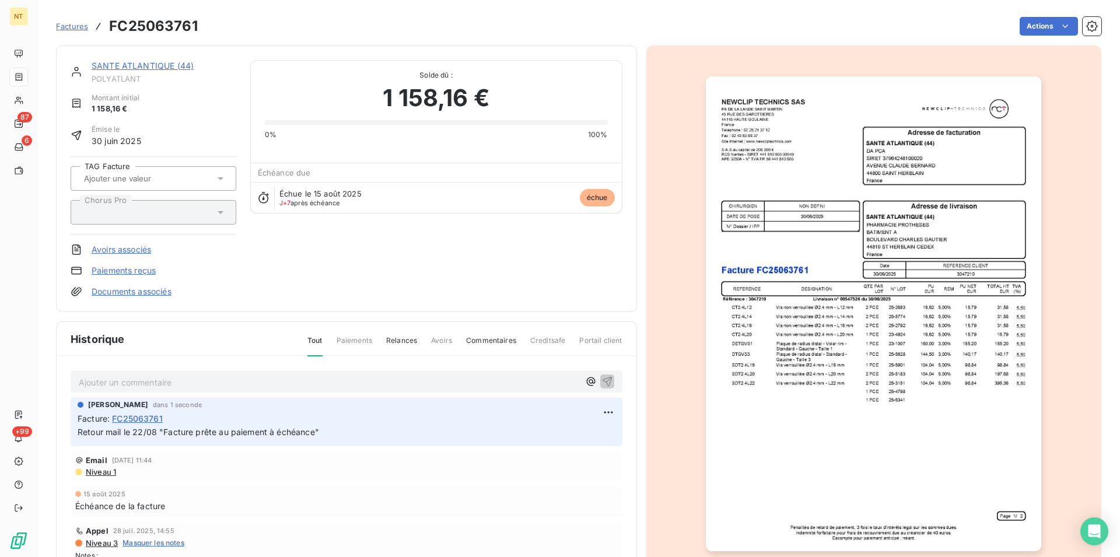
click at [146, 68] on link "SANTE ATLANTIQUE (44)" at bounding box center [143, 66] width 102 height 10
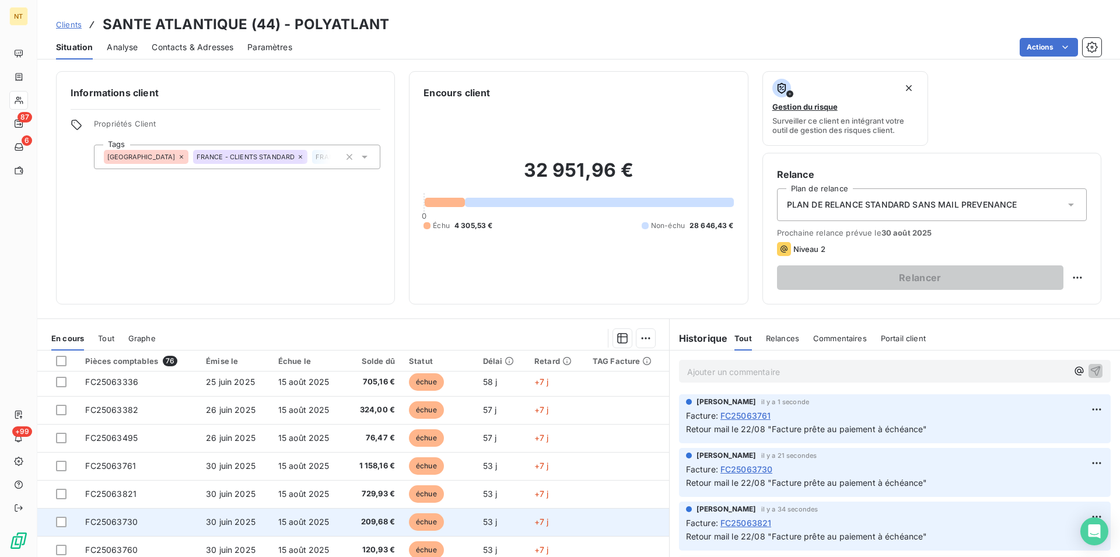
scroll to position [119, 0]
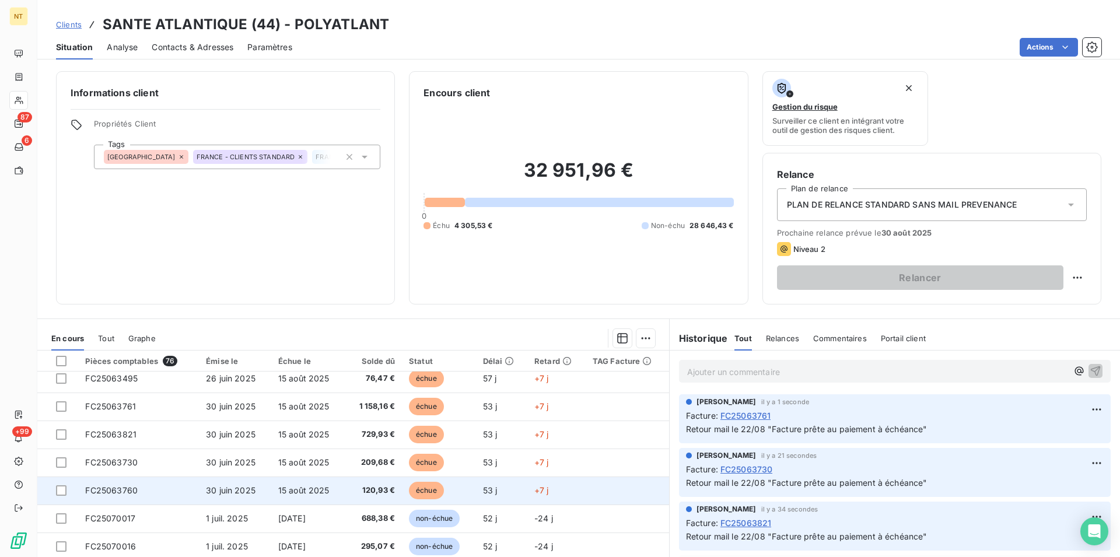
click at [142, 492] on td "FC25063760" at bounding box center [138, 491] width 121 height 28
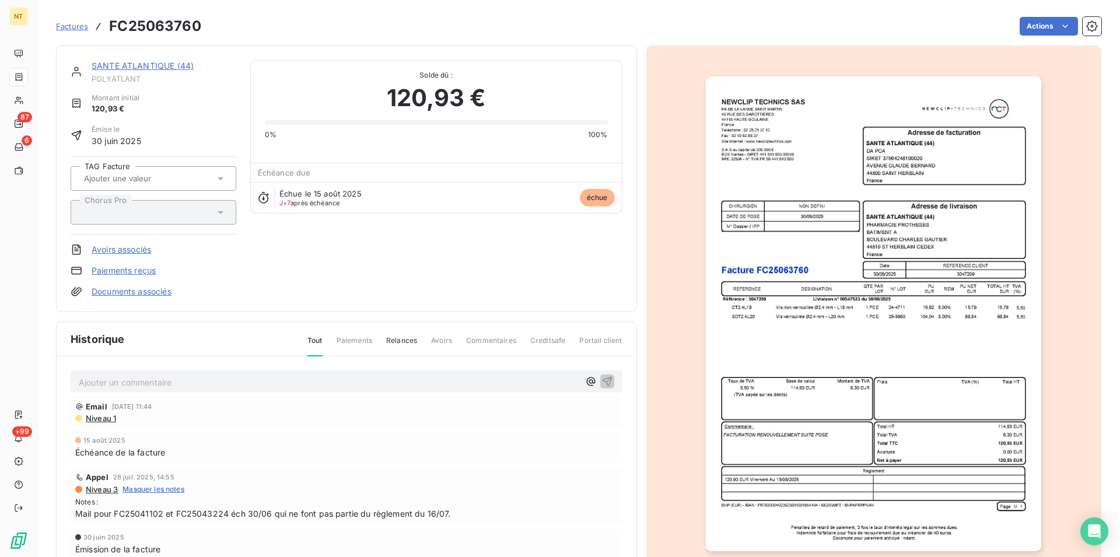
click at [92, 383] on p "Ajouter un commentaire ﻿" at bounding box center [329, 382] width 501 height 15
click at [603, 379] on icon "button" at bounding box center [607, 381] width 12 height 12
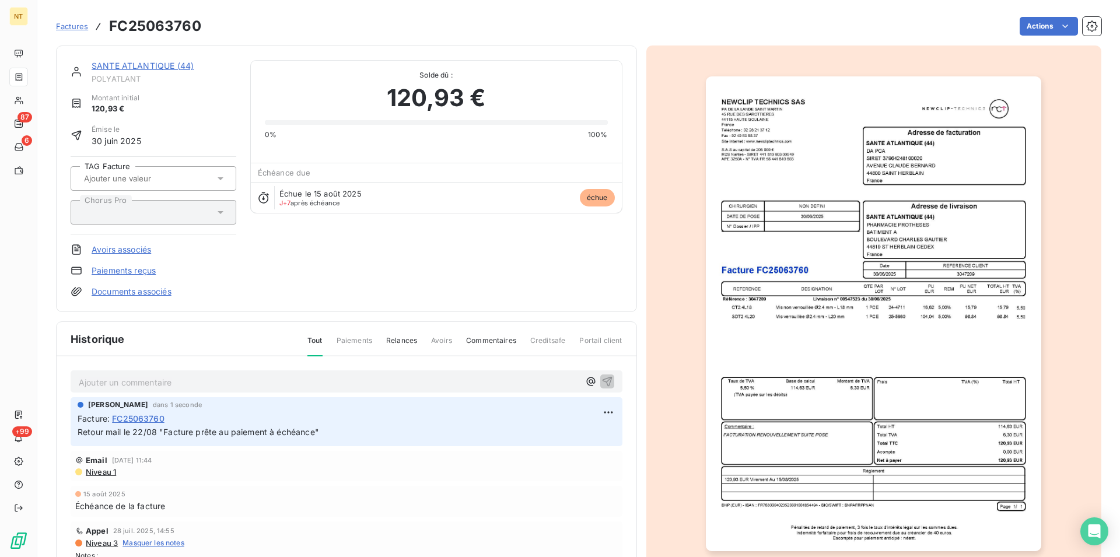
click at [136, 69] on link "SANTE ATLANTIQUE (44)" at bounding box center [143, 66] width 102 height 10
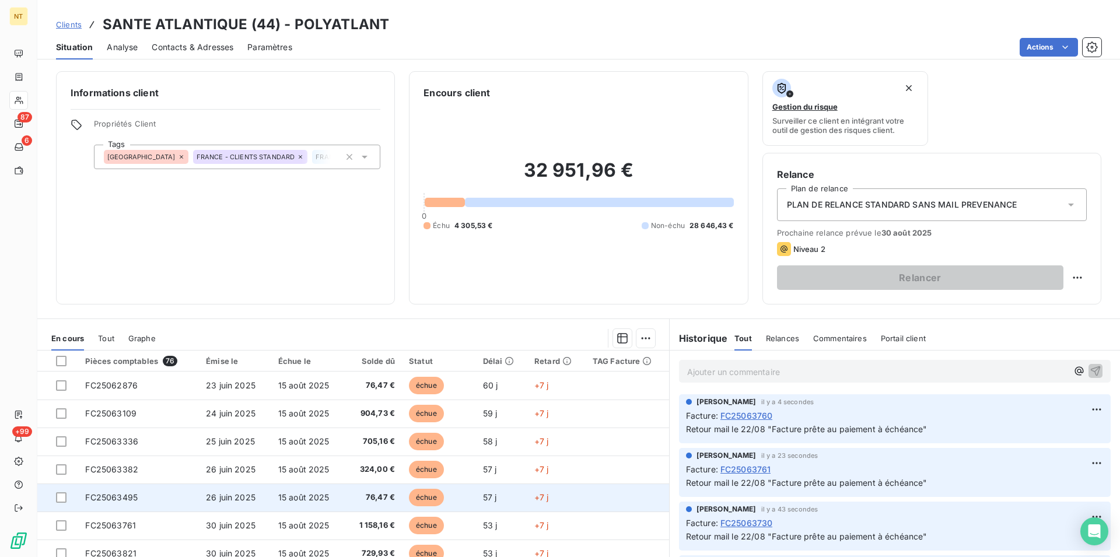
click at [137, 500] on td "FC25063495" at bounding box center [138, 498] width 121 height 28
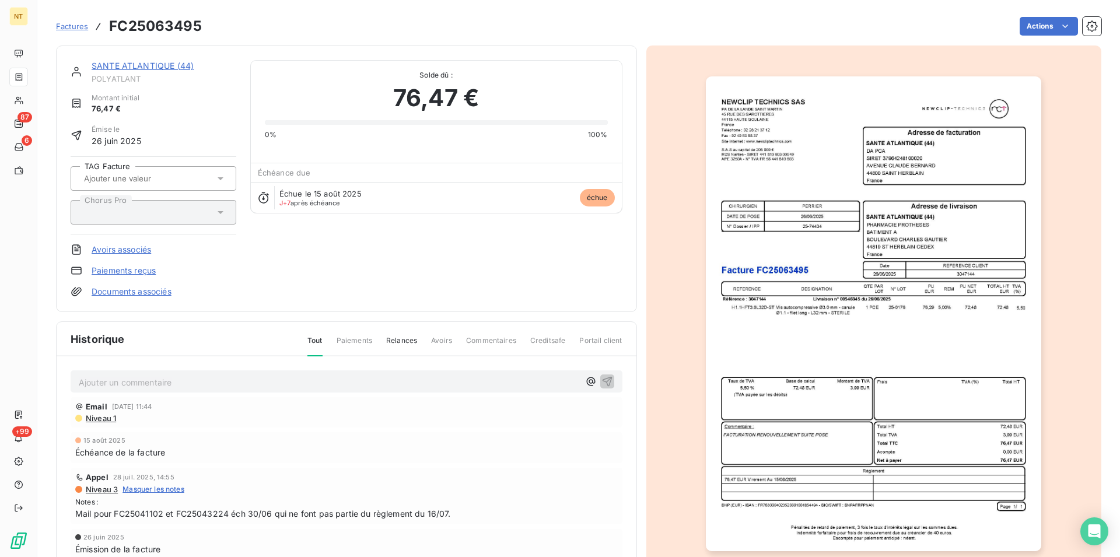
click at [139, 381] on p "Ajouter un commentaire ﻿" at bounding box center [329, 382] width 501 height 15
click at [601, 380] on icon "button" at bounding box center [607, 381] width 12 height 12
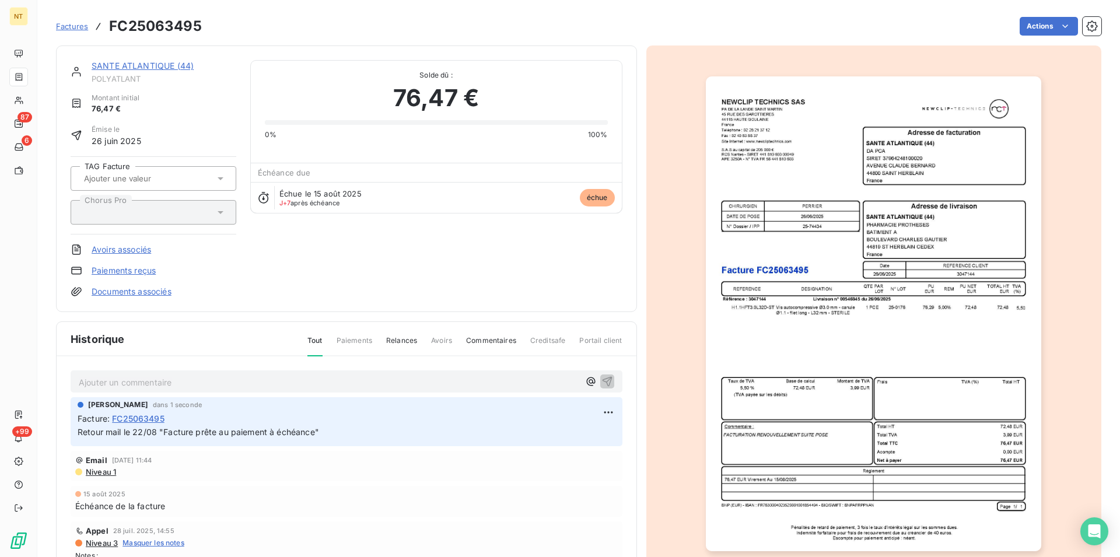
click at [146, 67] on link "SANTE ATLANTIQUE (44)" at bounding box center [143, 66] width 102 height 10
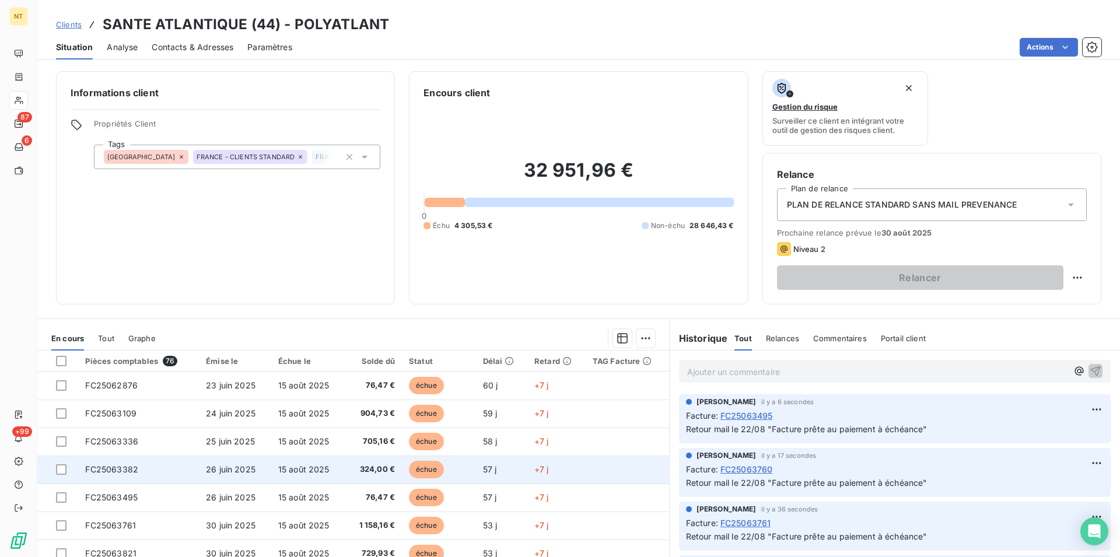
click at [158, 470] on td "FC25063382" at bounding box center [138, 470] width 121 height 28
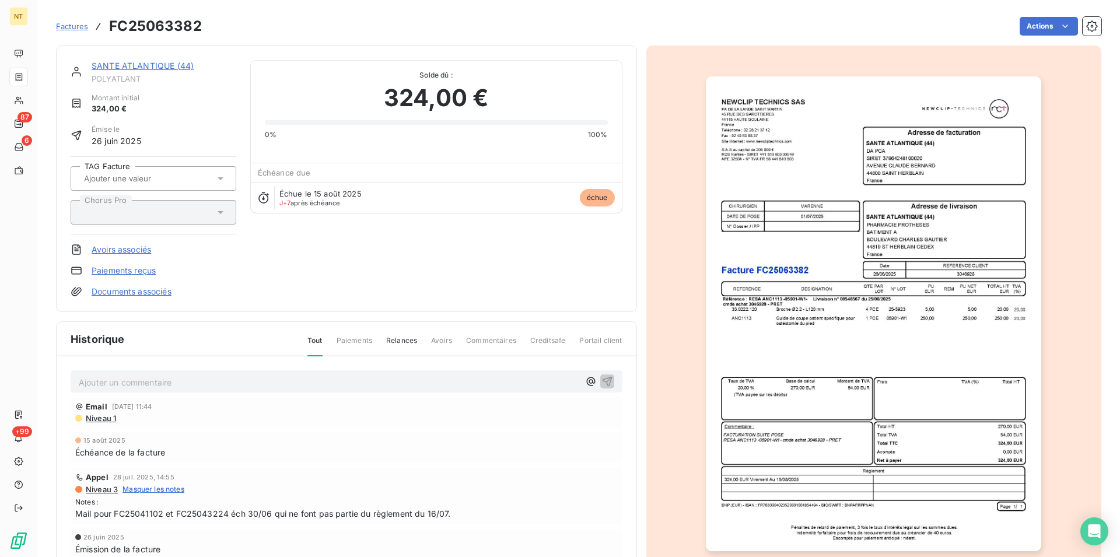
click at [139, 377] on p "Ajouter un commentaire ﻿" at bounding box center [329, 382] width 501 height 15
click at [602, 379] on icon "button" at bounding box center [607, 381] width 12 height 12
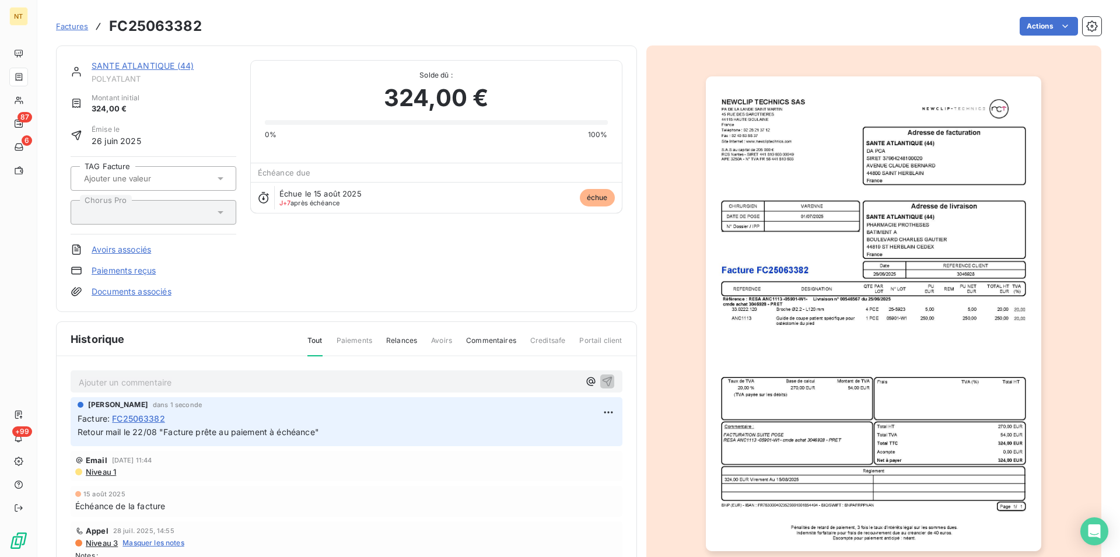
click at [144, 70] on link "SANTE ATLANTIQUE (44)" at bounding box center [143, 66] width 102 height 10
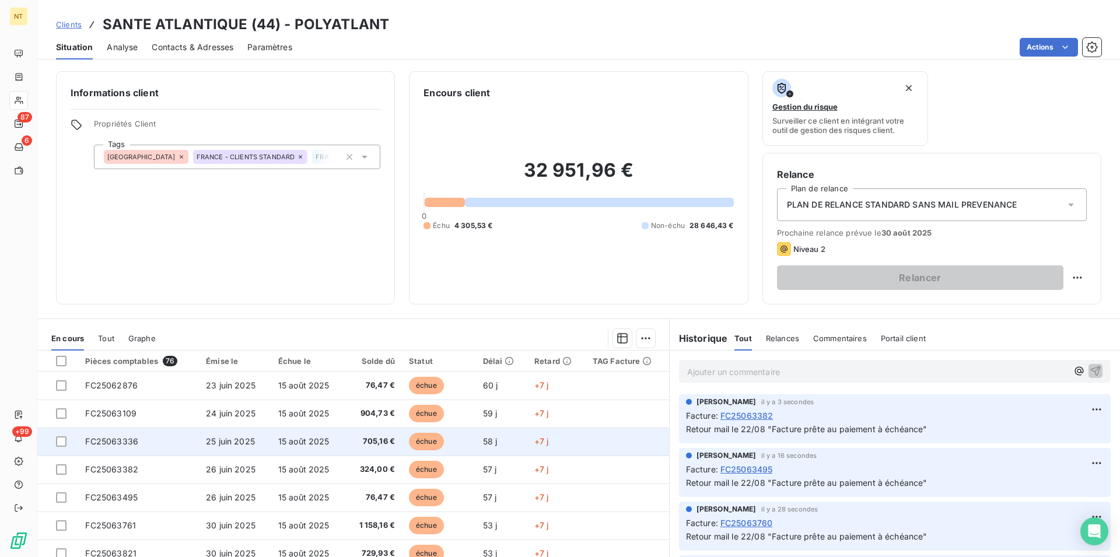
click at [145, 434] on td "FC25063336" at bounding box center [138, 442] width 121 height 28
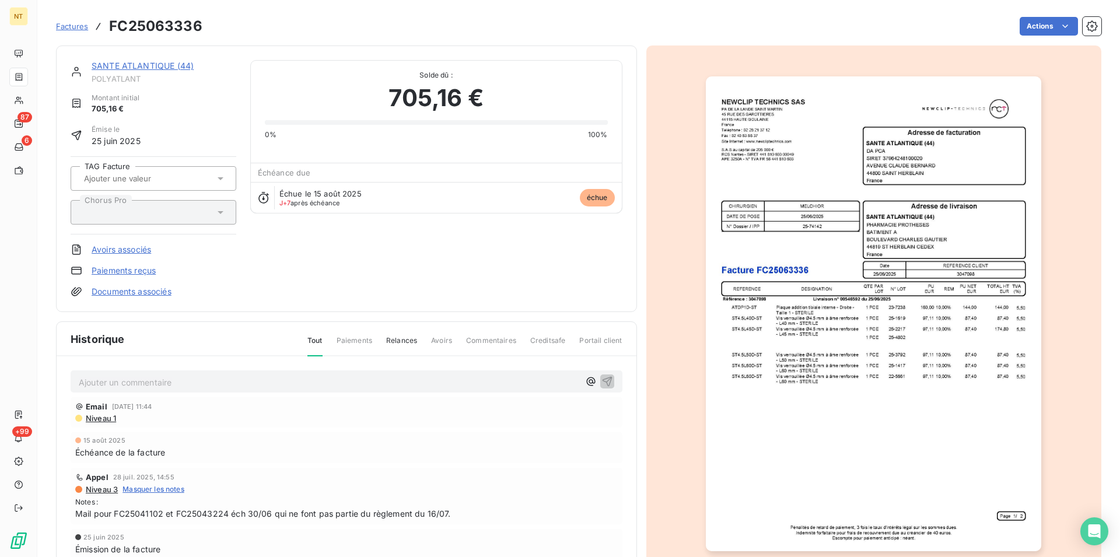
click at [150, 377] on p "Ajouter un commentaire ﻿" at bounding box center [329, 382] width 501 height 15
click at [601, 383] on icon "button" at bounding box center [607, 381] width 12 height 12
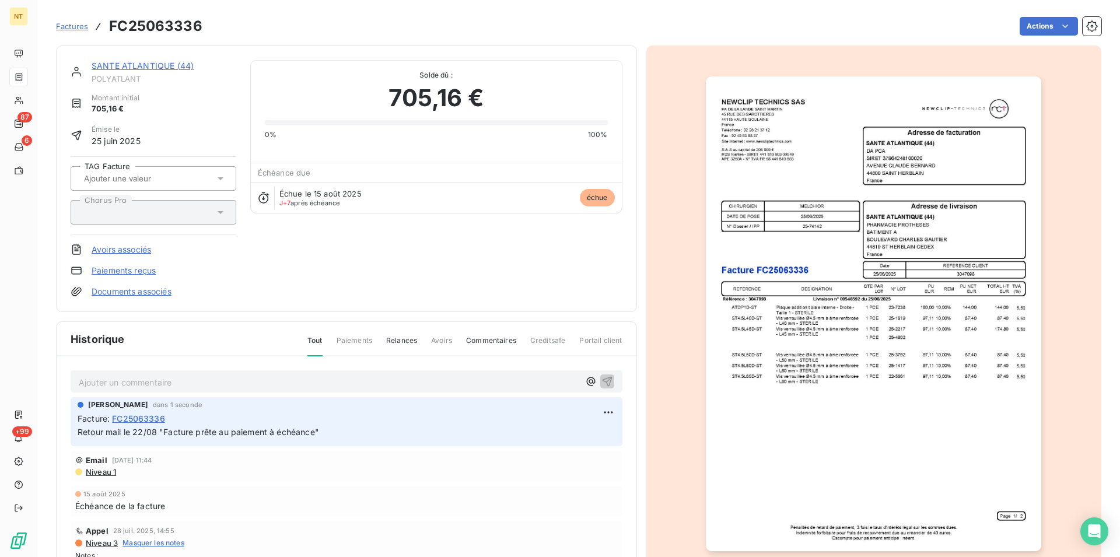
click at [138, 63] on link "SANTE ATLANTIQUE (44)" at bounding box center [143, 66] width 102 height 10
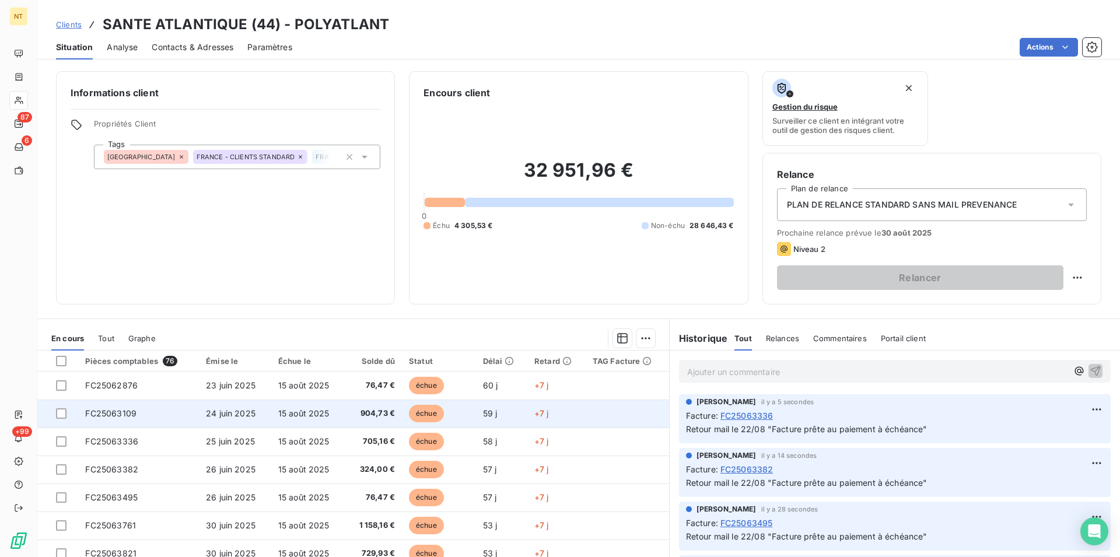
click at [141, 417] on td "FC25063109" at bounding box center [138, 414] width 121 height 28
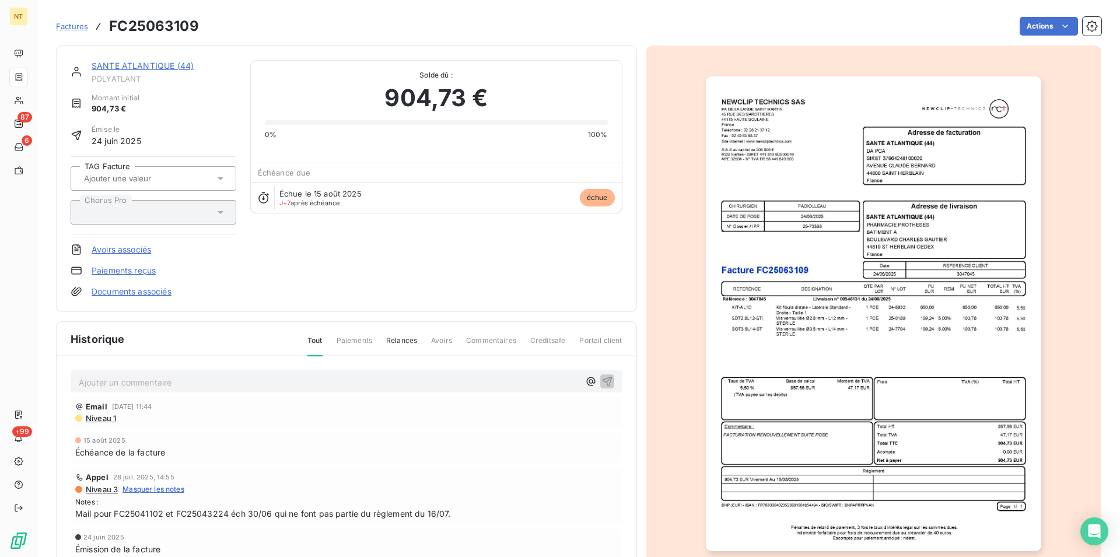
click at [159, 384] on p "Ajouter un commentaire ﻿" at bounding box center [329, 382] width 501 height 15
click at [603, 382] on icon "button" at bounding box center [607, 381] width 12 height 12
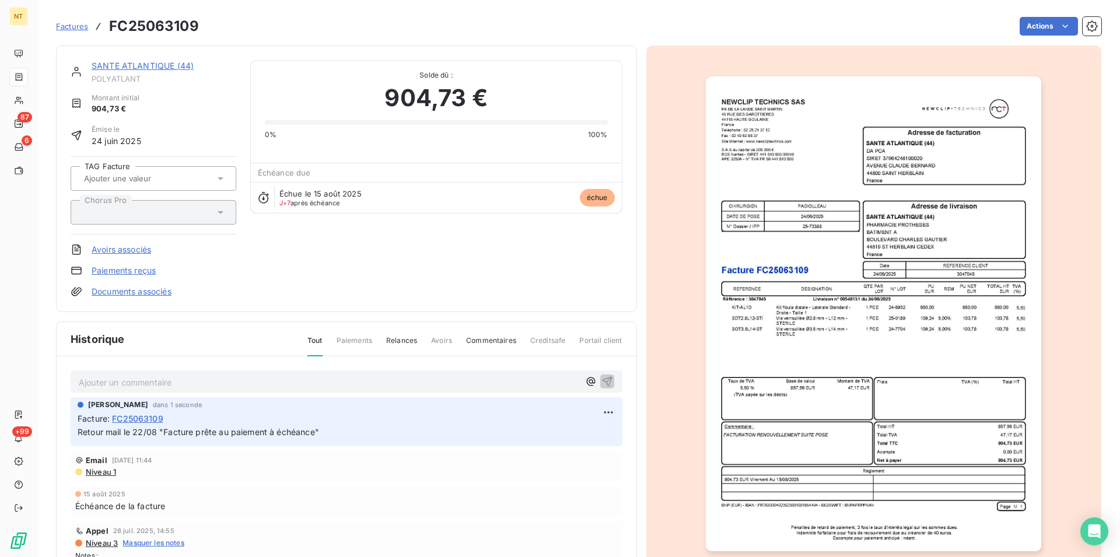
click at [129, 62] on link "SANTE ATLANTIQUE (44)" at bounding box center [143, 66] width 102 height 10
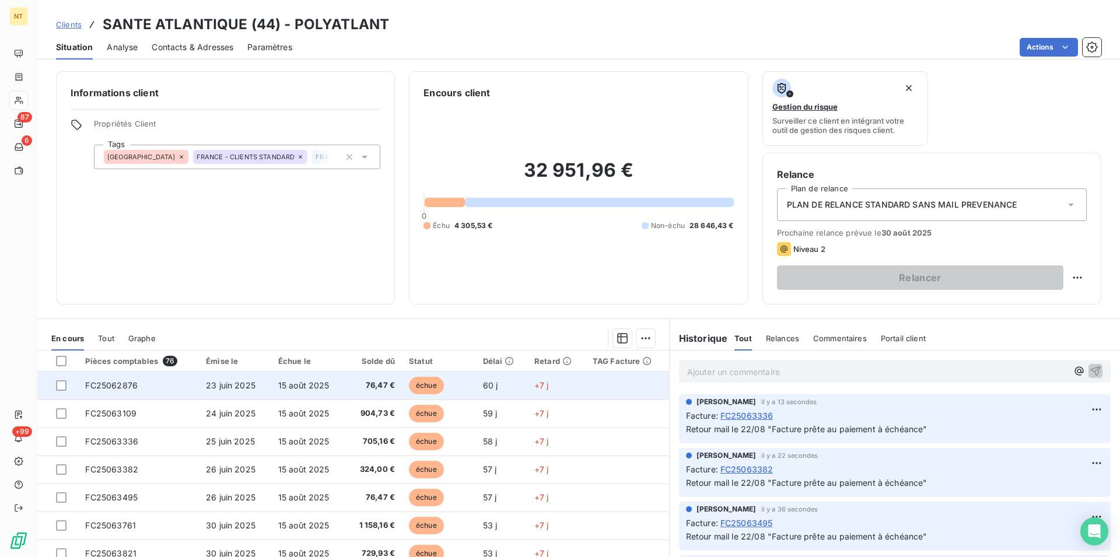
click at [144, 385] on td "FC25062876" at bounding box center [138, 386] width 121 height 28
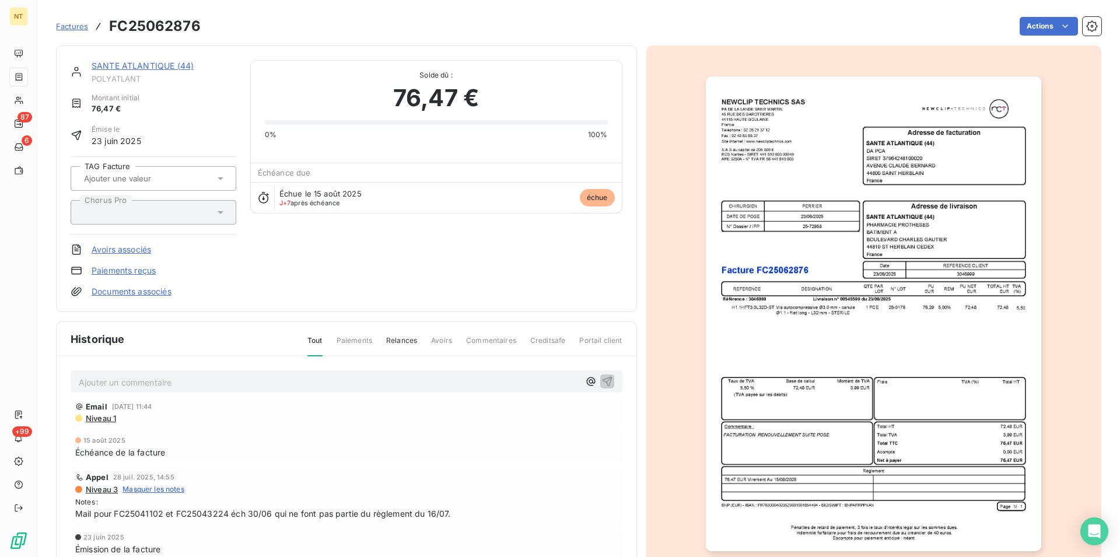
click at [153, 377] on p "Ajouter un commentaire ﻿" at bounding box center [329, 382] width 501 height 15
click at [603, 379] on icon "button" at bounding box center [607, 381] width 10 height 10
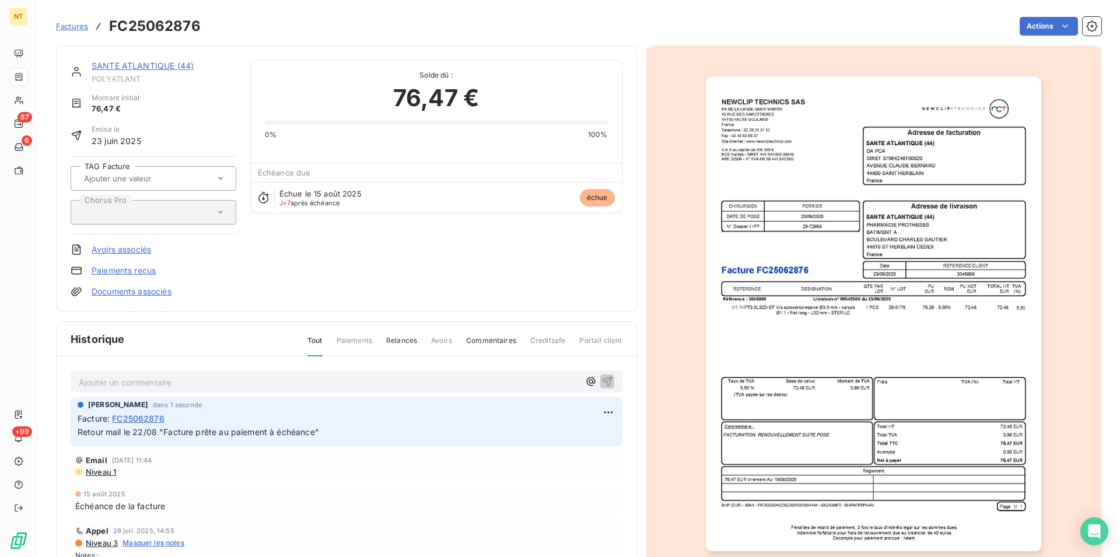
click at [138, 65] on link "SANTE ATLANTIQUE (44)" at bounding box center [143, 66] width 102 height 10
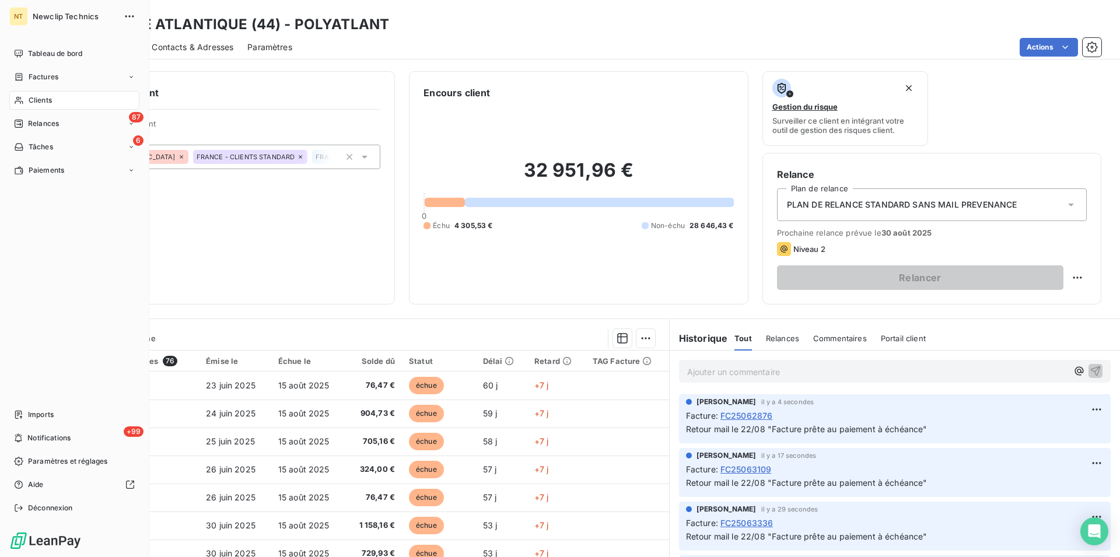
click at [38, 98] on span "Clients" at bounding box center [40, 100] width 23 height 11
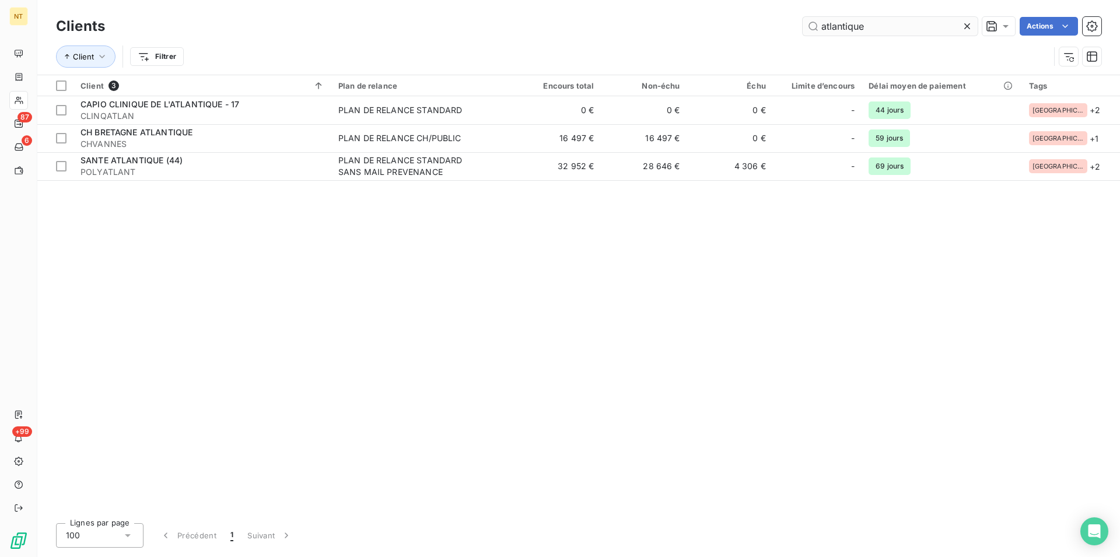
drag, startPoint x: 893, startPoint y: 28, endPoint x: 781, endPoint y: 33, distance: 112.1
click at [803, 33] on input "atlantique" at bounding box center [890, 26] width 175 height 19
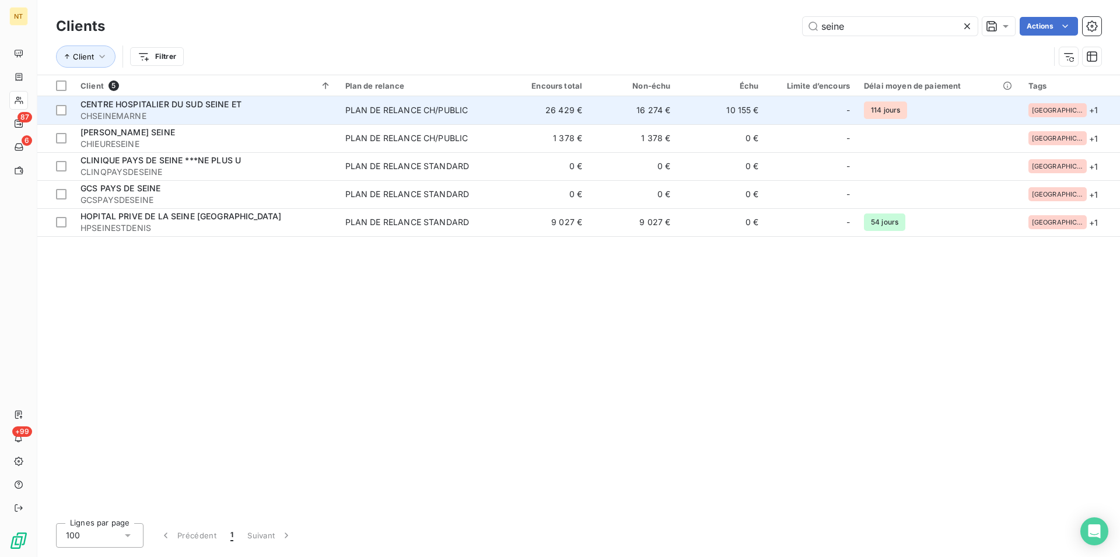
type input "seine"
click at [155, 107] on span "CENTRE HOSPITALIER DU SUD SEINE ET" at bounding box center [161, 104] width 161 height 10
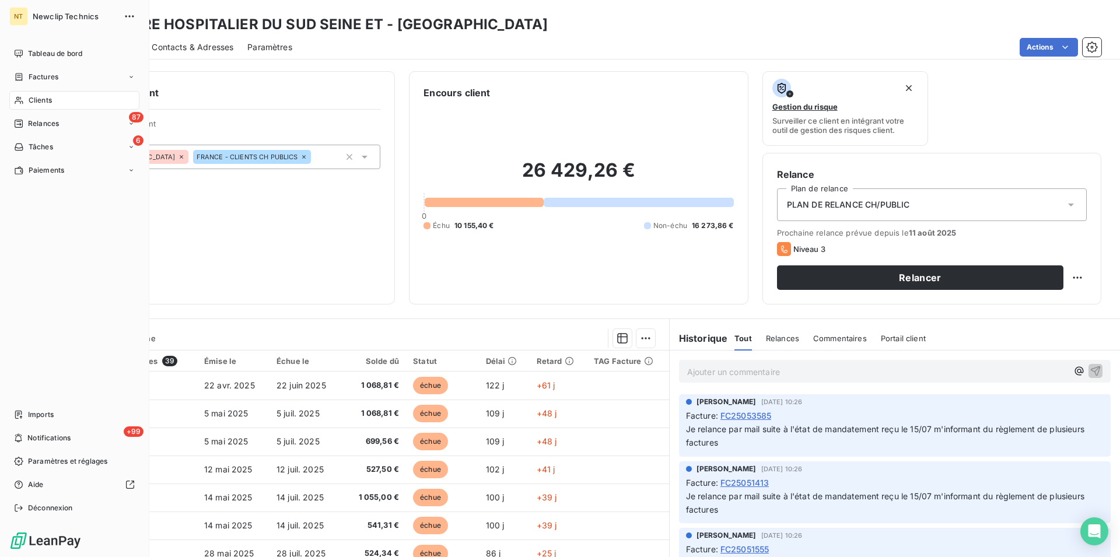
click at [48, 103] on span "Clients" at bounding box center [40, 100] width 23 height 11
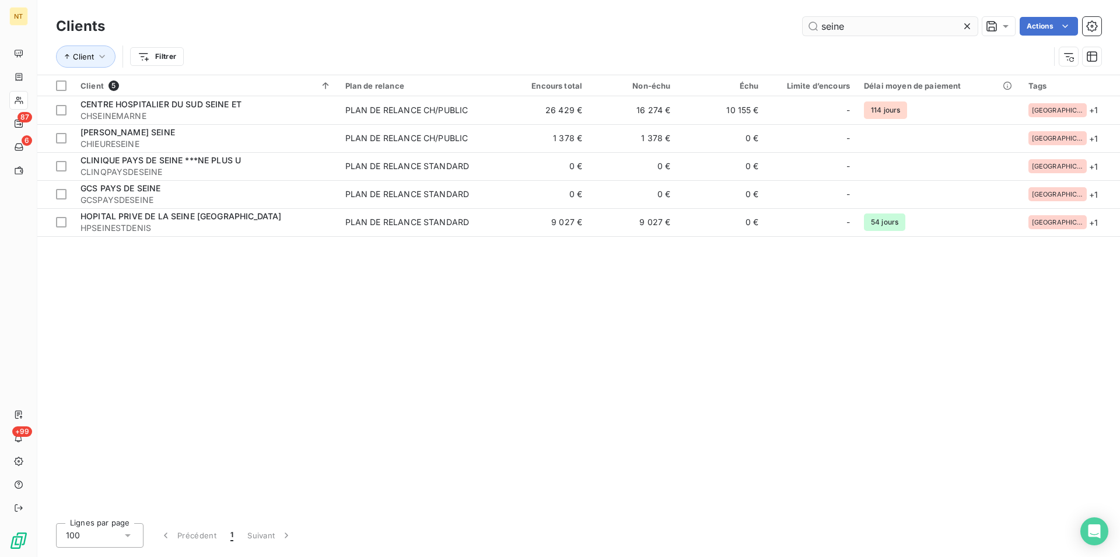
drag, startPoint x: 846, startPoint y: 26, endPoint x: 802, endPoint y: 23, distance: 44.5
click at [803, 23] on input "seine" at bounding box center [890, 26] width 175 height 19
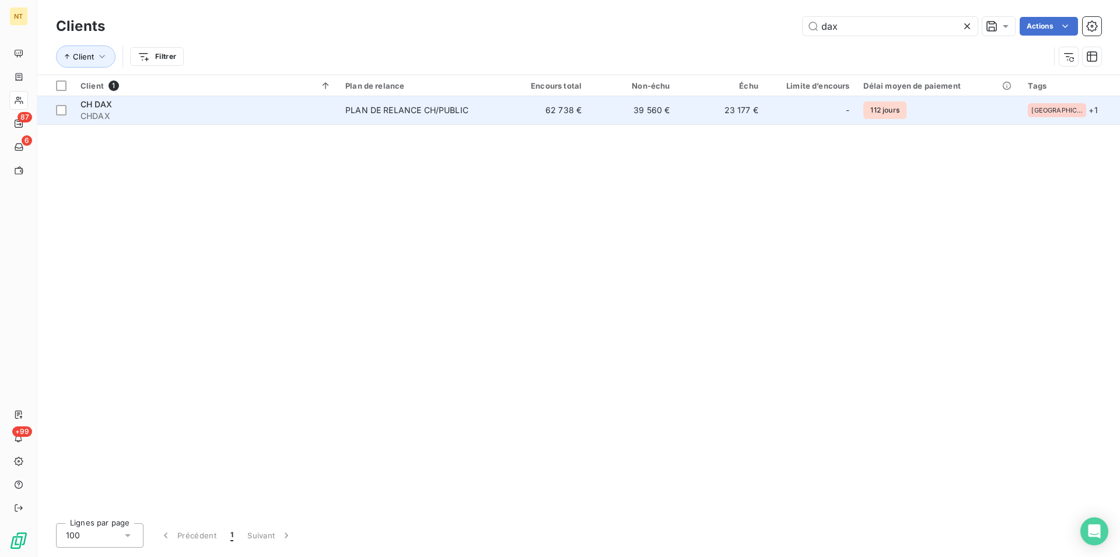
type input "dax"
click at [423, 110] on div "PLAN DE RELANCE CH/PUBLIC" at bounding box center [406, 110] width 123 height 12
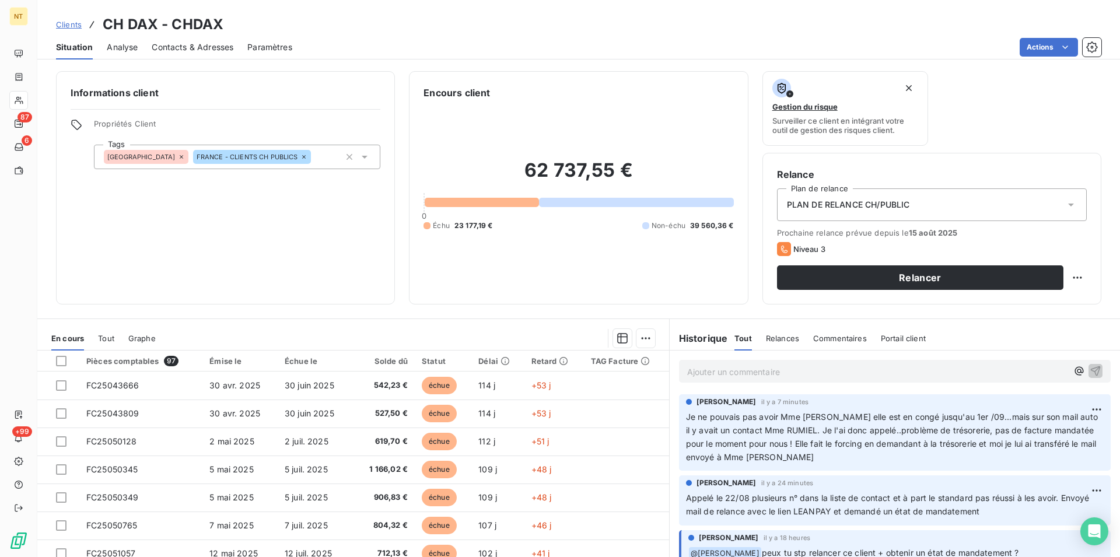
click at [197, 53] on span "Contacts & Adresses" at bounding box center [193, 47] width 82 height 12
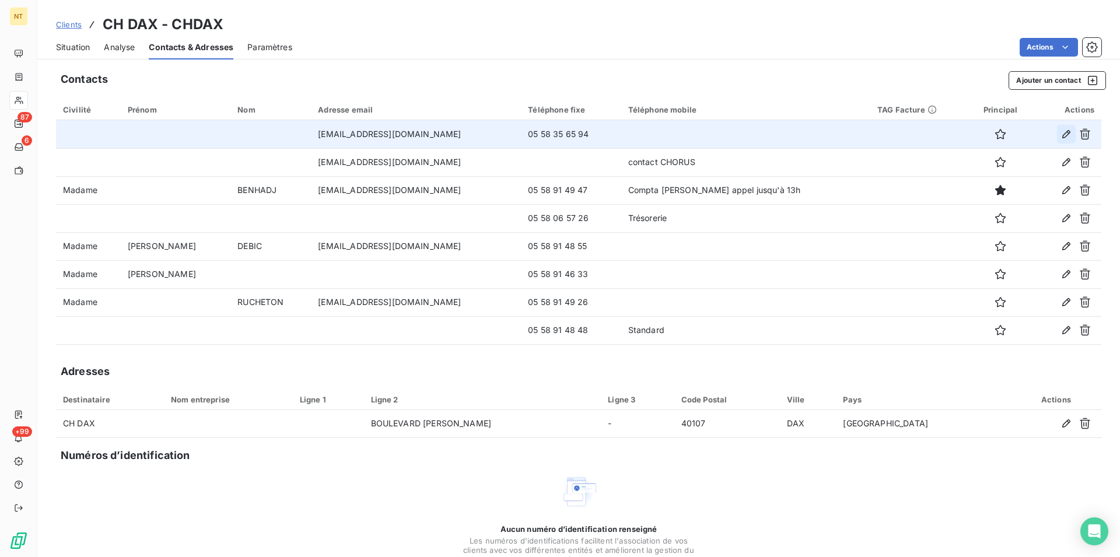
click at [1061, 134] on icon "button" at bounding box center [1067, 134] width 12 height 12
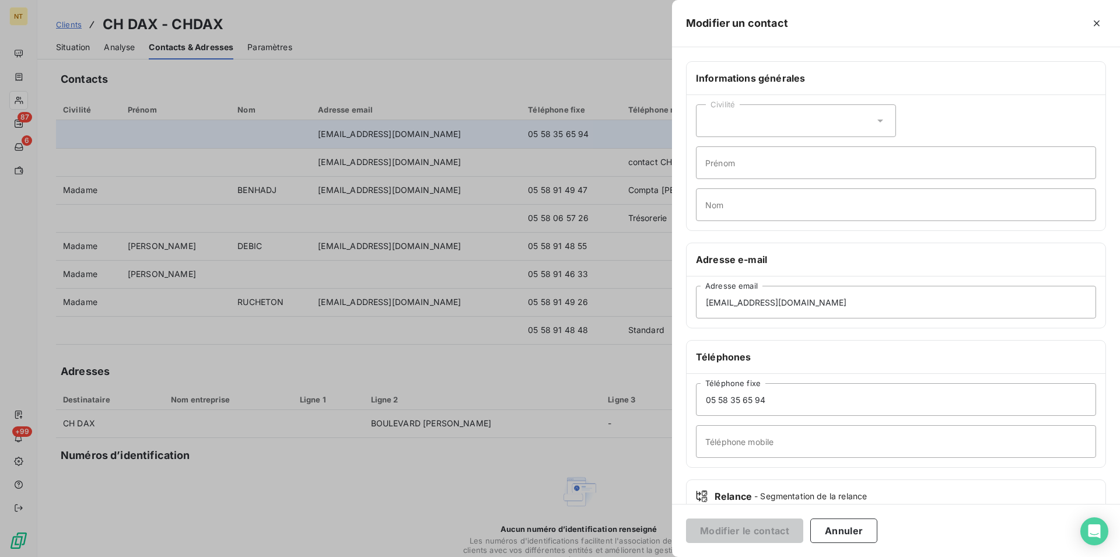
click at [878, 120] on icon at bounding box center [880, 121] width 6 height 3
click at [706, 147] on input "radio" at bounding box center [709, 150] width 12 height 12
click at [715, 163] on input "Prénom" at bounding box center [896, 162] width 400 height 33
type input "Magalie"
click at [715, 207] on input "Nom" at bounding box center [896, 204] width 400 height 33
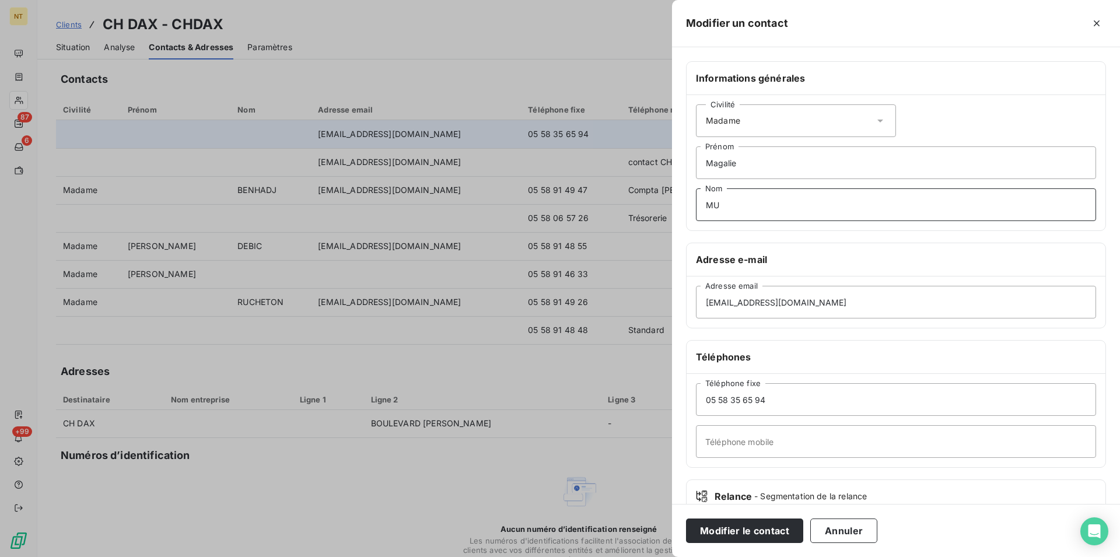
type input "M"
type input "RUMIEL"
click at [713, 439] on input "Téléphone mobile" at bounding box center [896, 441] width 400 height 33
type input "a"
type input "Adjoint administratif"
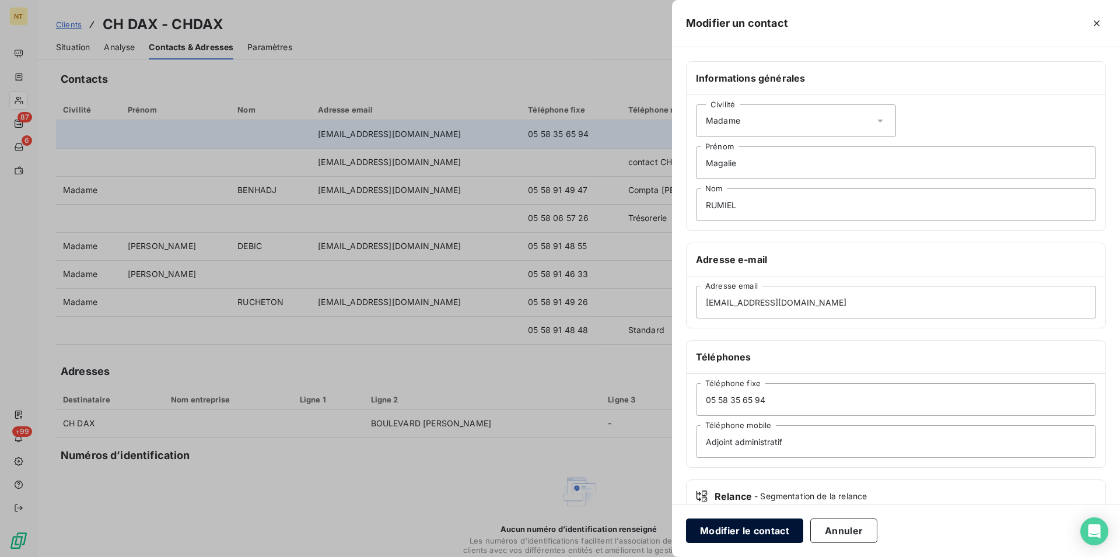
click at [741, 532] on button "Modifier le contact" at bounding box center [744, 531] width 117 height 25
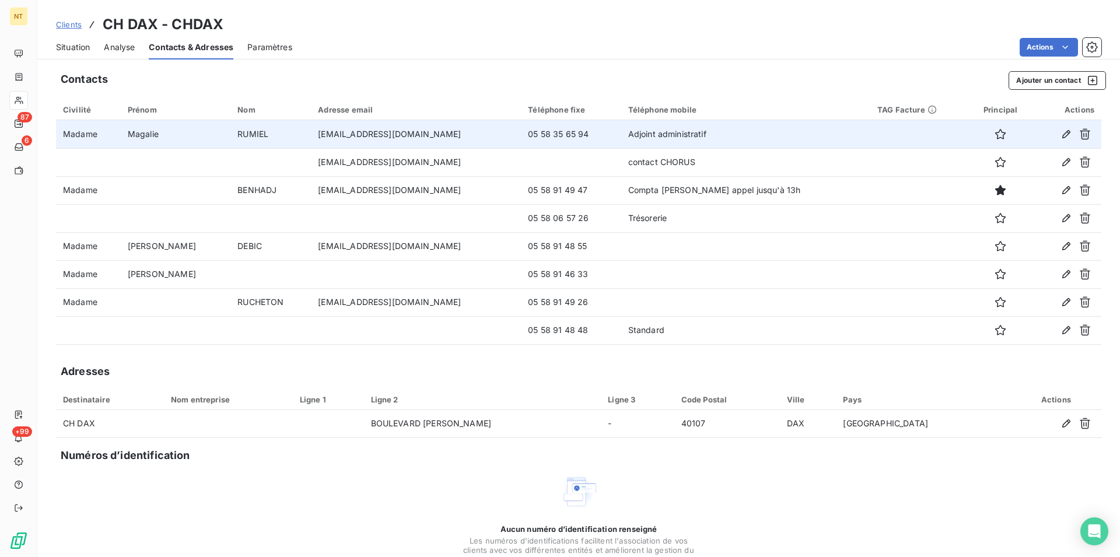
click at [81, 49] on span "Situation" at bounding box center [73, 47] width 34 height 12
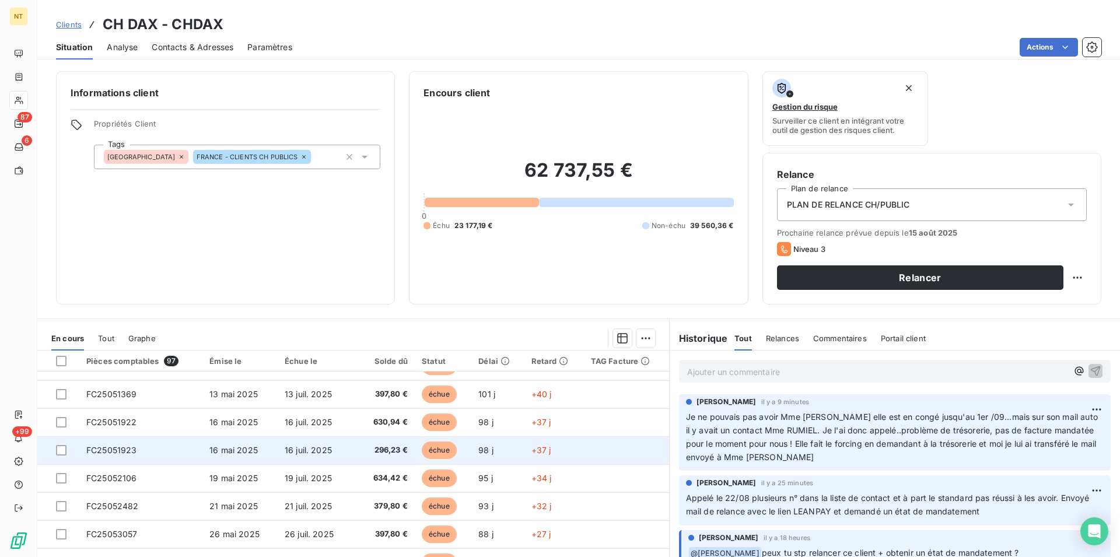
scroll to position [238, 0]
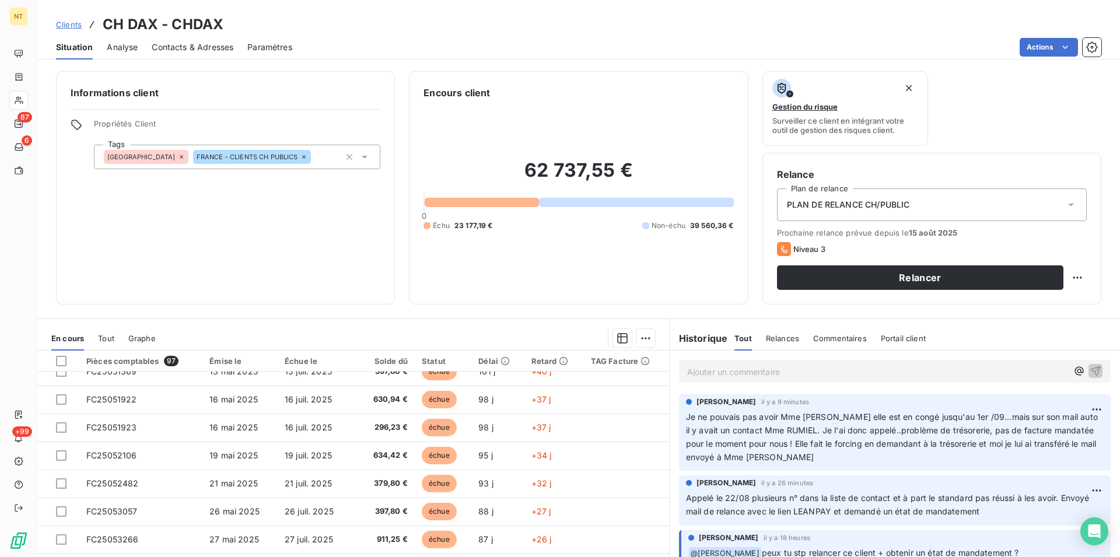
click at [687, 371] on p "Ajouter un commentaire ﻿" at bounding box center [877, 372] width 380 height 15
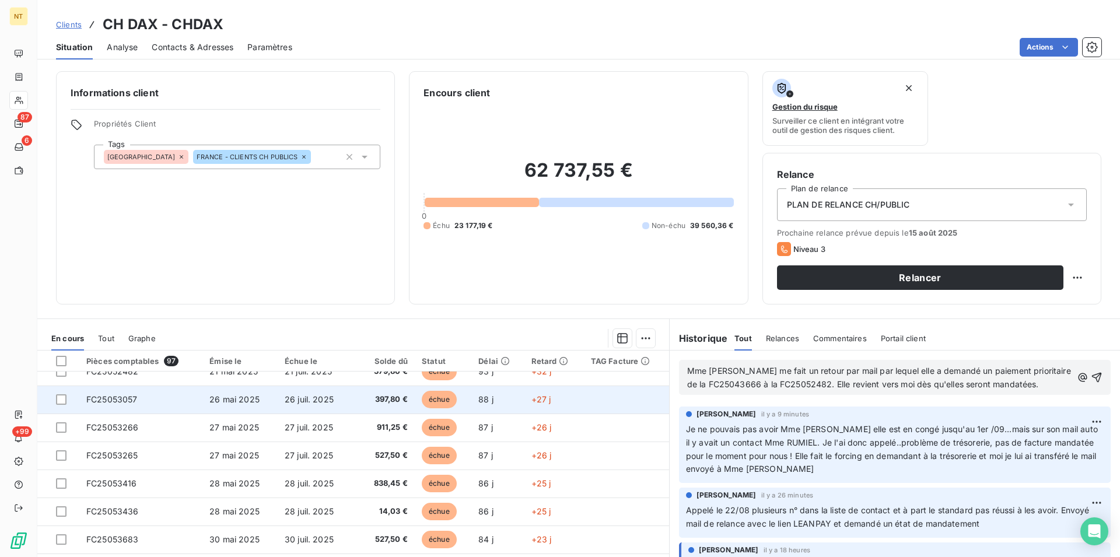
scroll to position [378, 0]
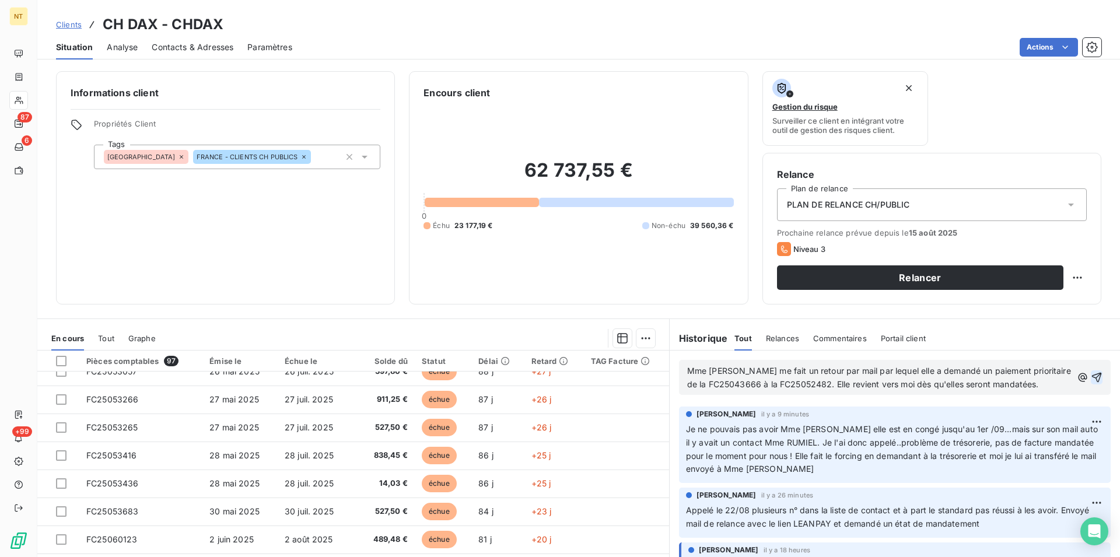
click at [1091, 377] on icon "button" at bounding box center [1097, 378] width 12 height 12
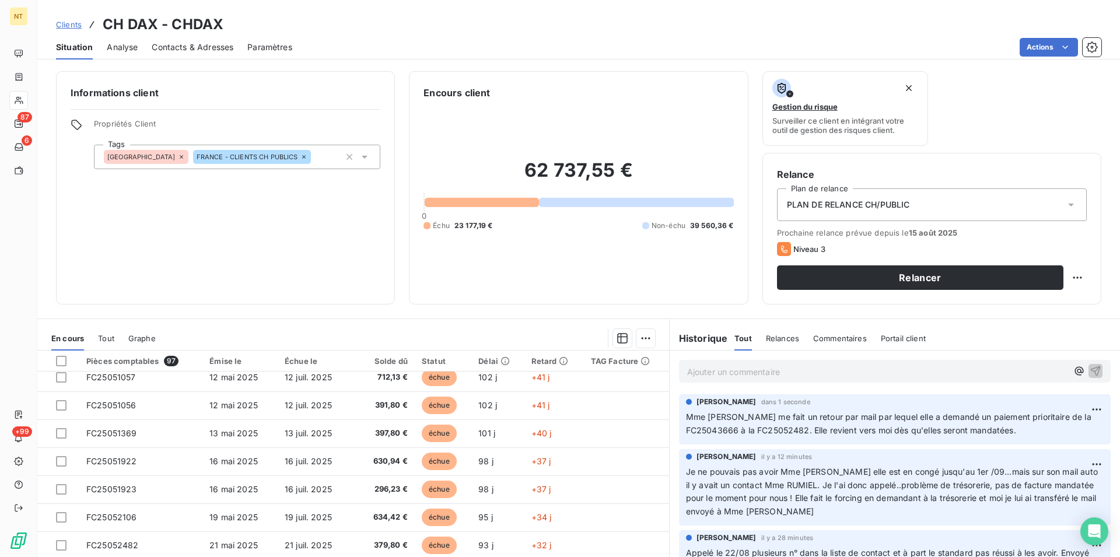
scroll to position [0, 0]
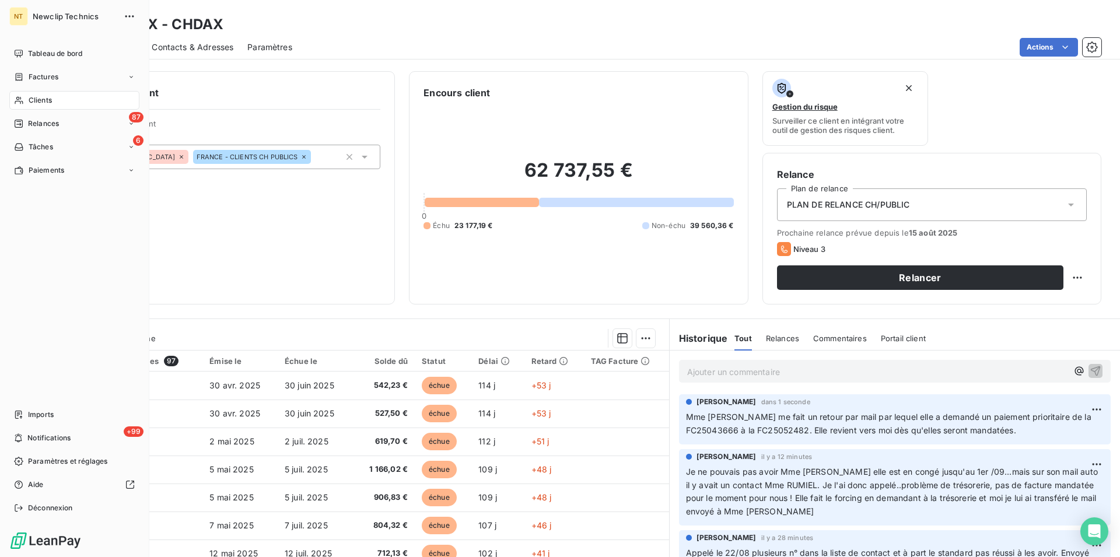
click at [43, 102] on span "Clients" at bounding box center [40, 100] width 23 height 11
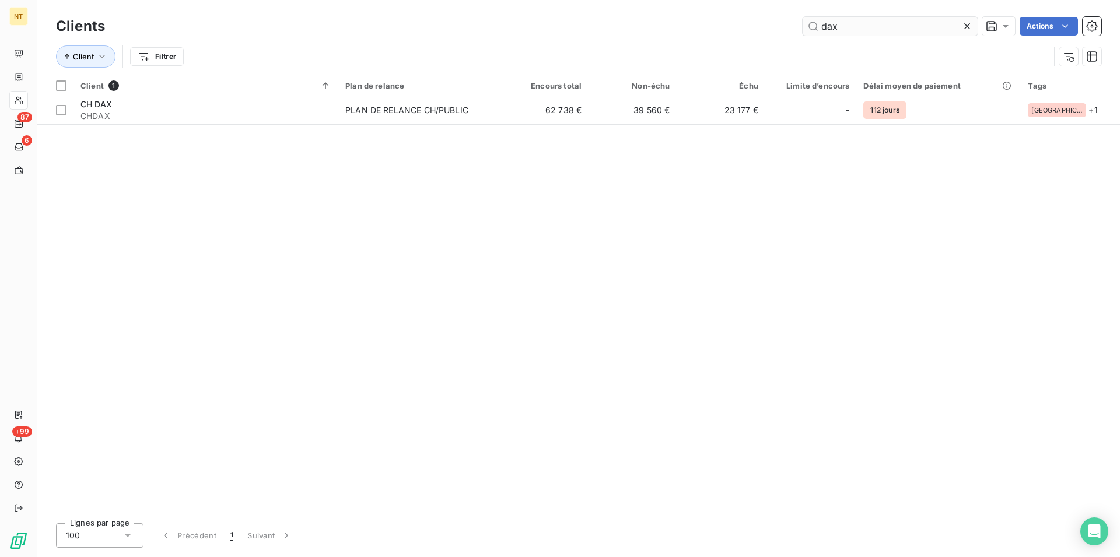
drag, startPoint x: 842, startPoint y: 27, endPoint x: 814, endPoint y: 25, distance: 27.5
click at [814, 25] on input "dax" at bounding box center [890, 26] width 175 height 19
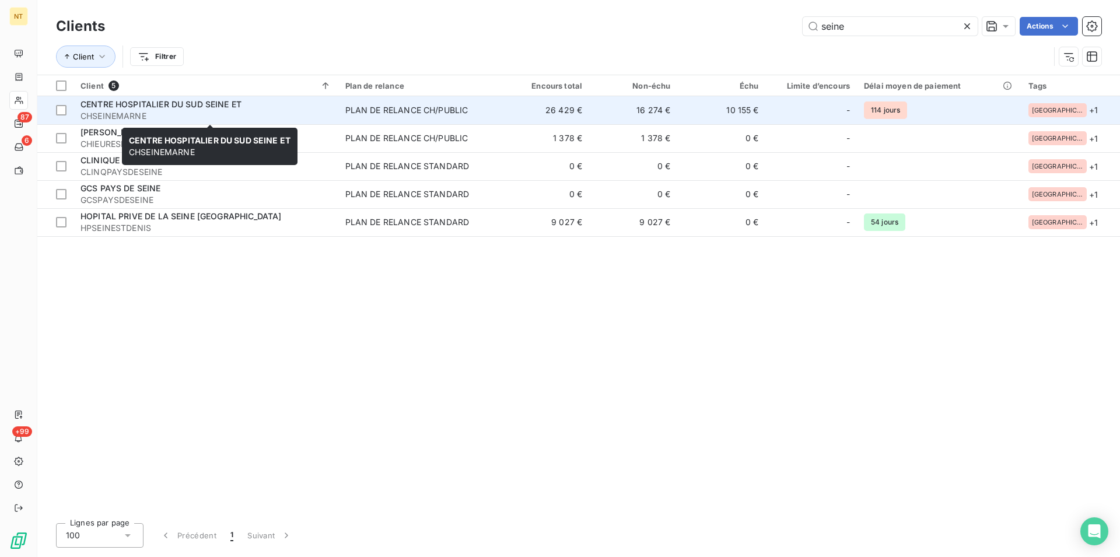
type input "seine"
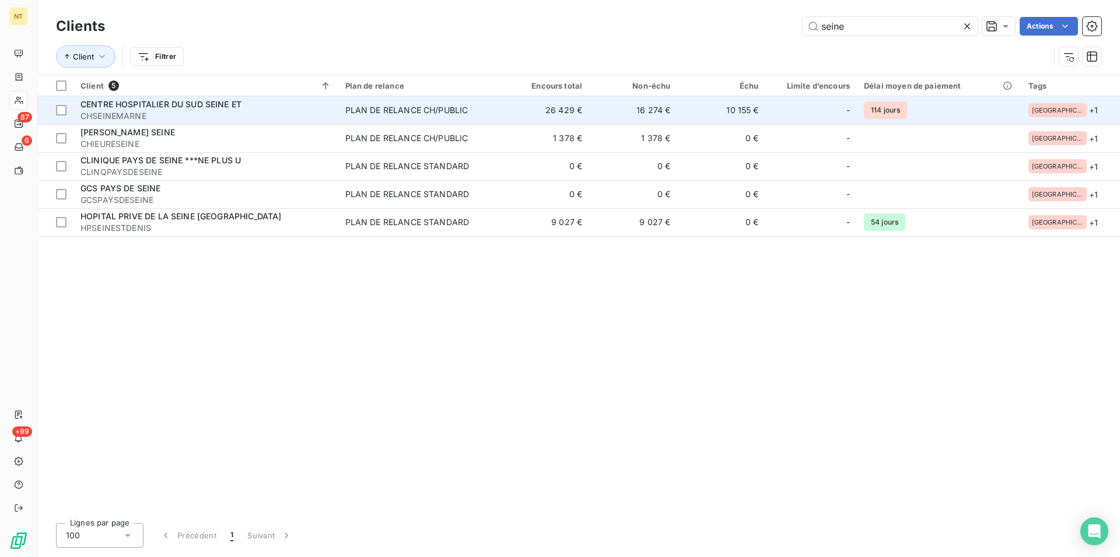
click at [194, 111] on span "CHSEINEMARNE" at bounding box center [206, 116] width 251 height 12
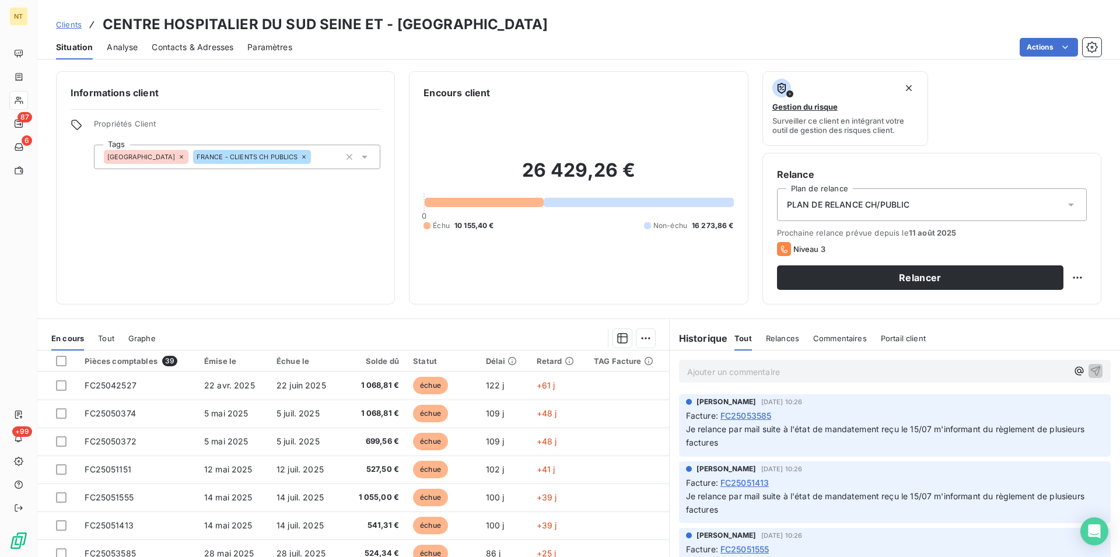
click at [213, 48] on span "Contacts & Adresses" at bounding box center [193, 47] width 82 height 12
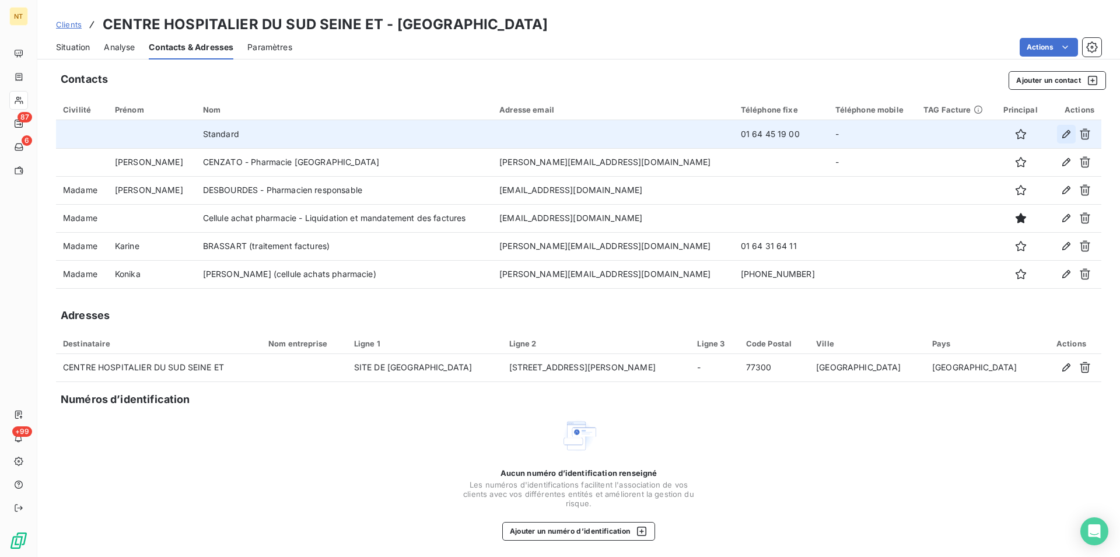
click at [1062, 133] on icon "button" at bounding box center [1066, 134] width 8 height 8
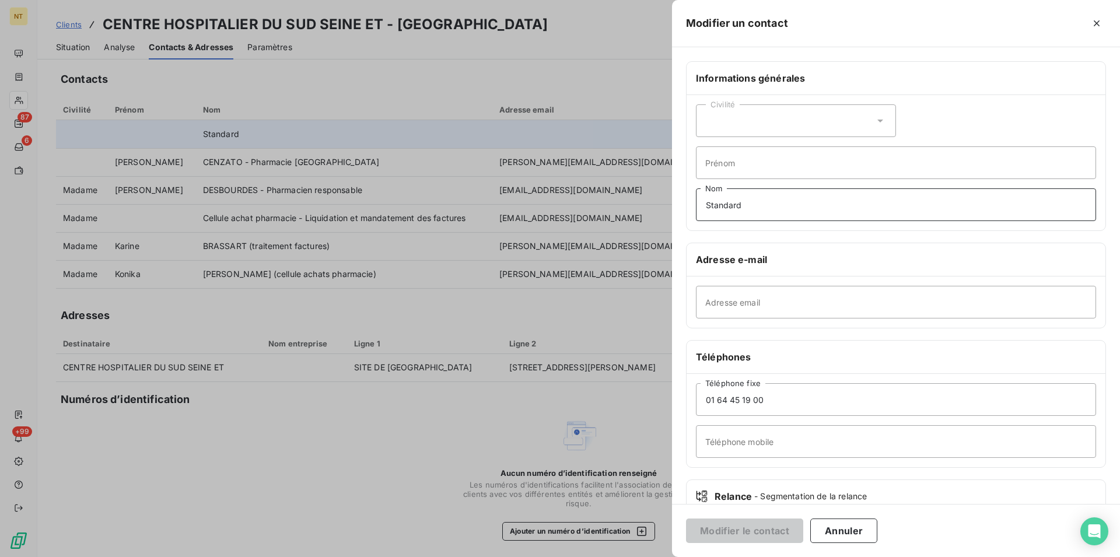
drag, startPoint x: 702, startPoint y: 204, endPoint x: 758, endPoint y: 205, distance: 55.4
click at [758, 205] on input "Standard" at bounding box center [896, 204] width 400 height 33
click at [711, 444] on input "Téléphone mobile" at bounding box center [896, 441] width 400 height 33
paste input "Standard"
type input "Standard"
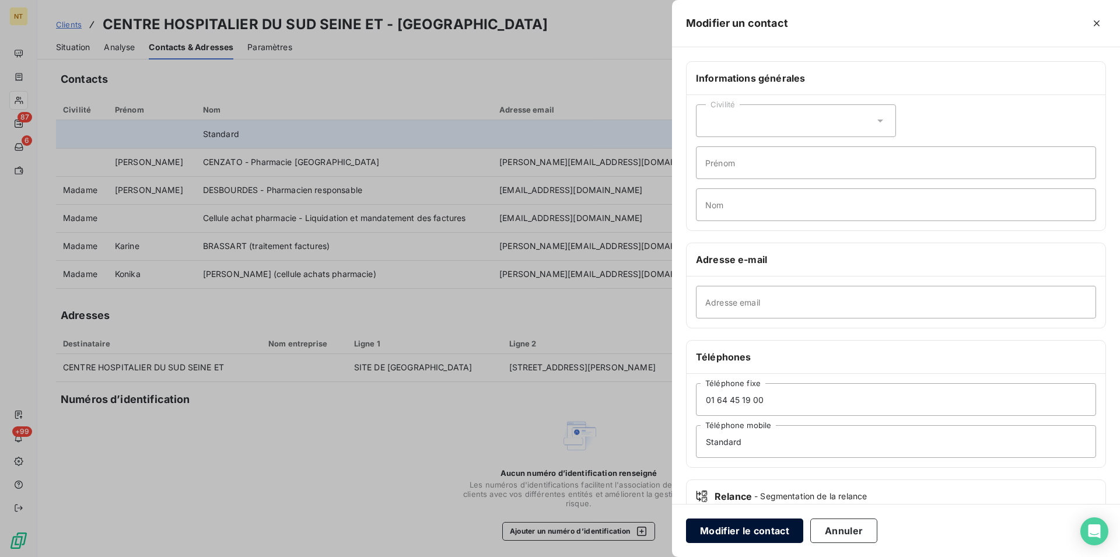
click at [746, 527] on button "Modifier le contact" at bounding box center [744, 531] width 117 height 25
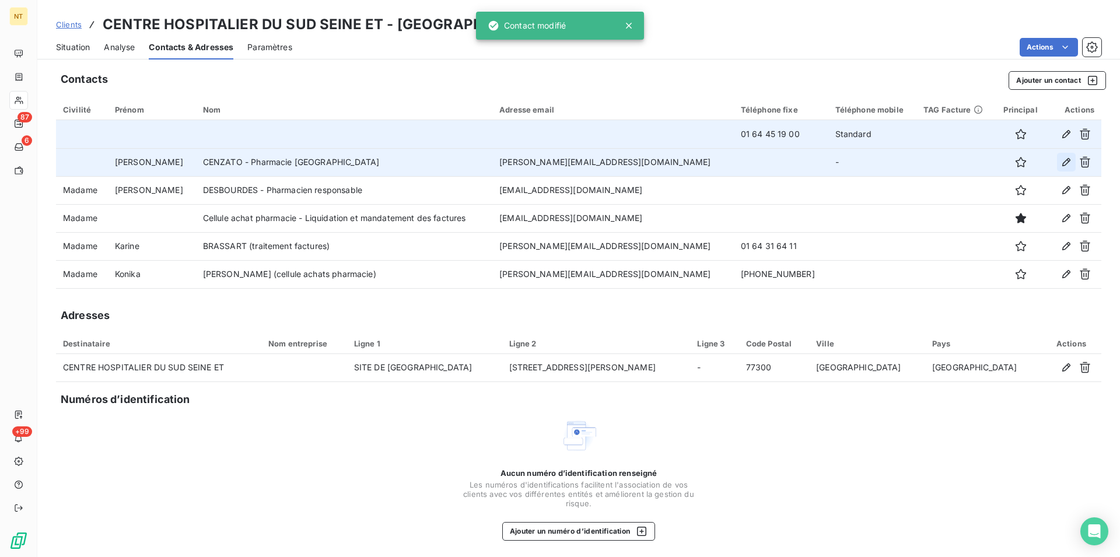
click at [1062, 161] on icon "button" at bounding box center [1066, 162] width 8 height 8
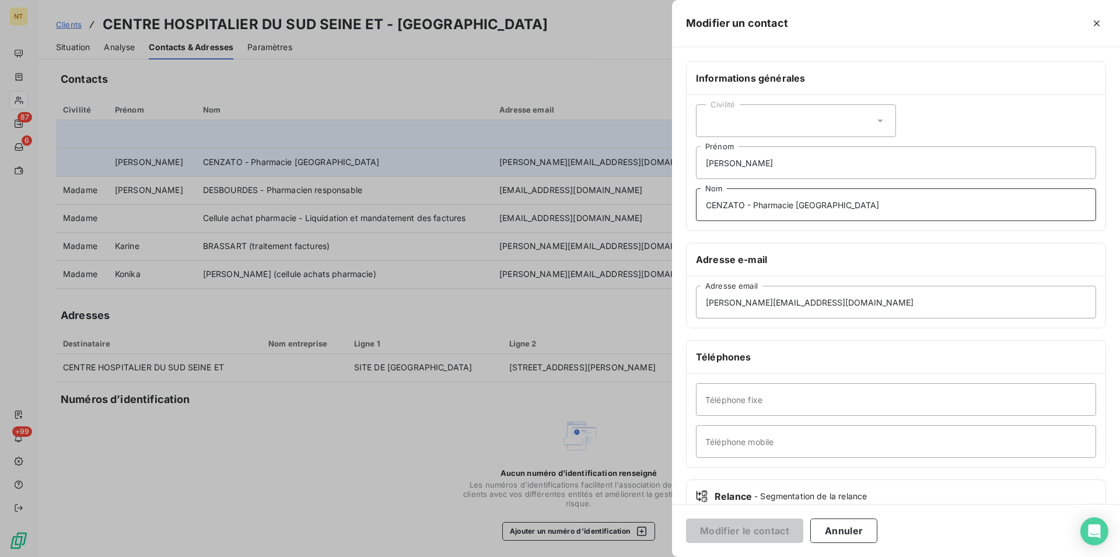
drag, startPoint x: 859, startPoint y: 206, endPoint x: 754, endPoint y: 207, distance: 105.6
click at [754, 207] on input "CENZATO - Pharmacie [GEOGRAPHIC_DATA]" at bounding box center [896, 204] width 400 height 33
type input "CENZATO -"
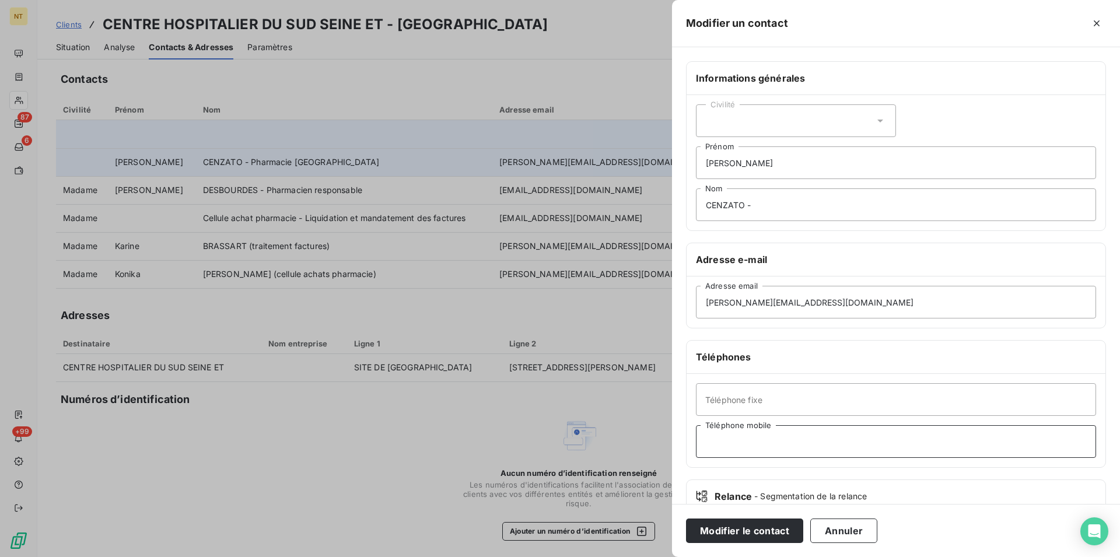
click at [725, 436] on input "Téléphone mobile" at bounding box center [896, 441] width 400 height 33
paste input "Pharmacie [GEOGRAPHIC_DATA]"
type input "Pharmacie [GEOGRAPHIC_DATA]"
click at [751, 205] on input "CENZATO -" at bounding box center [896, 204] width 400 height 33
type input "CENZATO"
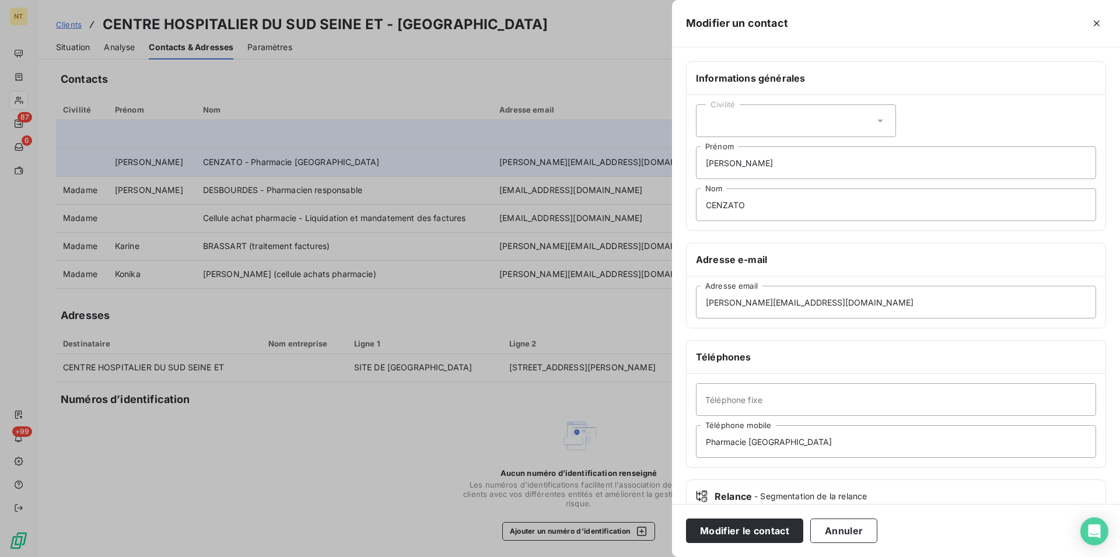
click at [877, 121] on icon at bounding box center [881, 121] width 12 height 12
click at [709, 148] on input "radio" at bounding box center [709, 150] width 12 height 12
click at [751, 532] on button "Modifier le contact" at bounding box center [744, 531] width 117 height 25
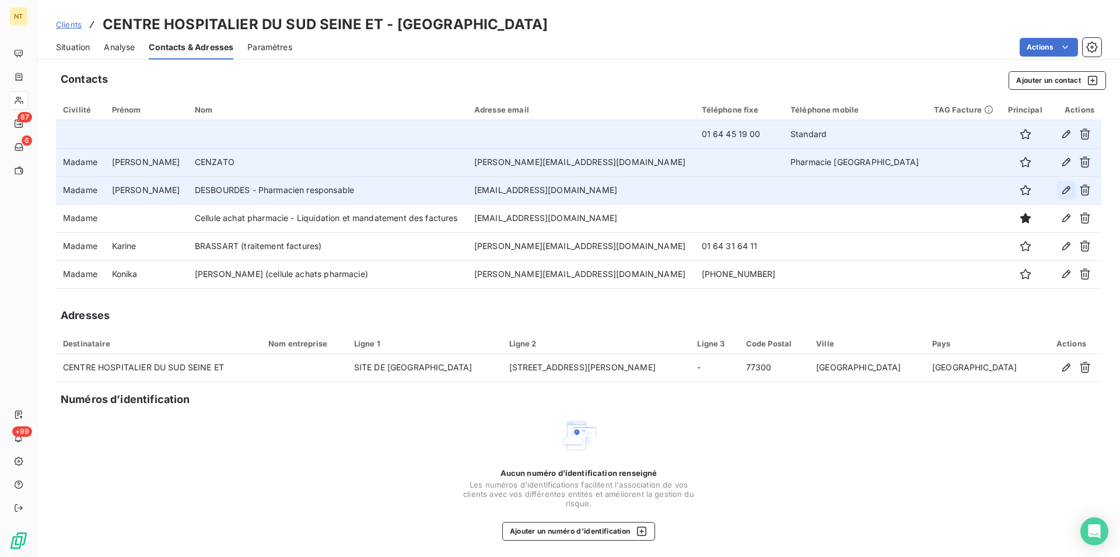
click at [1061, 187] on icon "button" at bounding box center [1067, 190] width 12 height 12
type input "[PERSON_NAME]"
type input "DESBOURDES - Pharmacien responsable"
type input "[EMAIL_ADDRESS][DOMAIN_NAME]"
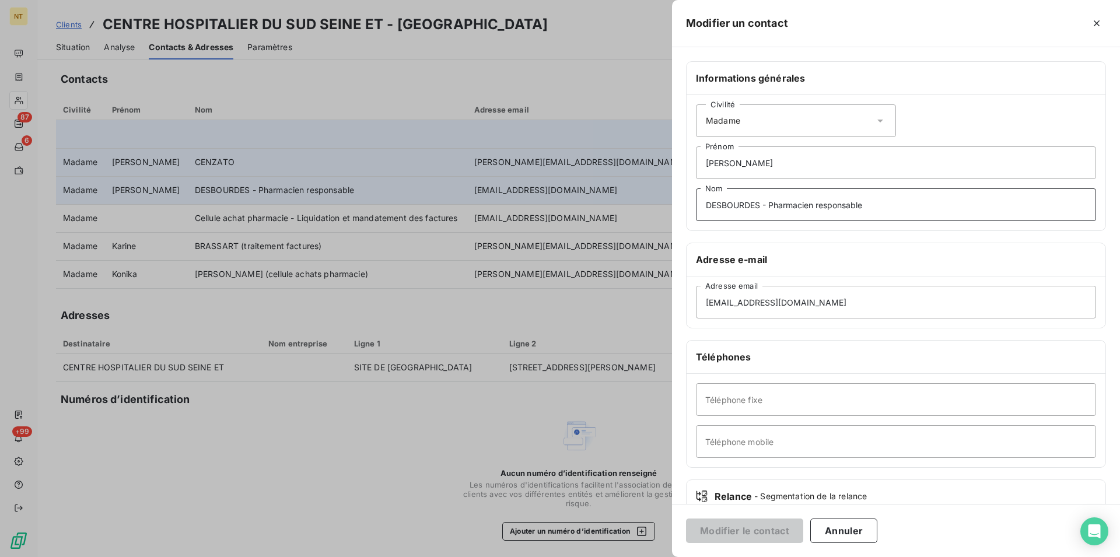
drag, startPoint x: 868, startPoint y: 205, endPoint x: 771, endPoint y: 205, distance: 96.8
click at [771, 205] on input "DESBOURDES - Pharmacien responsable" at bounding box center [896, 204] width 400 height 33
type input "DESBOURDES -"
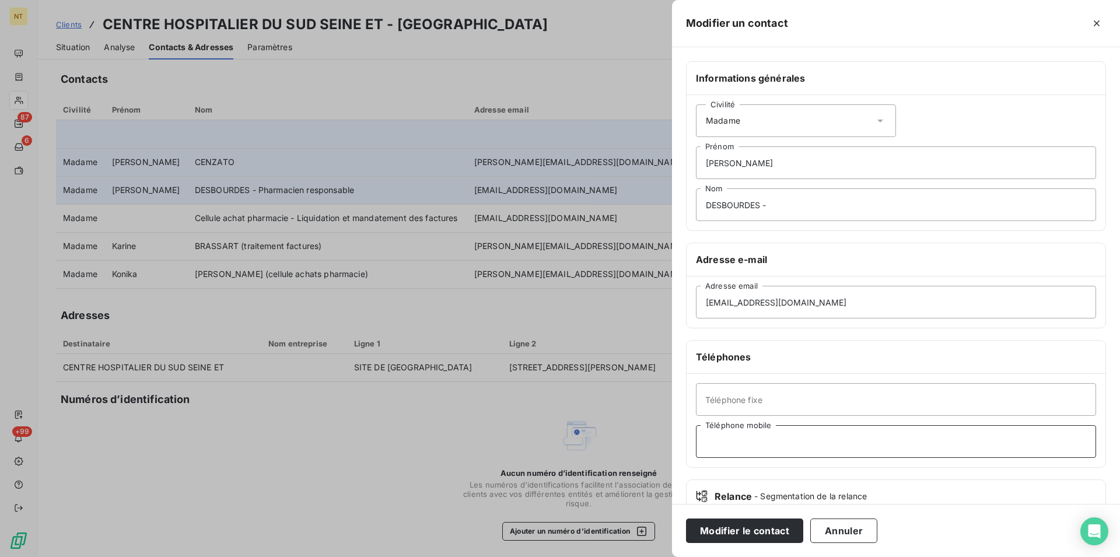
click at [712, 444] on input "Téléphone mobile" at bounding box center [896, 441] width 400 height 33
paste input "Pharmacien responsable"
type input "Pharmacien responsable"
click at [769, 206] on input "DESBOURDES -" at bounding box center [896, 204] width 400 height 33
type input "DESBOURDES"
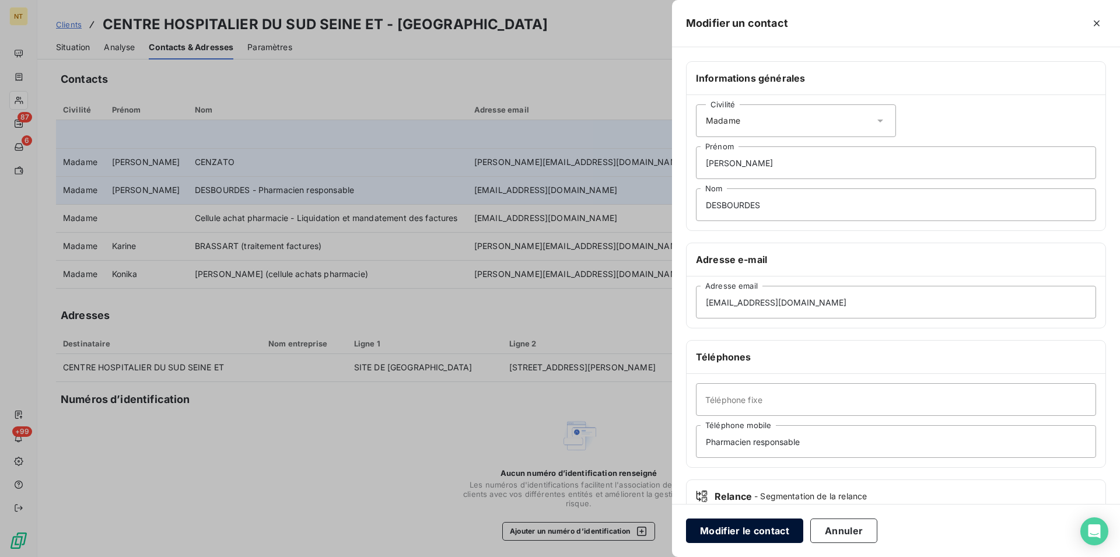
click at [754, 529] on button "Modifier le contact" at bounding box center [744, 531] width 117 height 25
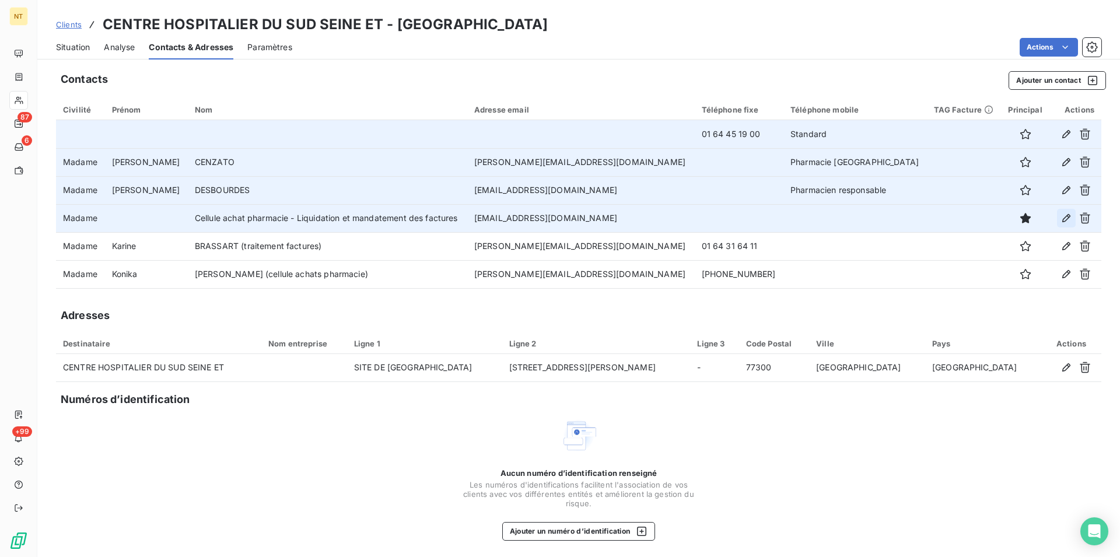
click at [1061, 217] on icon "button" at bounding box center [1067, 218] width 12 height 12
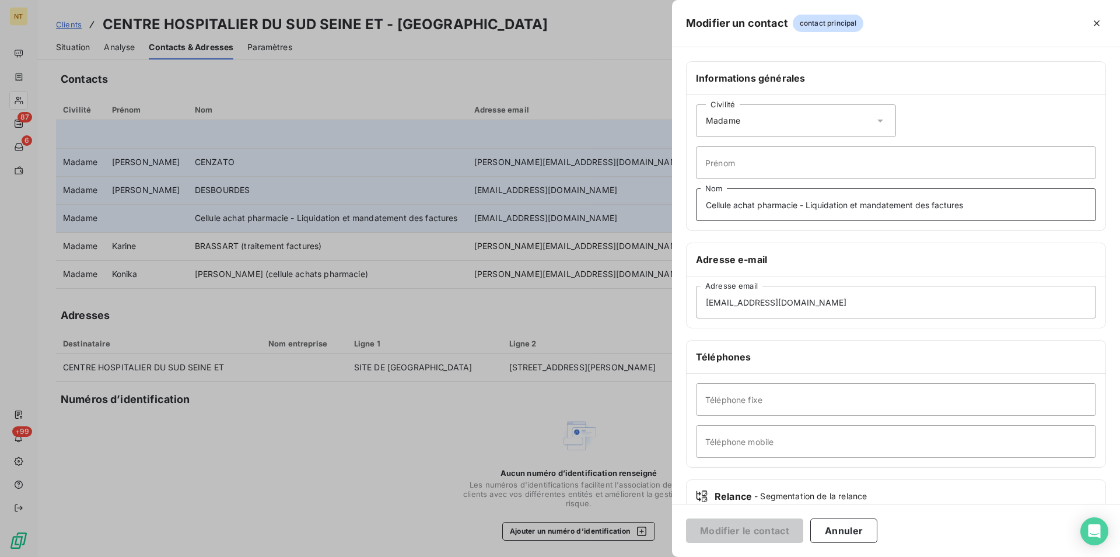
drag, startPoint x: 967, startPoint y: 208, endPoint x: 805, endPoint y: 207, distance: 162.2
click at [805, 207] on input "Cellule achat pharmacie - Liquidation et mandatement des factures" at bounding box center [896, 204] width 400 height 33
type input "Cellule achat pharmacie -"
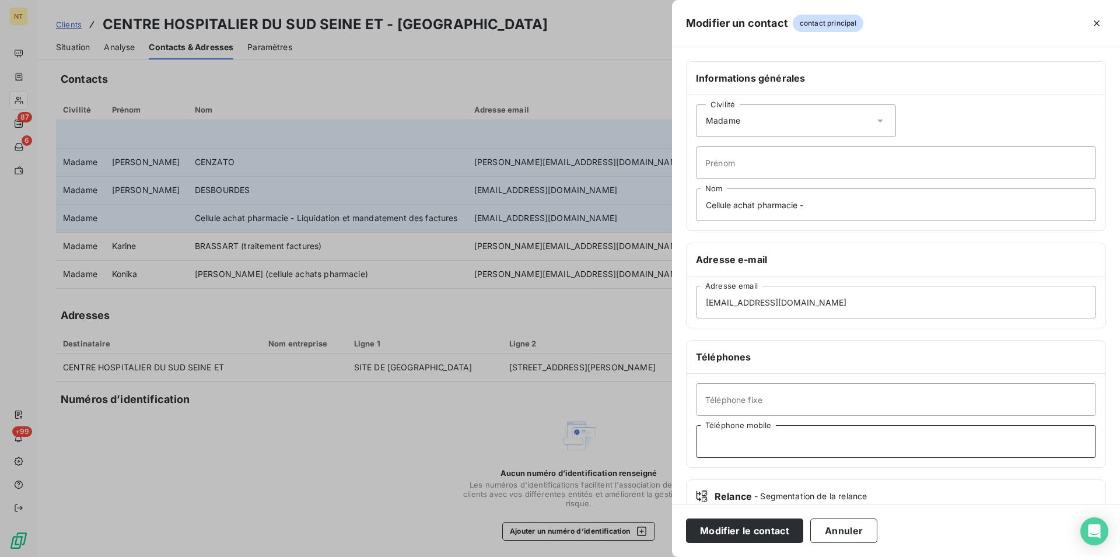
click at [712, 440] on input "Téléphone mobile" at bounding box center [896, 441] width 400 height 33
paste input "Liquidation et mandatement des factures"
type input "Liquidation et mandatement des factures"
drag, startPoint x: 820, startPoint y: 209, endPoint x: 705, endPoint y: 205, distance: 115.6
click at [705, 205] on input "Cellule achat pharmacie -" at bounding box center [896, 204] width 400 height 33
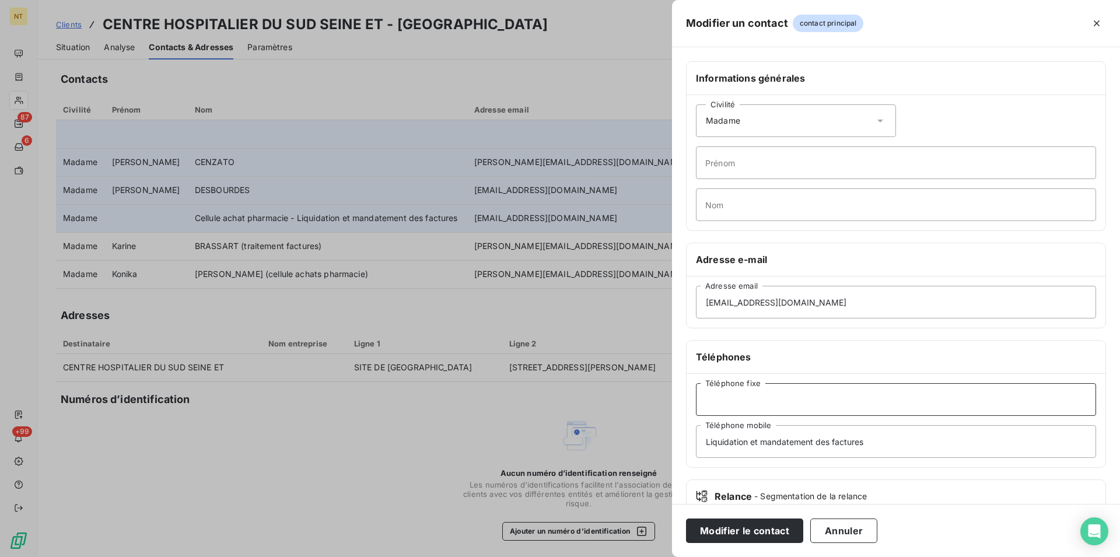
click at [714, 394] on input "Téléphone fixe" at bounding box center [896, 399] width 400 height 33
paste input "Cellule achat pharmacie -"
click at [805, 401] on input "Cellule achat pharmacie -" at bounding box center [896, 399] width 400 height 33
type input "Cellule achat pharmacie"
click at [749, 533] on button "Modifier le contact" at bounding box center [744, 531] width 117 height 25
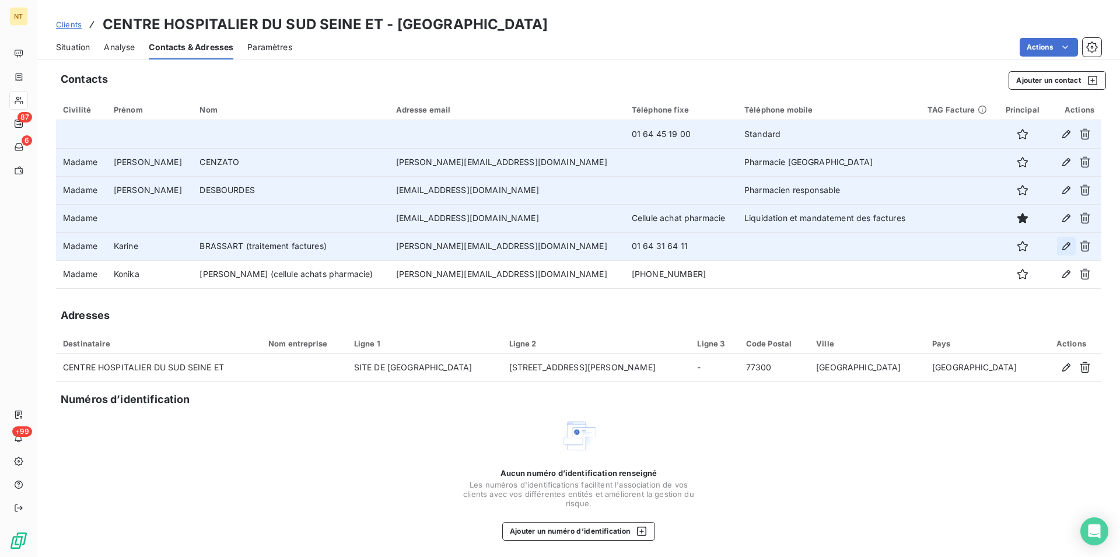
click at [1061, 247] on icon "button" at bounding box center [1067, 246] width 12 height 12
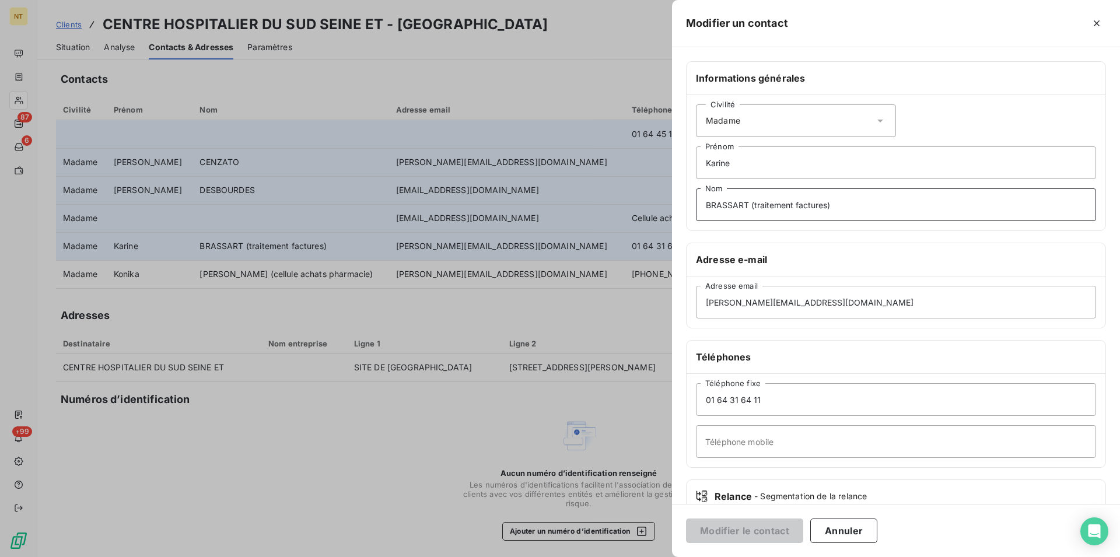
drag, startPoint x: 837, startPoint y: 207, endPoint x: 750, endPoint y: 207, distance: 86.3
click at [750, 207] on input "BRASSART (traitement factures)" at bounding box center [896, 204] width 400 height 33
type input "BRASSART"
click at [711, 442] on input "Téléphone mobile" at bounding box center [896, 441] width 400 height 33
paste input "(traitement factures)"
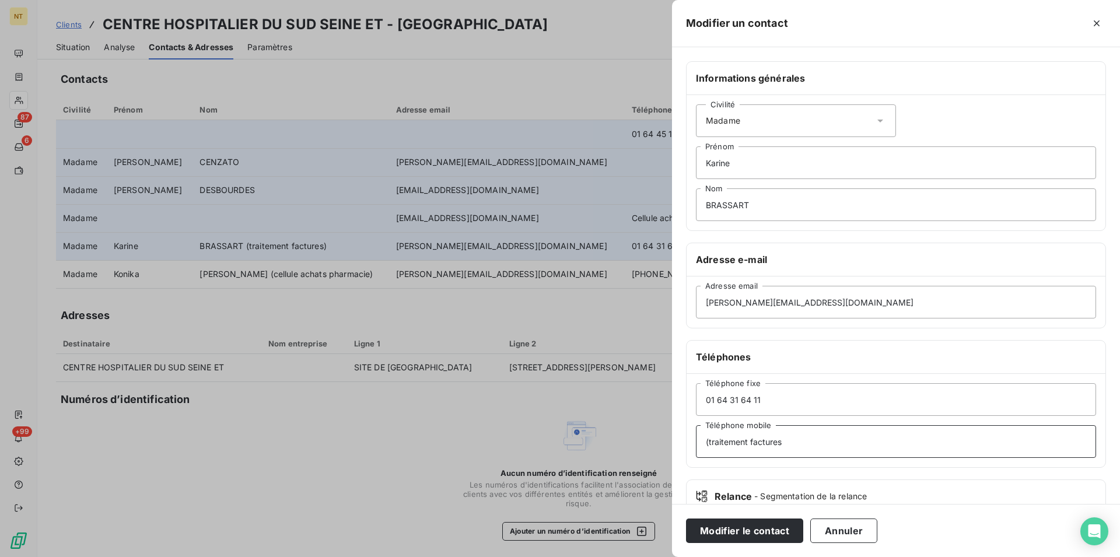
click at [711, 442] on input "(traitement factures" at bounding box center [896, 441] width 400 height 33
type input "Traitement factures"
click at [731, 525] on button "Modifier le contact" at bounding box center [744, 531] width 117 height 25
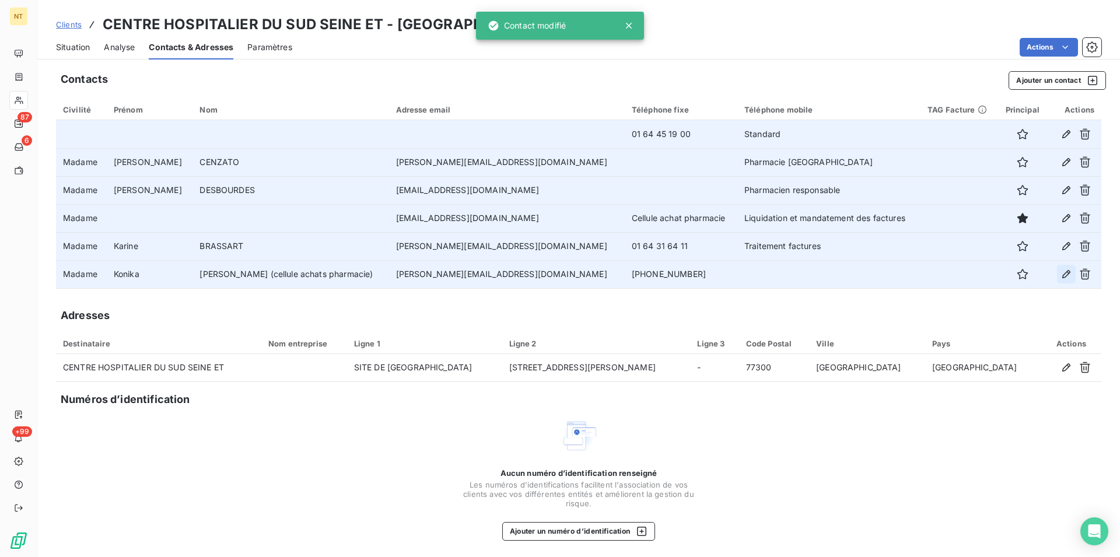
click at [1061, 275] on icon "button" at bounding box center [1067, 274] width 12 height 12
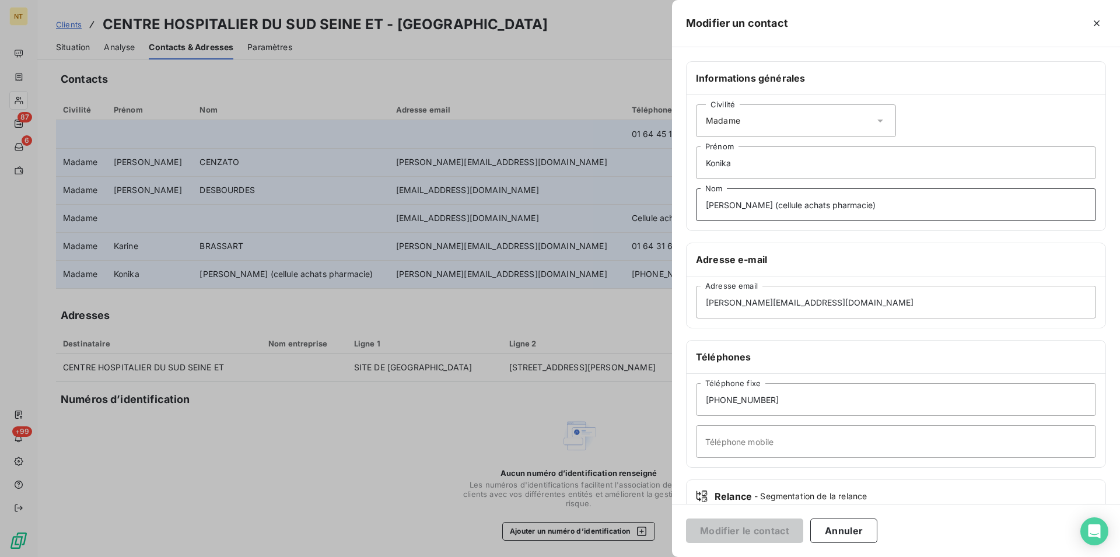
drag, startPoint x: 834, startPoint y: 211, endPoint x: 728, endPoint y: 207, distance: 106.3
click at [728, 207] on input "[PERSON_NAME] (cellule achats pharmacie)" at bounding box center [896, 204] width 400 height 33
type input "DION"
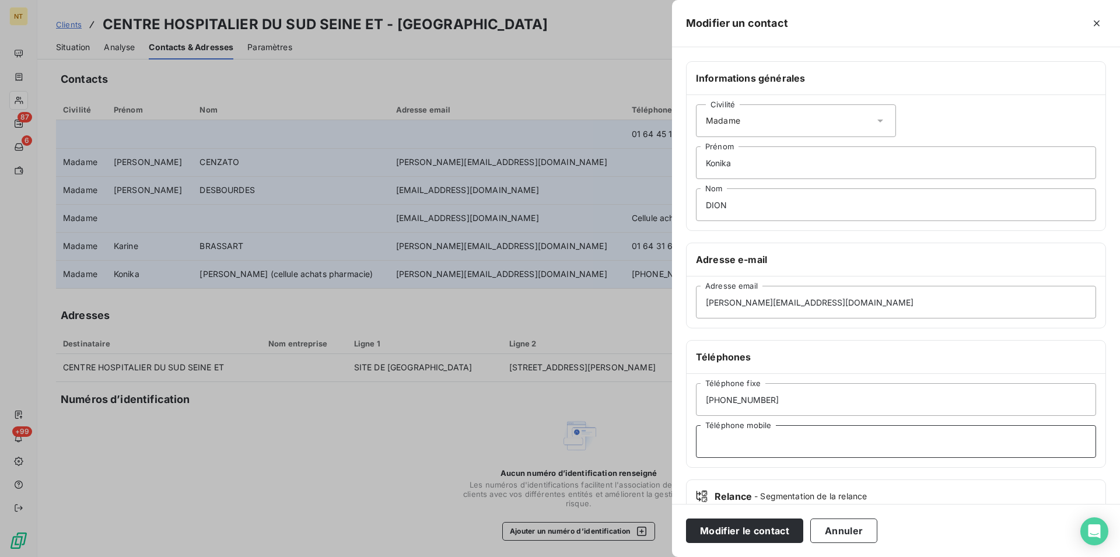
click at [714, 439] on input "Téléphone mobile" at bounding box center [896, 441] width 400 height 33
paste input "(cellule achats pharmacie)"
click at [714, 445] on input "(cellule achats pharmacie" at bounding box center [896, 441] width 400 height 33
type input "Cellule achats pharmacie"
click at [735, 531] on button "Modifier le contact" at bounding box center [744, 531] width 117 height 25
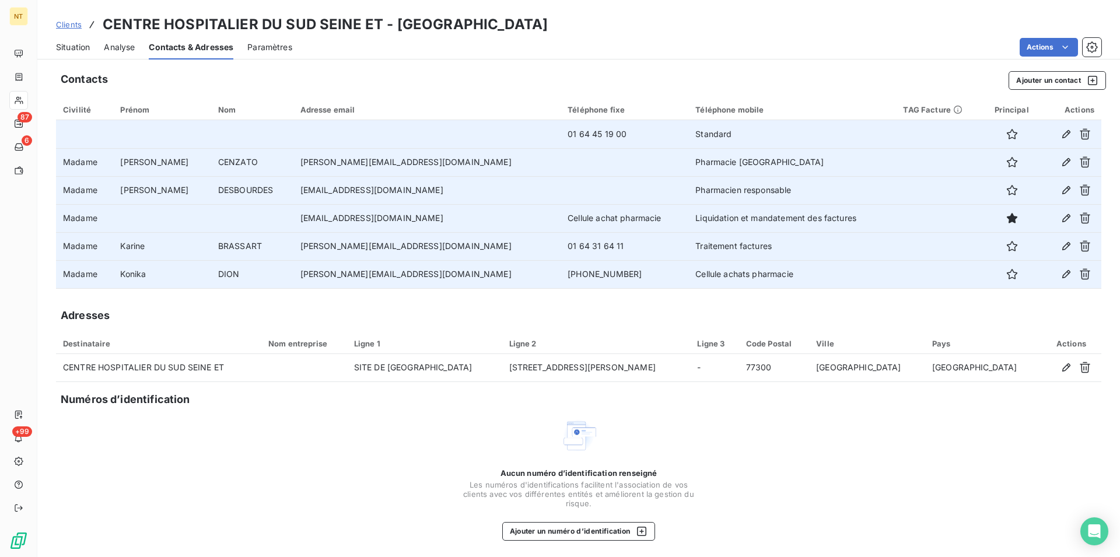
click at [69, 50] on span "Situation" at bounding box center [73, 47] width 34 height 12
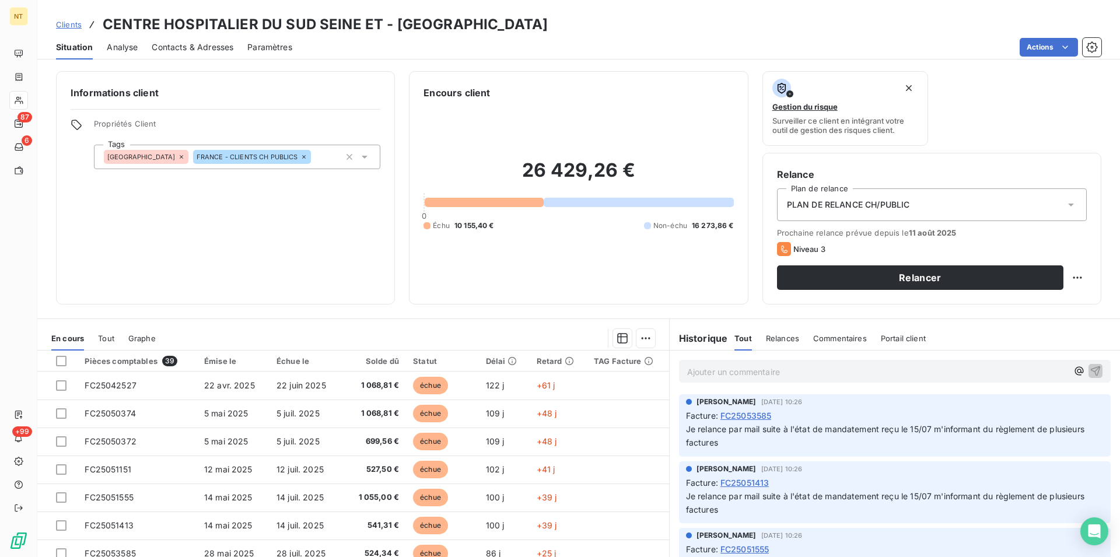
click at [209, 50] on span "Contacts & Adresses" at bounding box center [193, 47] width 82 height 12
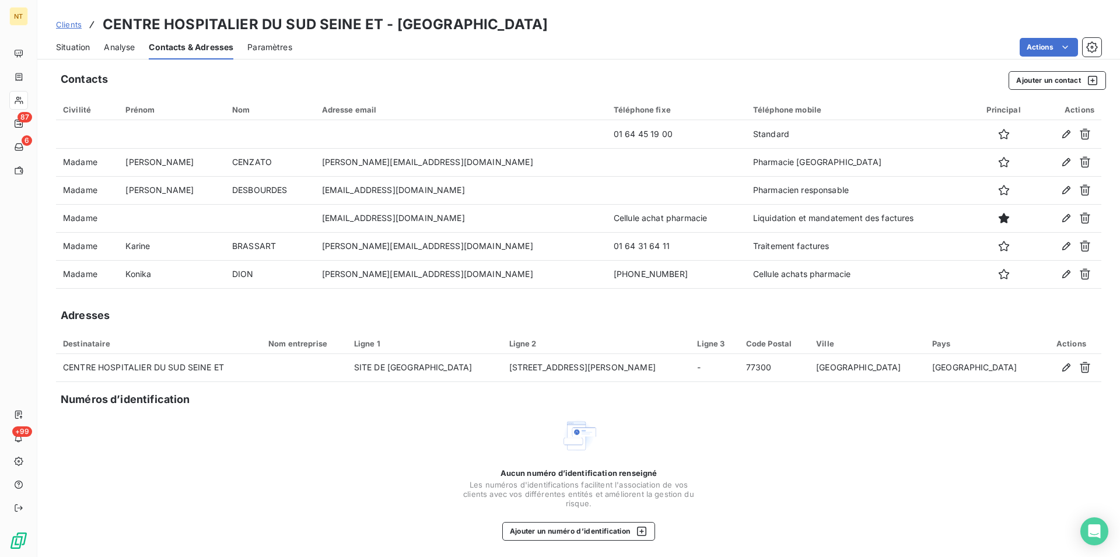
click at [69, 45] on span "Situation" at bounding box center [73, 47] width 34 height 12
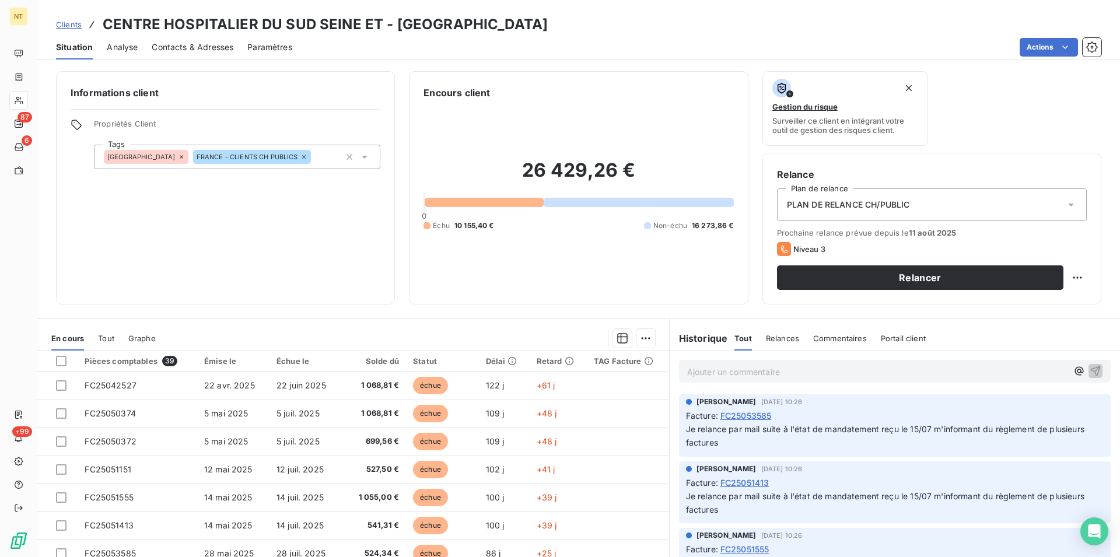
click at [201, 49] on span "Contacts & Adresses" at bounding box center [193, 47] width 82 height 12
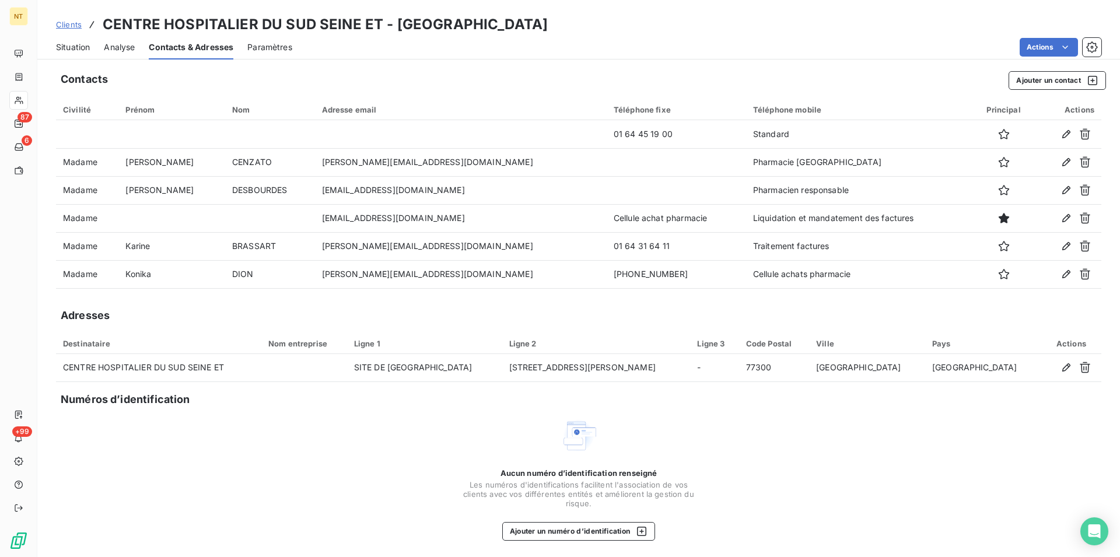
click at [65, 46] on span "Situation" at bounding box center [73, 47] width 34 height 12
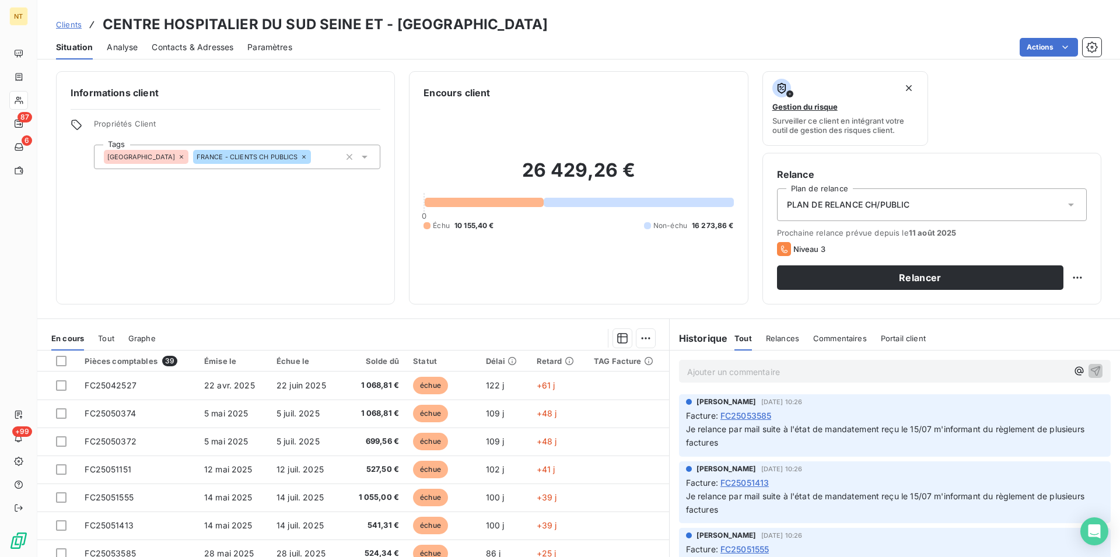
click at [194, 44] on span "Contacts & Adresses" at bounding box center [193, 47] width 82 height 12
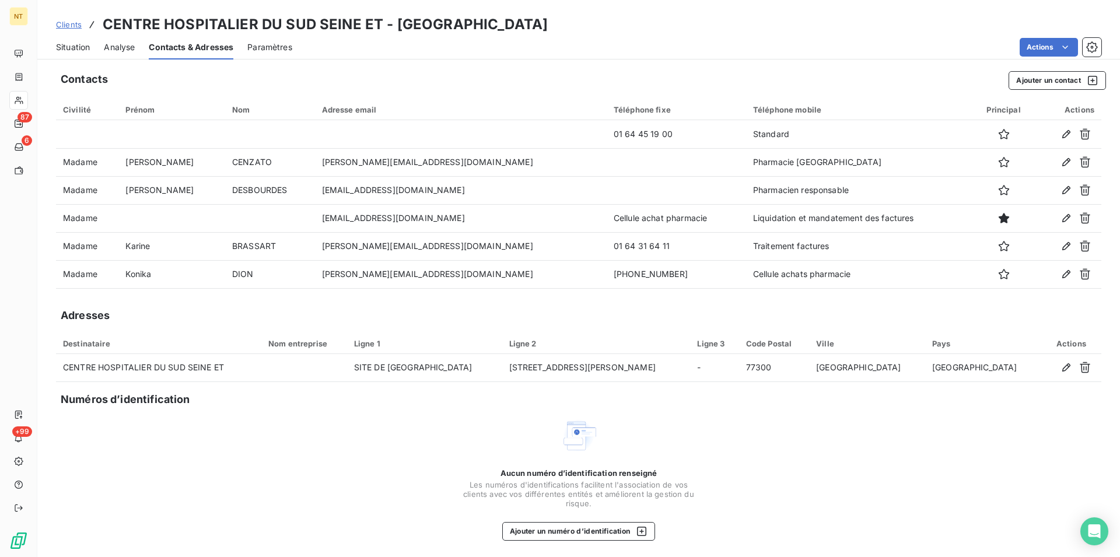
click at [76, 50] on span "Situation" at bounding box center [73, 47] width 34 height 12
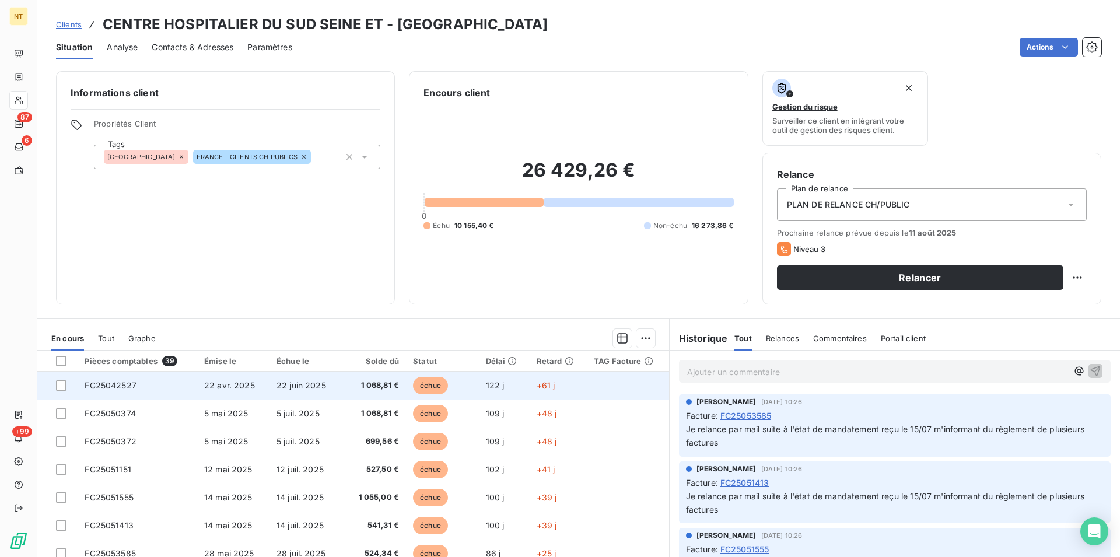
click at [115, 386] on span "FC25042527" at bounding box center [111, 385] width 52 height 10
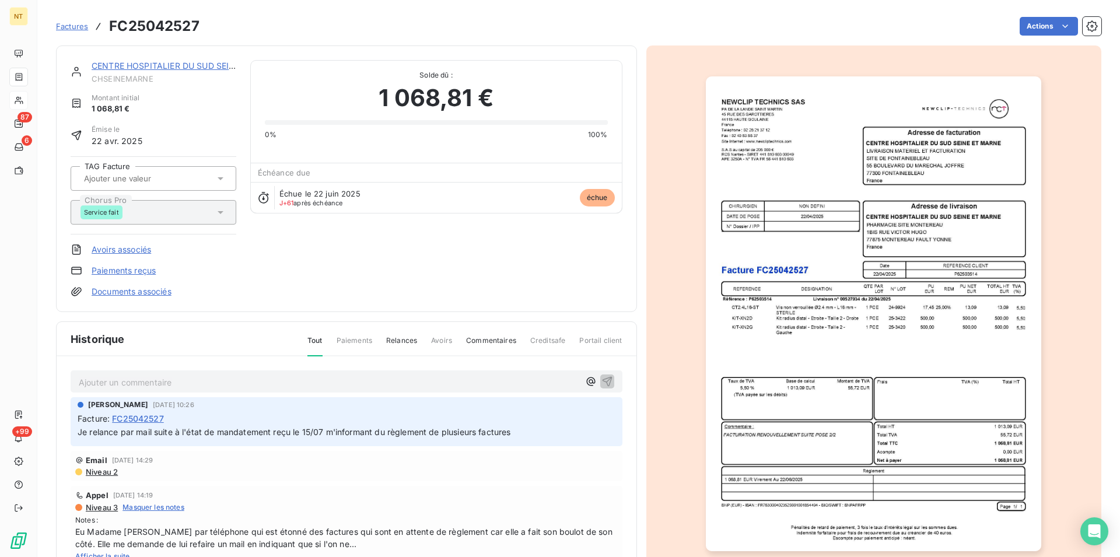
click at [150, 69] on link "CENTRE HOSPITALIER DU SUD SEINE ET" at bounding box center [172, 66] width 161 height 10
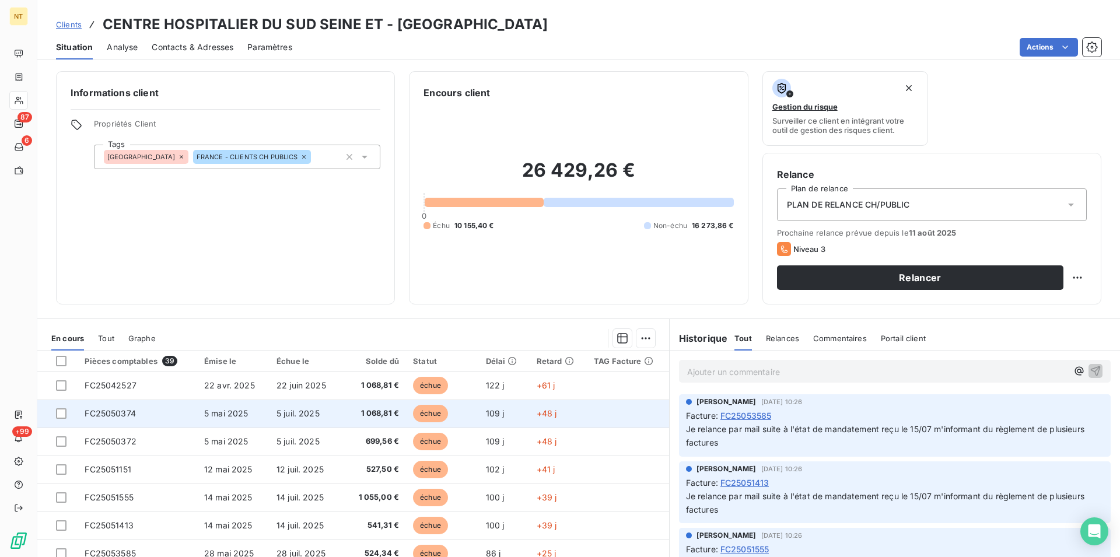
click at [160, 418] on td "FC25050374" at bounding box center [138, 414] width 120 height 28
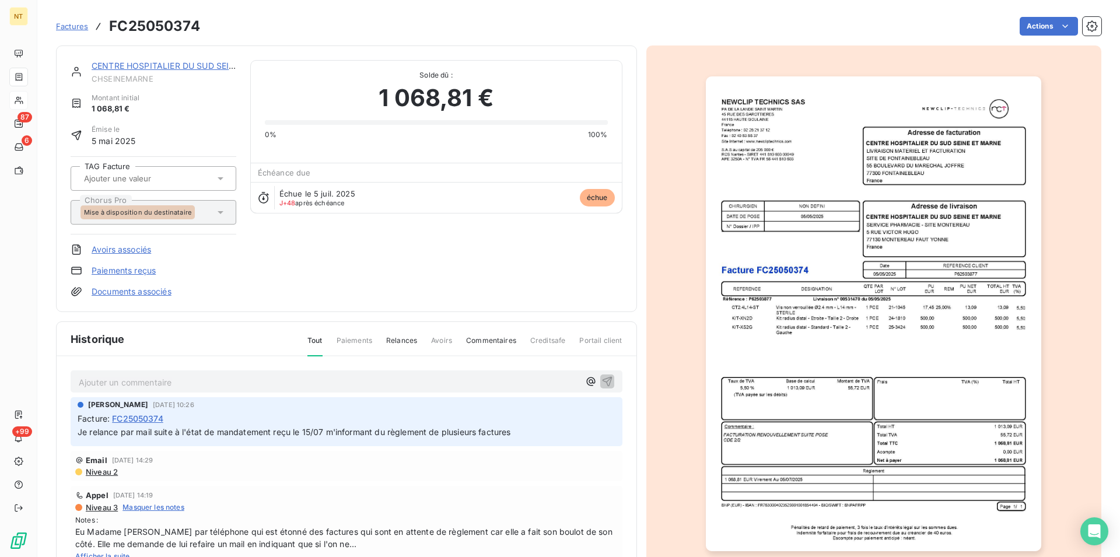
click at [164, 69] on link "CENTRE HOSPITALIER DU SUD SEINE ET" at bounding box center [172, 66] width 161 height 10
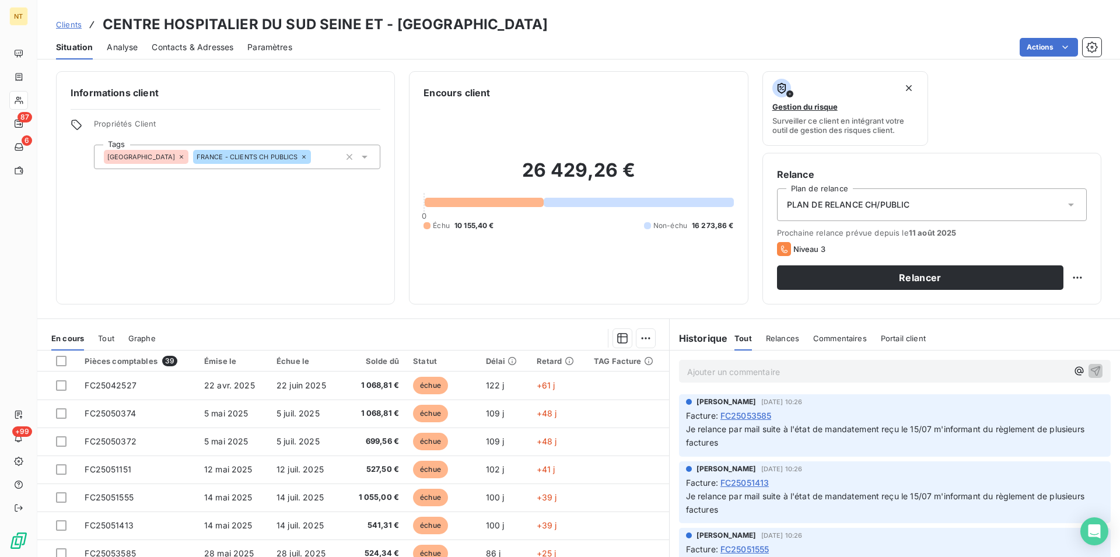
click at [186, 49] on span "Contacts & Adresses" at bounding box center [193, 47] width 82 height 12
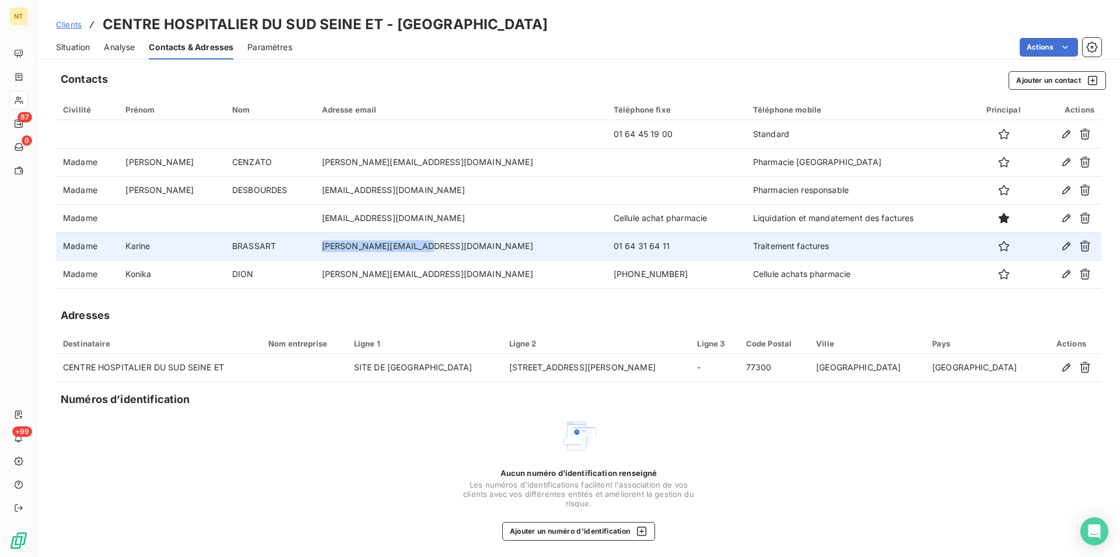
drag, startPoint x: 297, startPoint y: 243, endPoint x: 421, endPoint y: 245, distance: 124.3
click at [421, 245] on td "[PERSON_NAME][EMAIL_ADDRESS][DOMAIN_NAME]" at bounding box center [461, 246] width 292 height 28
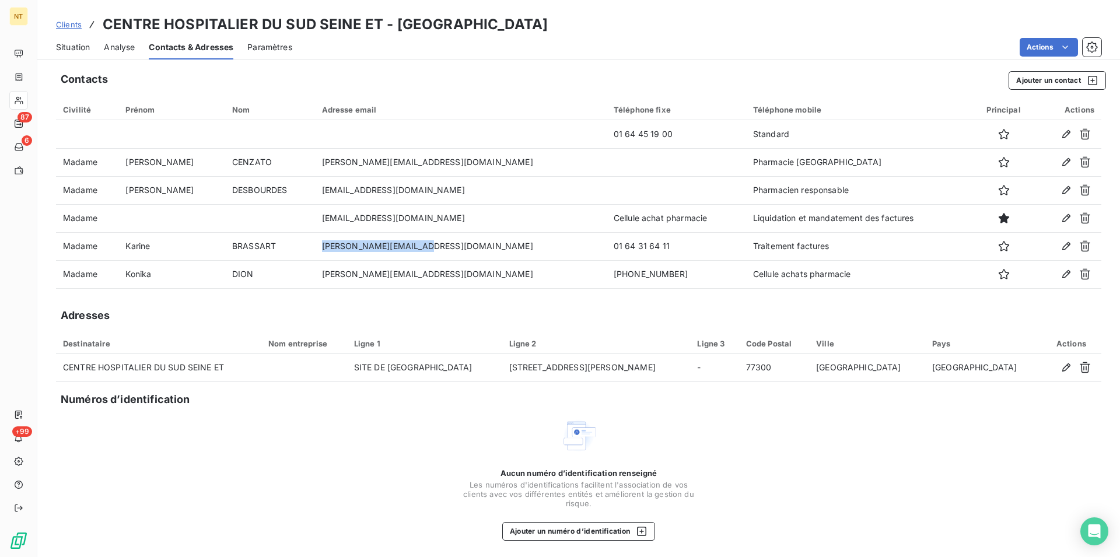
click at [78, 44] on span "Situation" at bounding box center [73, 47] width 34 height 12
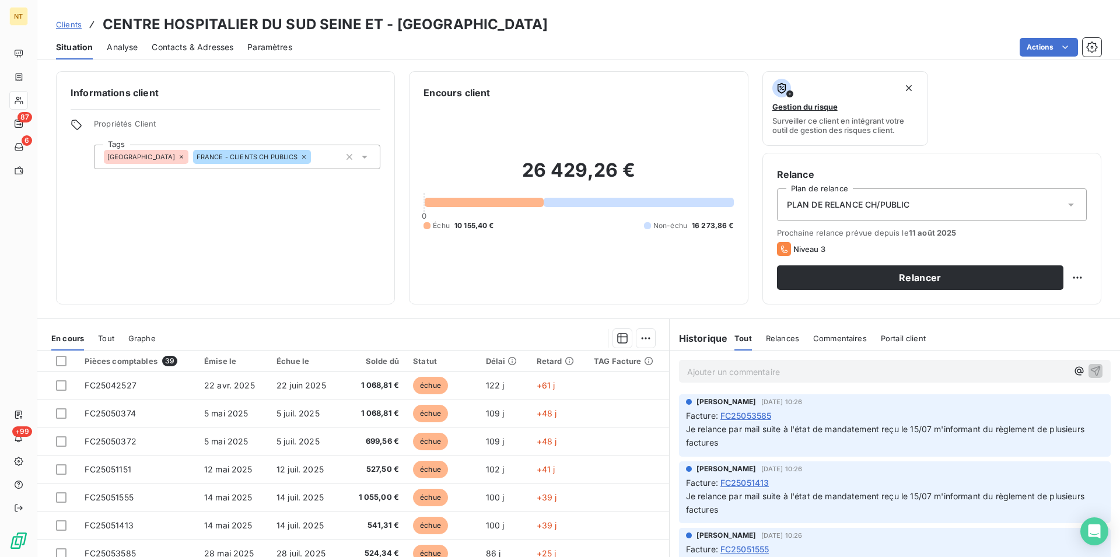
click at [195, 49] on span "Contacts & Adresses" at bounding box center [193, 47] width 82 height 12
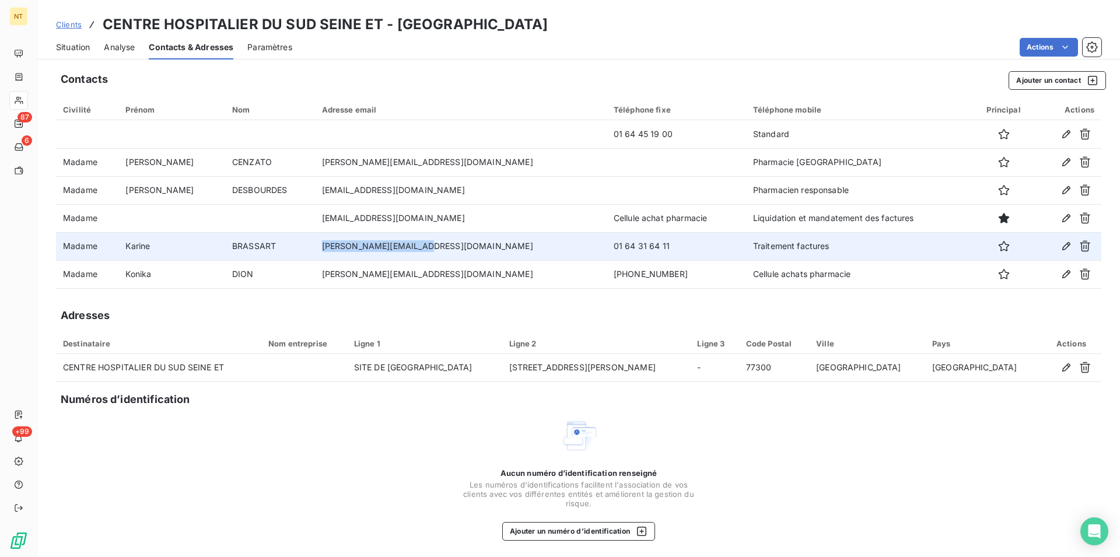
drag, startPoint x: 299, startPoint y: 245, endPoint x: 426, endPoint y: 247, distance: 127.2
click at [426, 247] on td "[PERSON_NAME][EMAIL_ADDRESS][DOMAIN_NAME]" at bounding box center [461, 246] width 292 height 28
copy td "[PERSON_NAME][EMAIL_ADDRESS][DOMAIN_NAME]"
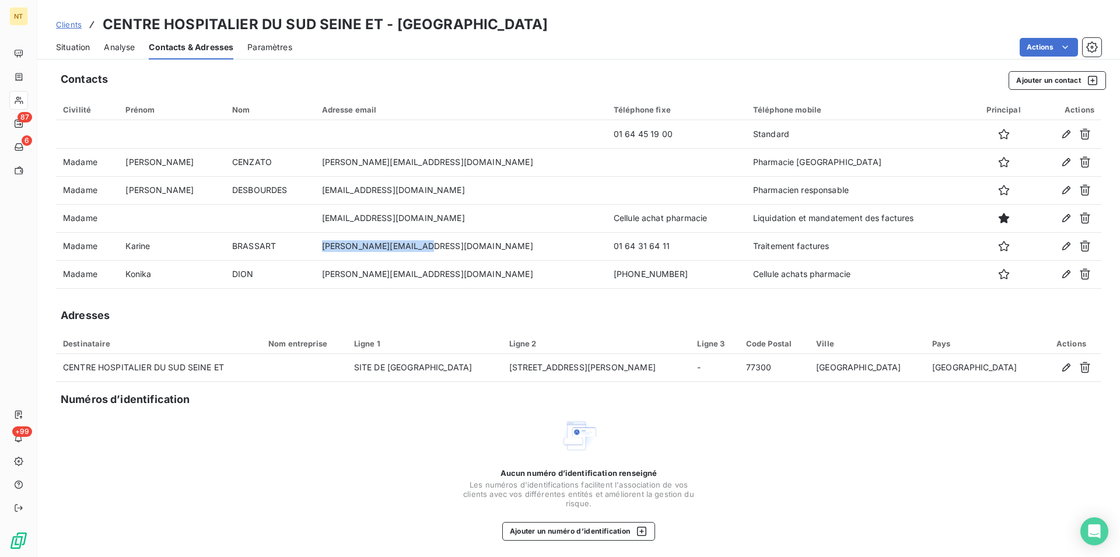
click at [67, 51] on span "Situation" at bounding box center [73, 47] width 34 height 12
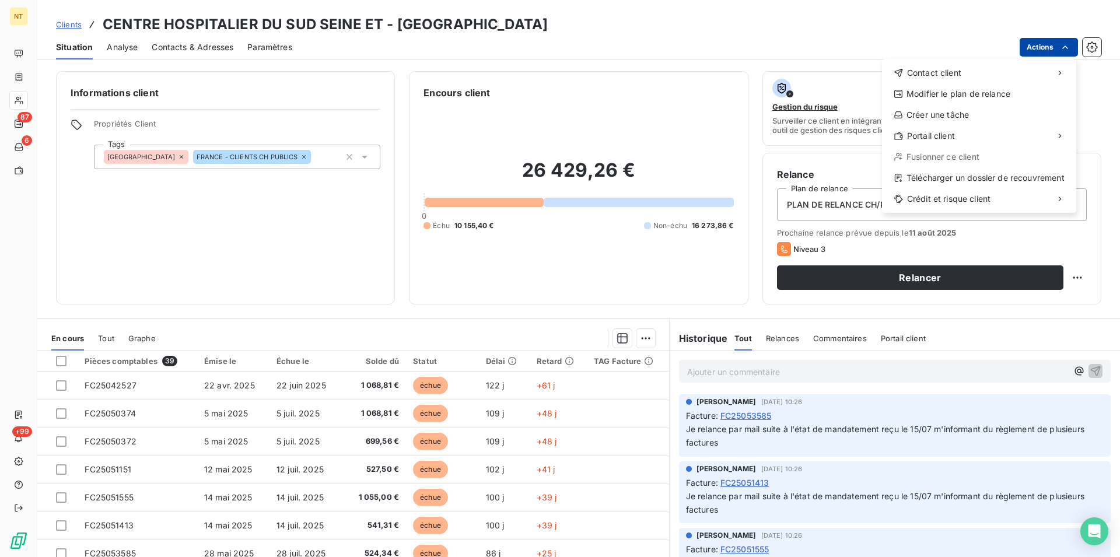
click at [1066, 44] on html "NT 87 6 +99 Clients CENTRE HOSPITALIER DU SUD SEINE ET - CHSEINEMARNE Situation…" at bounding box center [560, 278] width 1120 height 557
click at [824, 159] on div "Copier le lien vers le portail" at bounding box center [806, 161] width 132 height 19
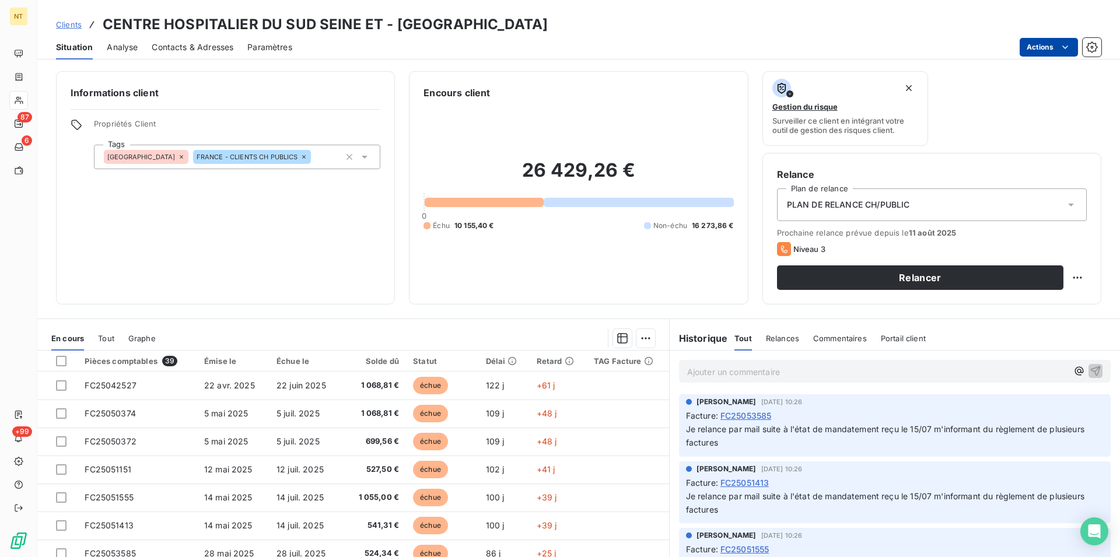
click at [195, 46] on span "Contacts & Adresses" at bounding box center [193, 47] width 82 height 12
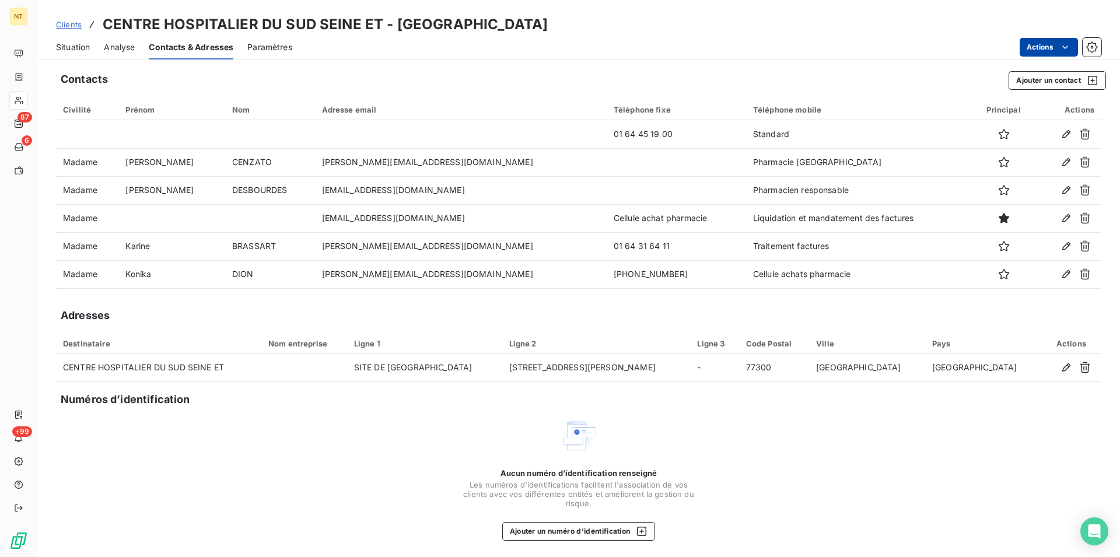
click at [72, 49] on span "Situation" at bounding box center [73, 47] width 34 height 12
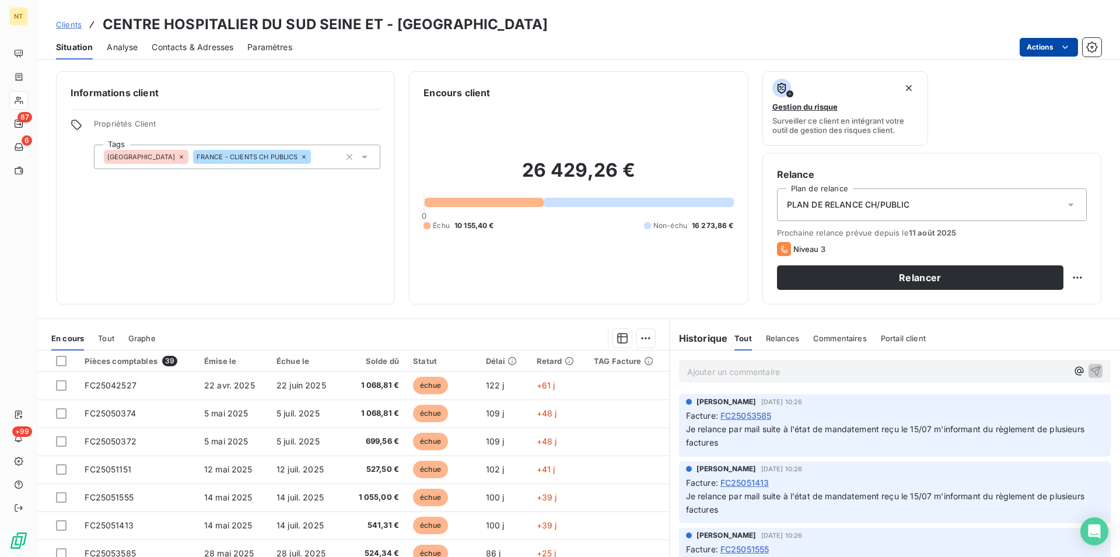
click at [690, 365] on p "Ajouter un commentaire ﻿" at bounding box center [877, 372] width 380 height 15
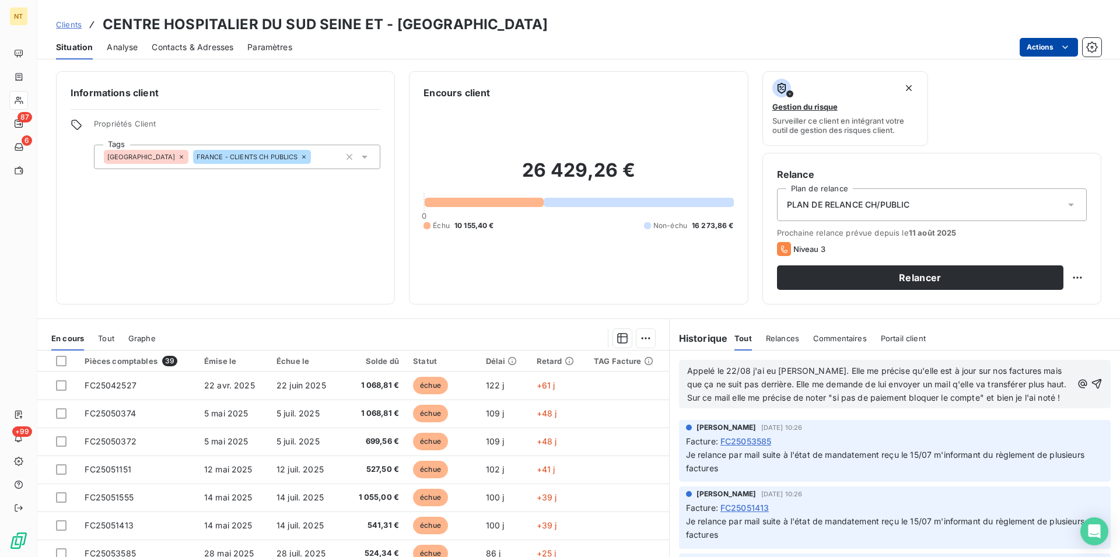
click at [975, 388] on span "Appelé le 22/08 j'ai eu [PERSON_NAME]. Elle me précise qu'elle est à jour sur n…" at bounding box center [878, 384] width 382 height 37
click at [738, 405] on p "Appelé le 22/08 j'ai eu [PERSON_NAME]. Elle me précise qu'elle est à jour sur n…" at bounding box center [879, 385] width 385 height 40
click at [1092, 389] on icon "button" at bounding box center [1097, 384] width 10 height 10
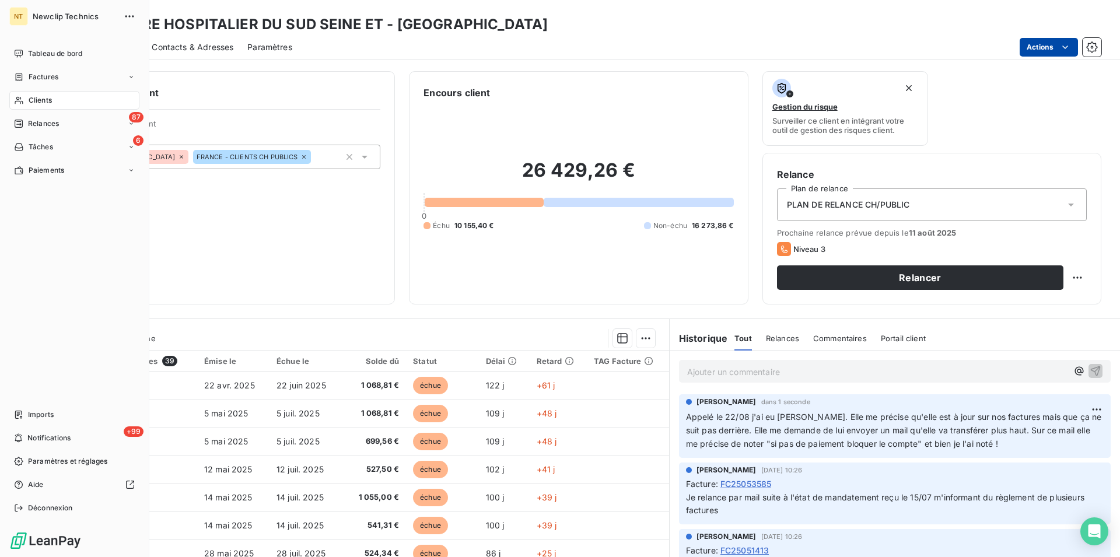
click at [55, 106] on div "Clients" at bounding box center [74, 100] width 130 height 19
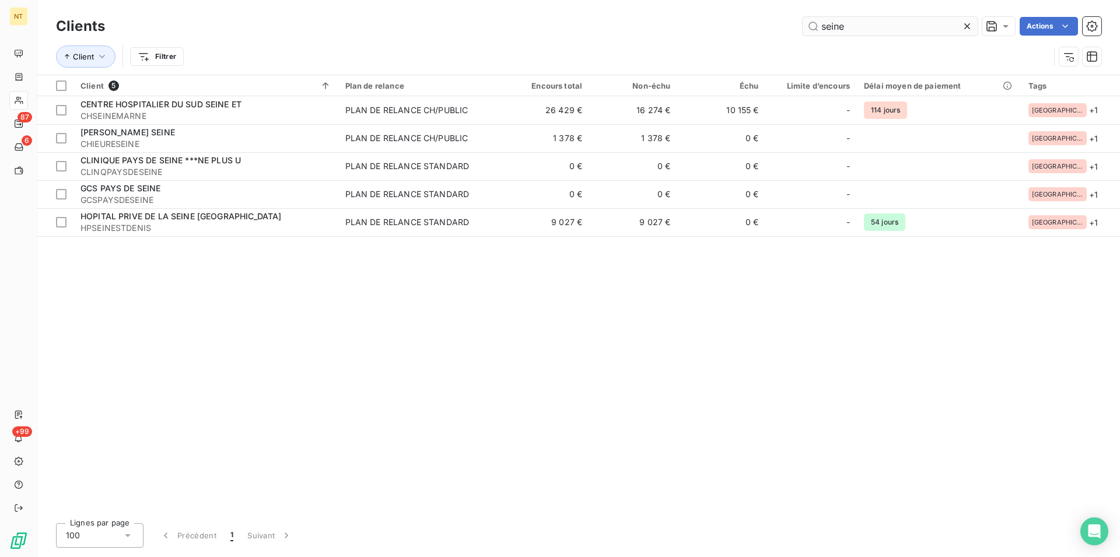
drag, startPoint x: 834, startPoint y: 24, endPoint x: 798, endPoint y: 27, distance: 36.9
click at [803, 27] on input "seine" at bounding box center [890, 26] width 175 height 19
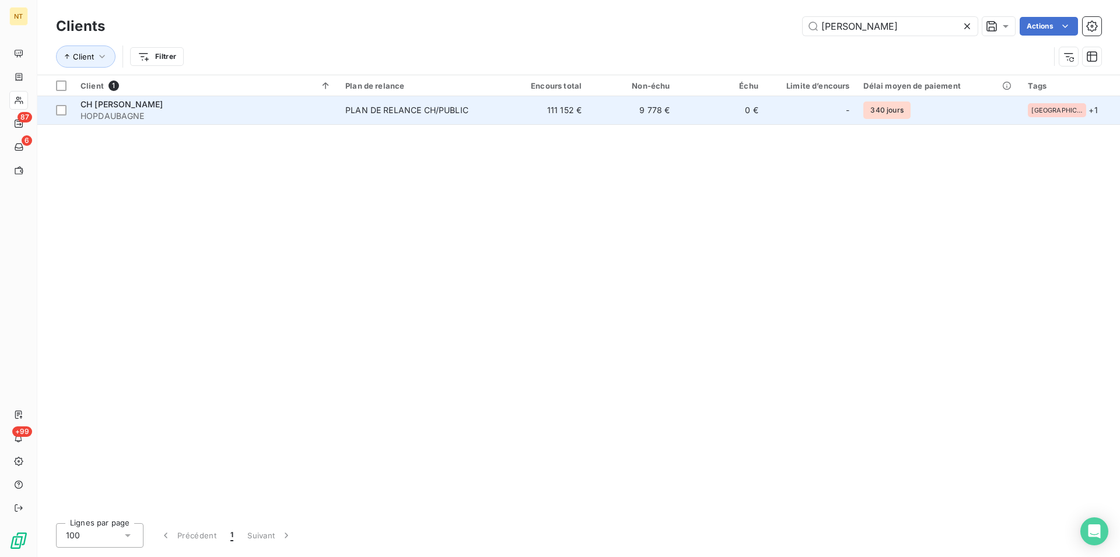
type input "[PERSON_NAME]"
click at [207, 121] on span "HOPDAUBAGNE" at bounding box center [206, 116] width 251 height 12
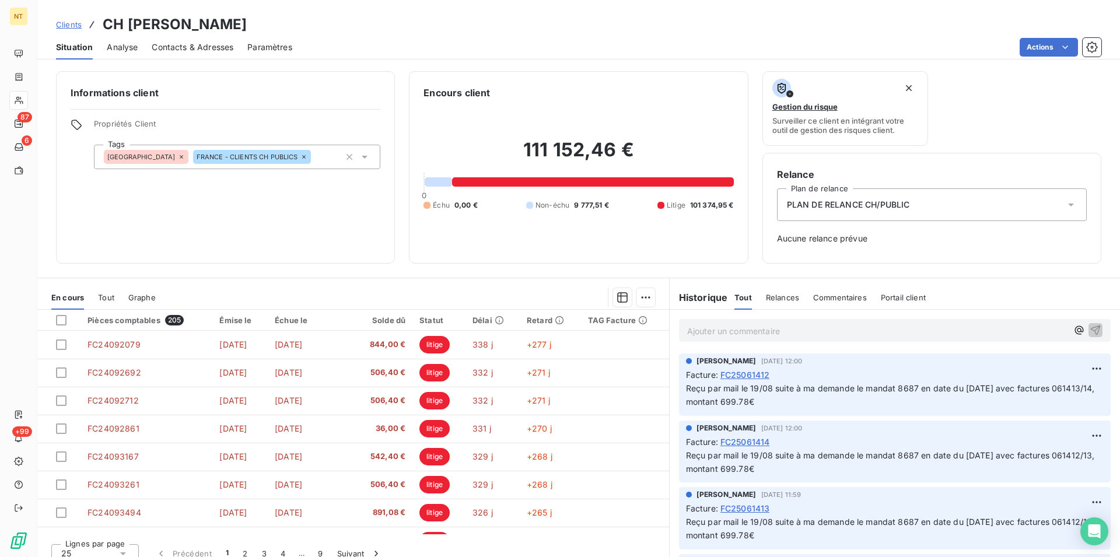
click at [203, 48] on span "Contacts & Adresses" at bounding box center [193, 47] width 82 height 12
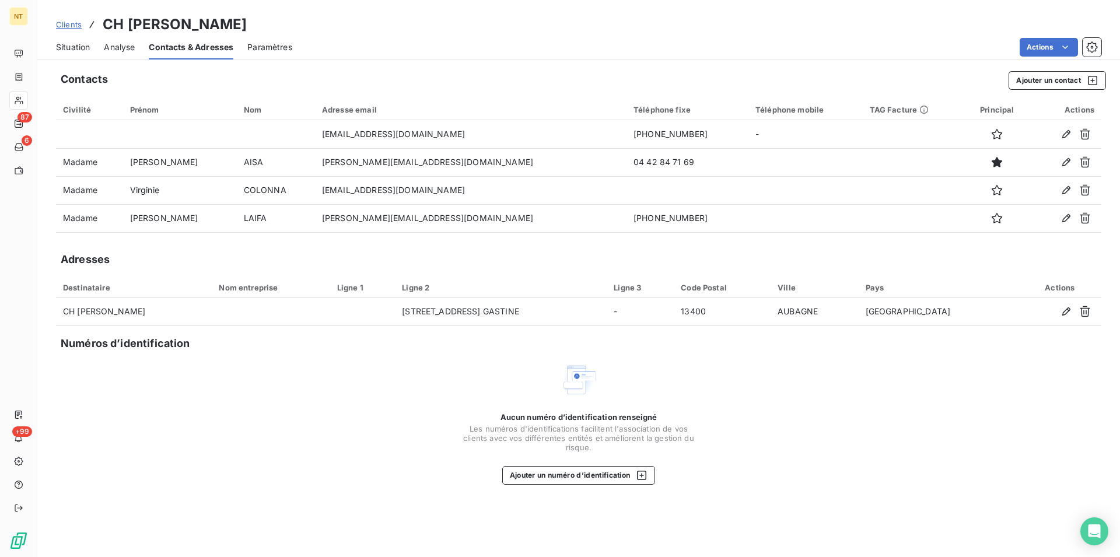
click at [69, 46] on span "Situation" at bounding box center [73, 47] width 34 height 12
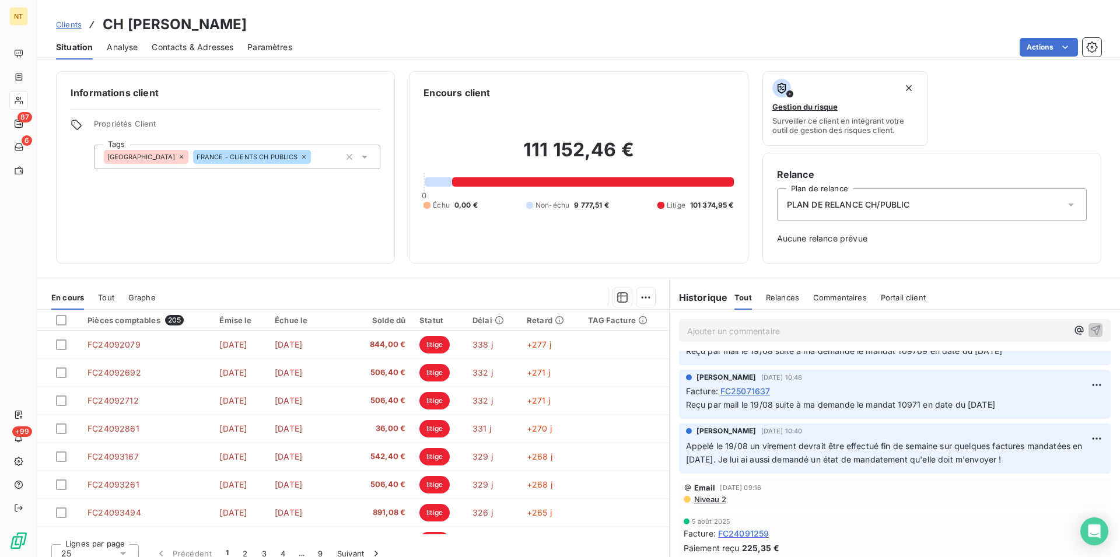
scroll to position [1607, 0]
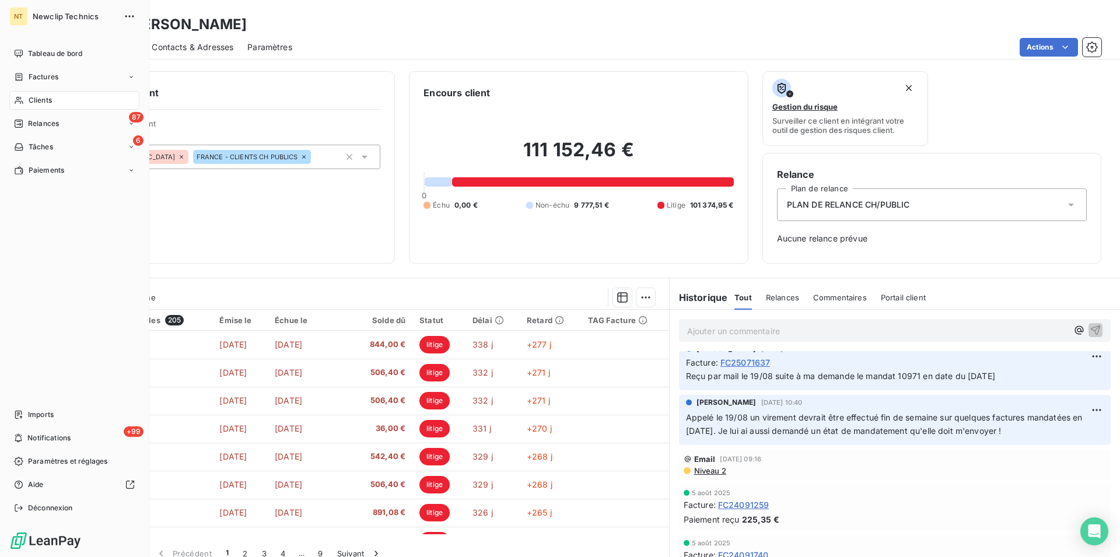
click at [41, 103] on span "Clients" at bounding box center [40, 100] width 23 height 11
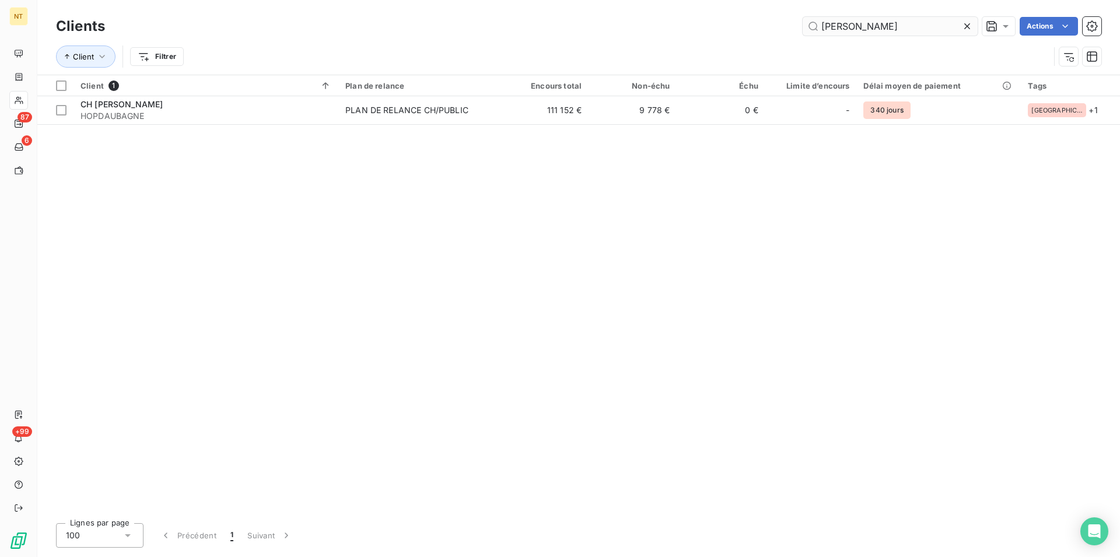
drag, startPoint x: 861, startPoint y: 28, endPoint x: 792, endPoint y: 32, distance: 68.9
click at [803, 32] on input "[PERSON_NAME]" at bounding box center [890, 26] width 175 height 19
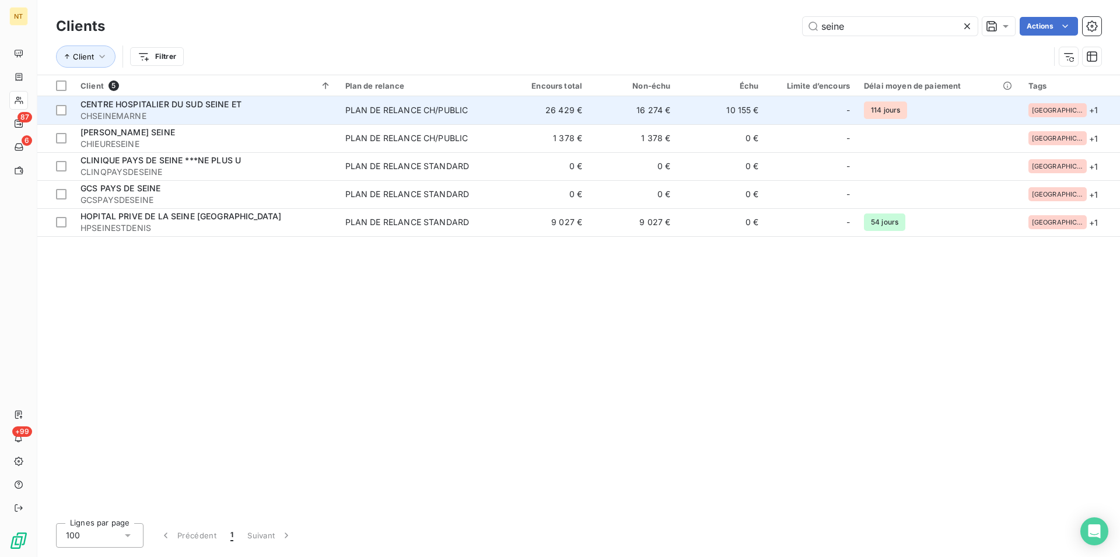
type input "seine"
click at [140, 104] on span "CENTRE HOSPITALIER DU SUD SEINE ET" at bounding box center [161, 104] width 161 height 10
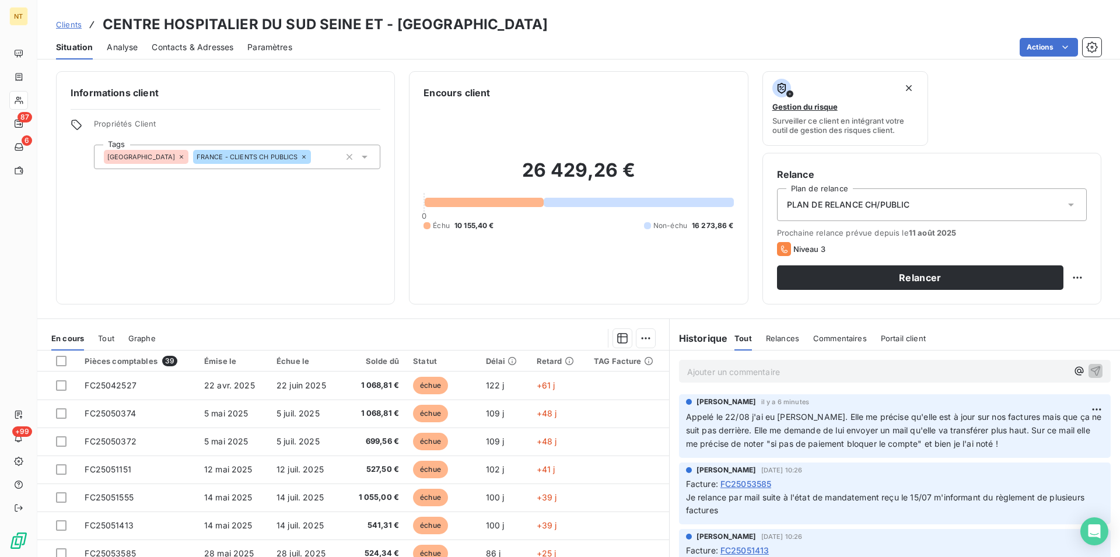
click at [193, 51] on span "Contacts & Adresses" at bounding box center [193, 47] width 82 height 12
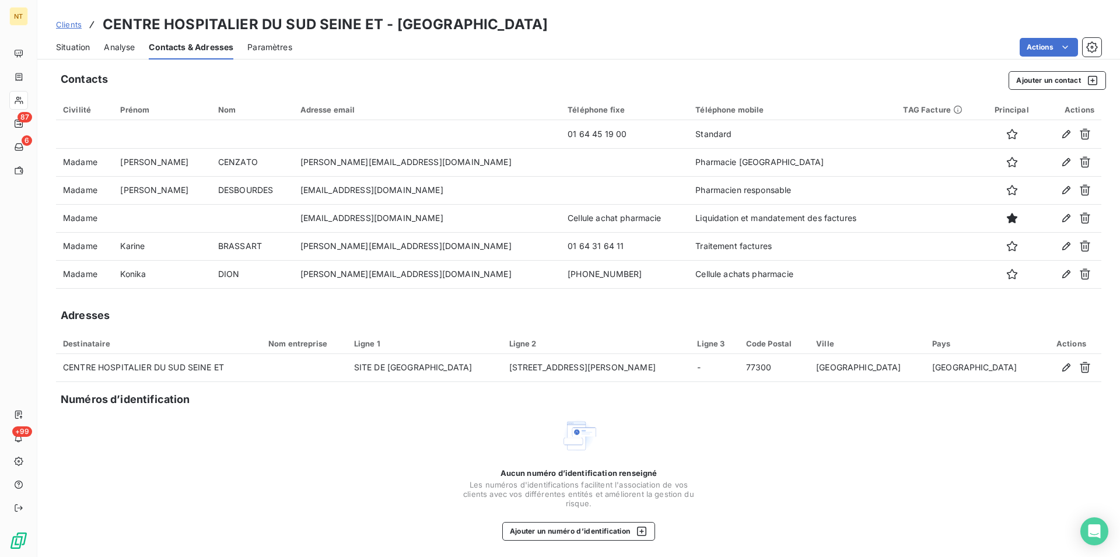
click at [67, 50] on span "Situation" at bounding box center [73, 47] width 34 height 12
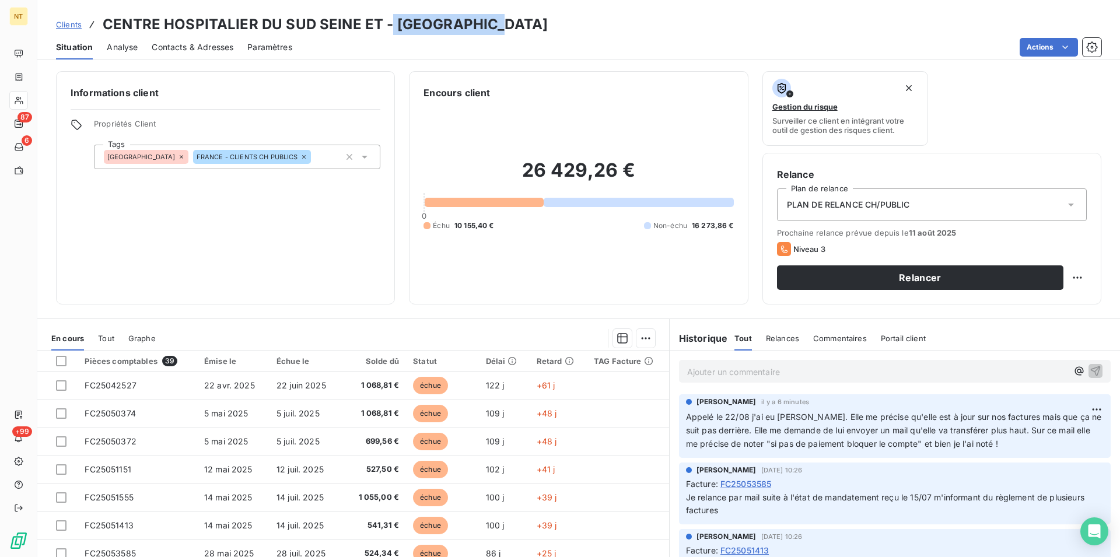
drag, startPoint x: 390, startPoint y: 22, endPoint x: 510, endPoint y: 16, distance: 120.9
click at [510, 16] on div "Clients CENTRE HOSPITALIER DU SUD SEINE ET - CHSEINEMARNE" at bounding box center [578, 24] width 1083 height 21
copy h3 "CHSEINEMARNE"
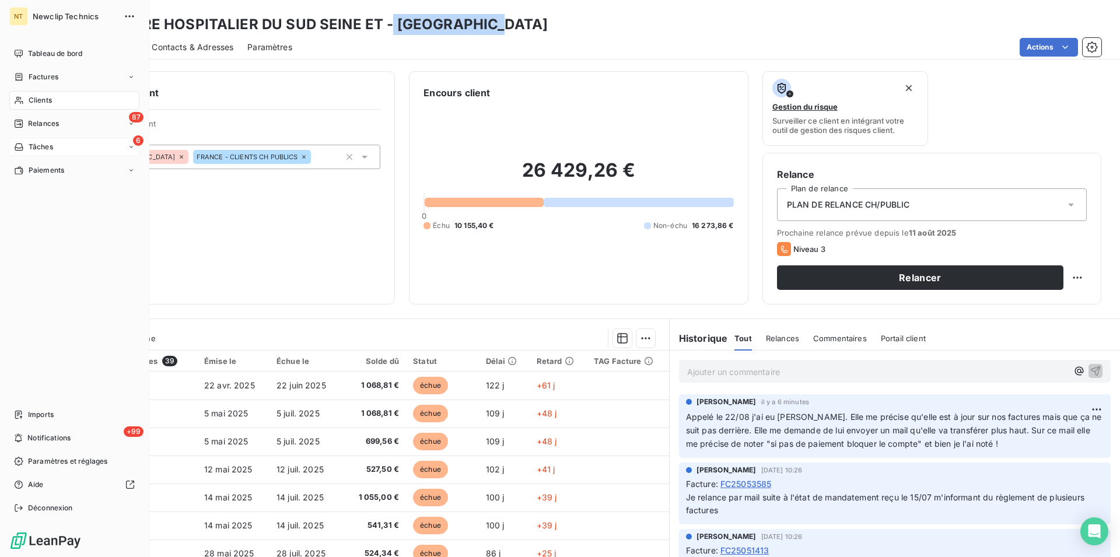
click at [49, 145] on span "Tâches" at bounding box center [41, 147] width 25 height 11
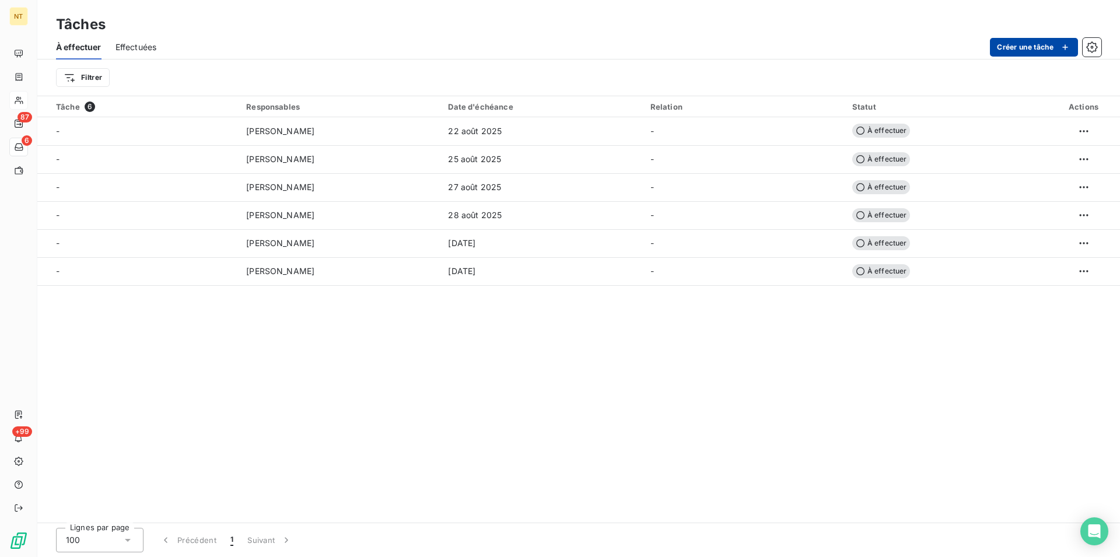
click at [1012, 50] on button "Créer une tâche" at bounding box center [1034, 47] width 88 height 19
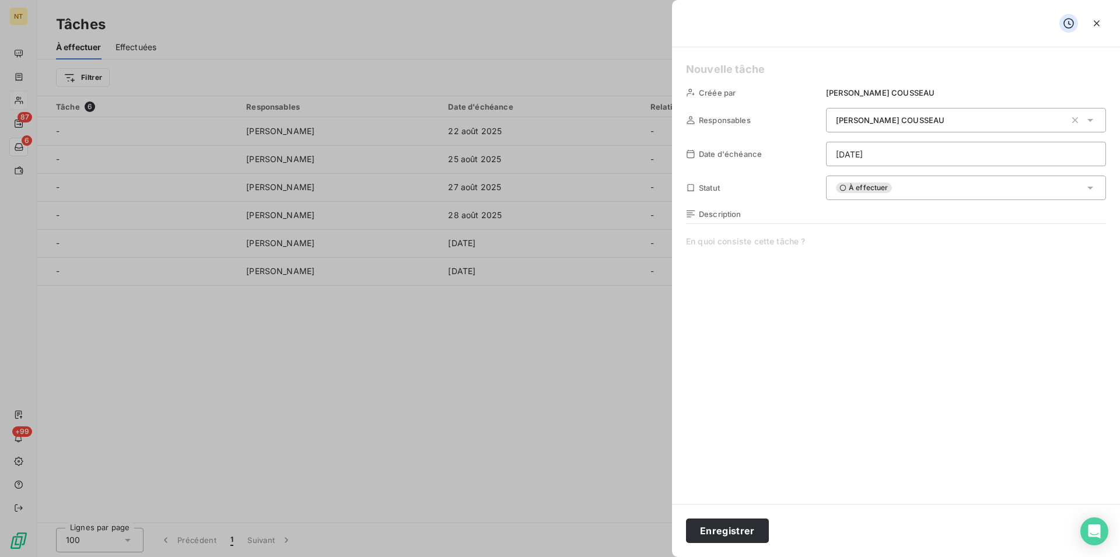
click at [702, 244] on span at bounding box center [896, 348] width 420 height 224
drag, startPoint x: 1046, startPoint y: 240, endPoint x: 1009, endPoint y: 243, distance: 37.4
click at [1009, 243] on span "Rappelé CHSEINEMARNE tous les 15 jours si pas de paiement de la part de [PERSON…" at bounding box center [896, 348] width 420 height 224
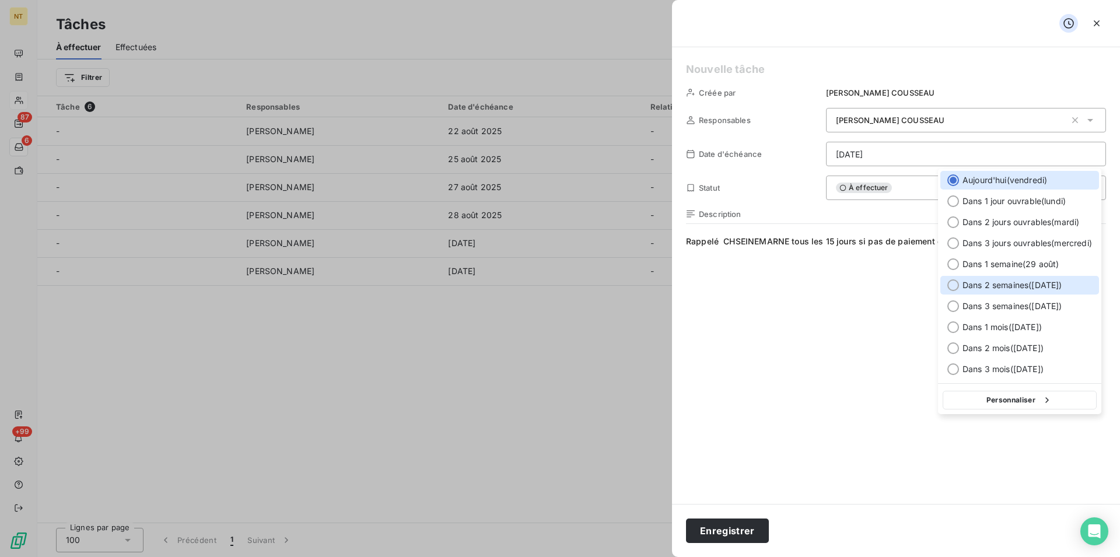
click at [953, 287] on div at bounding box center [953, 285] width 12 height 12
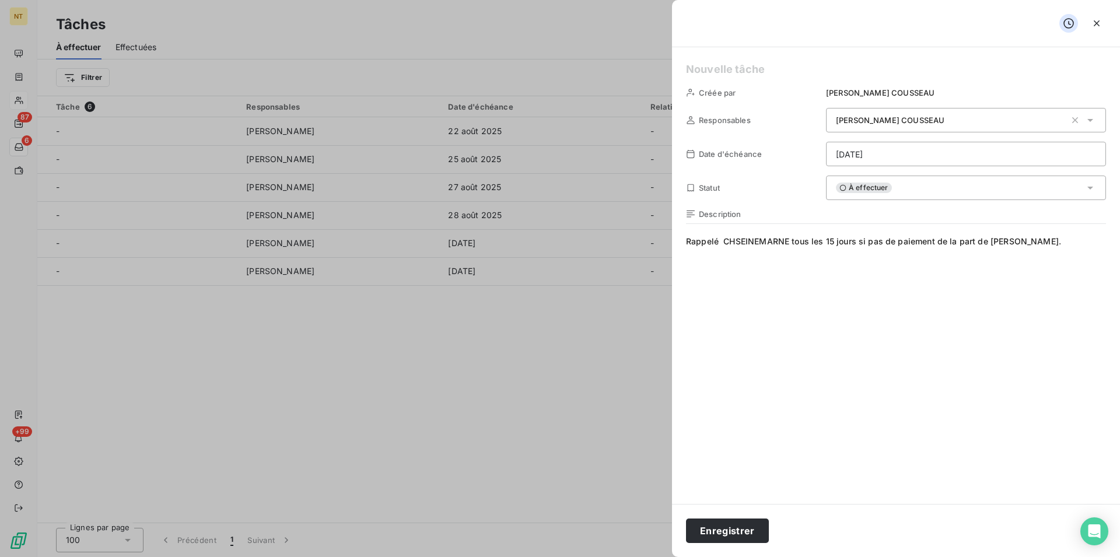
click at [1066, 244] on span "Rappelé CHSEINEMARNE tous les 15 jours si pas de paiement de la part de [PERSON…" at bounding box center [896, 348] width 420 height 224
click at [728, 531] on button "Enregistrer" at bounding box center [727, 531] width 83 height 25
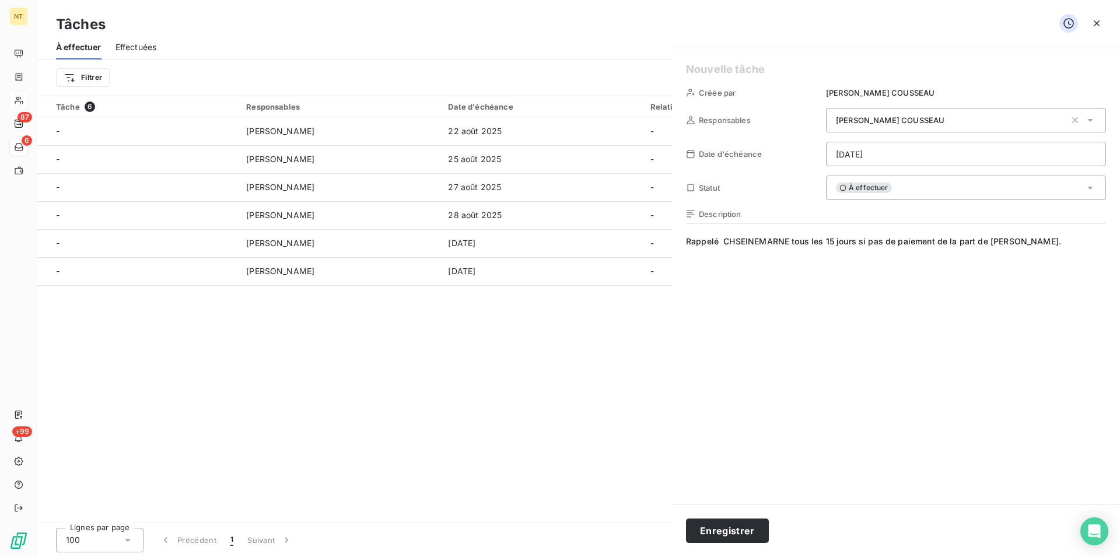
type input "[DATE]"
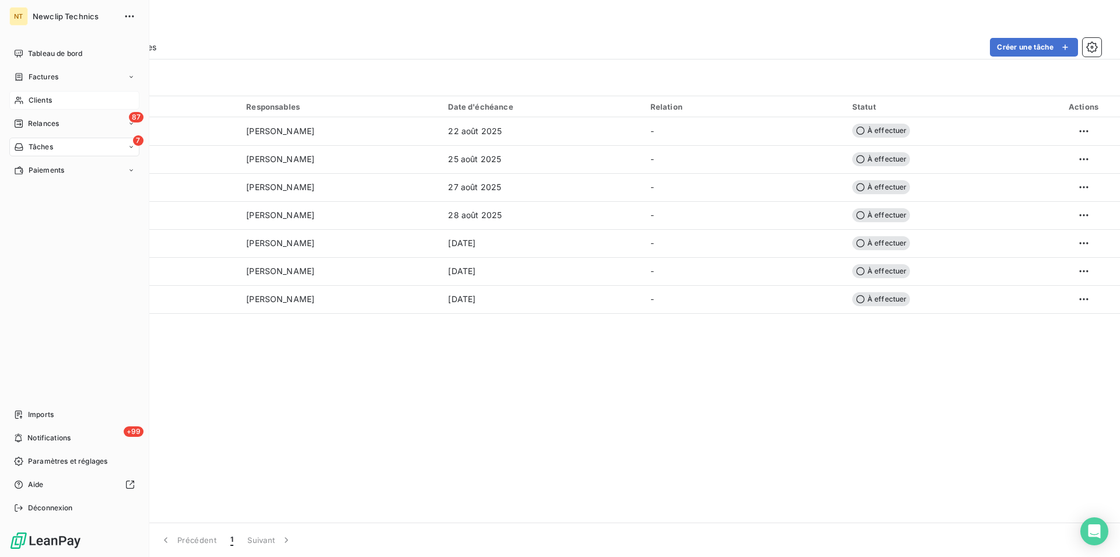
drag, startPoint x: 43, startPoint y: 98, endPoint x: 111, endPoint y: 98, distance: 68.3
click at [43, 97] on span "Clients" at bounding box center [40, 100] width 23 height 11
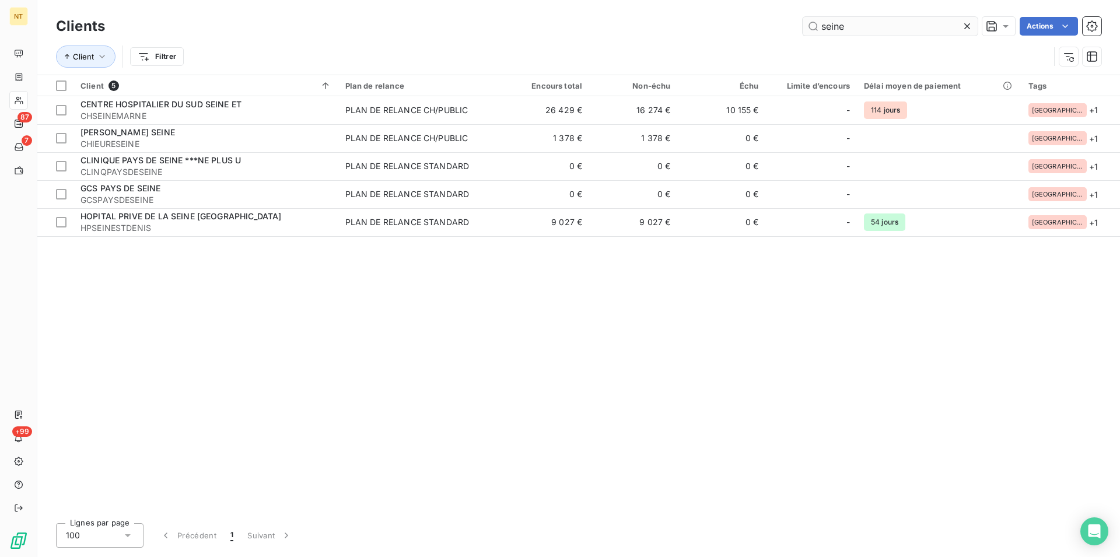
drag, startPoint x: 858, startPoint y: 31, endPoint x: 806, endPoint y: 29, distance: 51.4
click at [808, 30] on input "seine" at bounding box center [890, 26] width 175 height 19
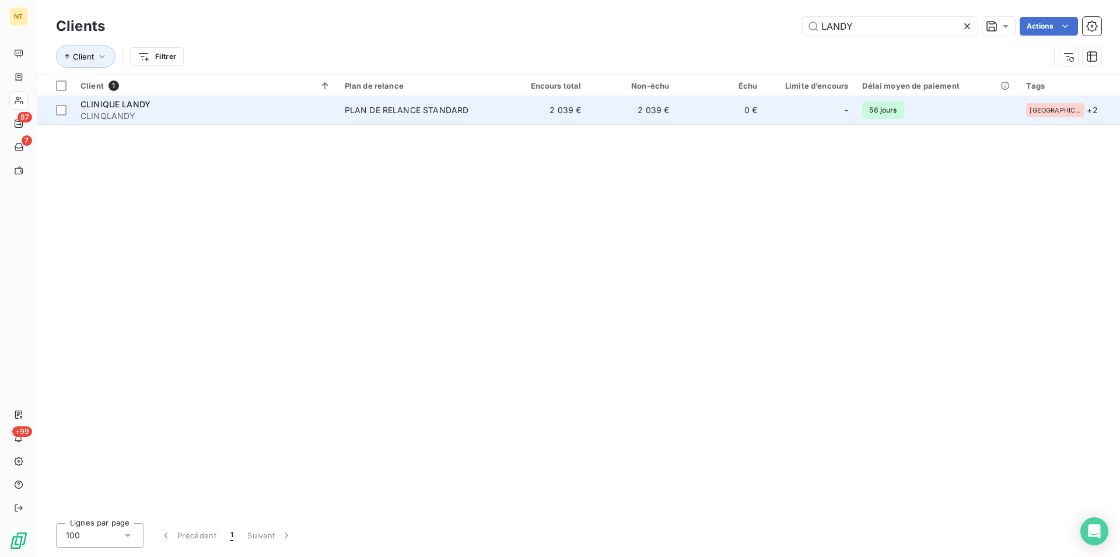
type input "LANDY"
click at [381, 117] on td "PLAN DE RELANCE STANDARD" at bounding box center [419, 110] width 163 height 28
